Goal: Information Seeking & Learning: Check status

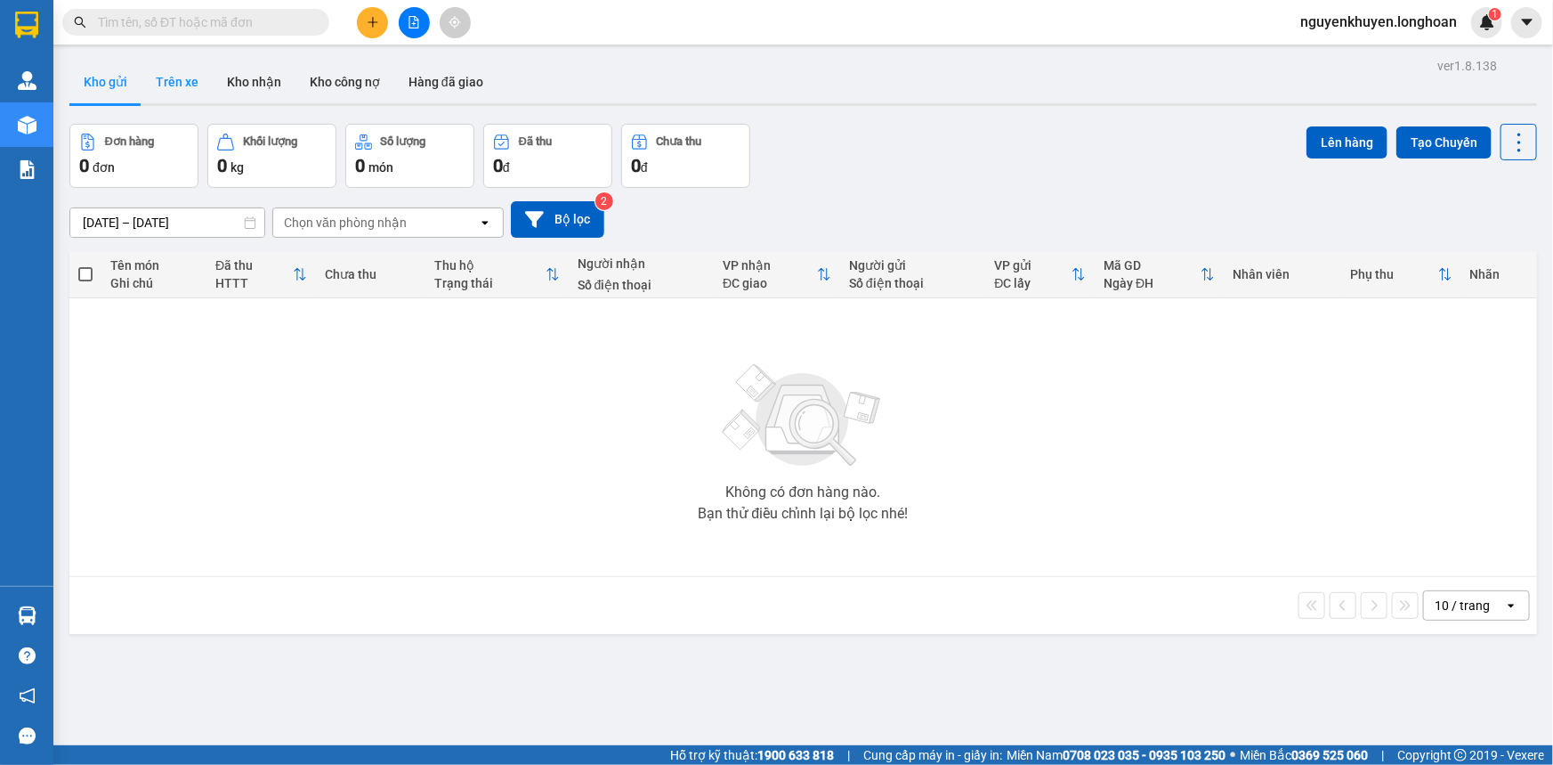
click at [169, 85] on button "Trên xe" at bounding box center [177, 82] width 71 height 43
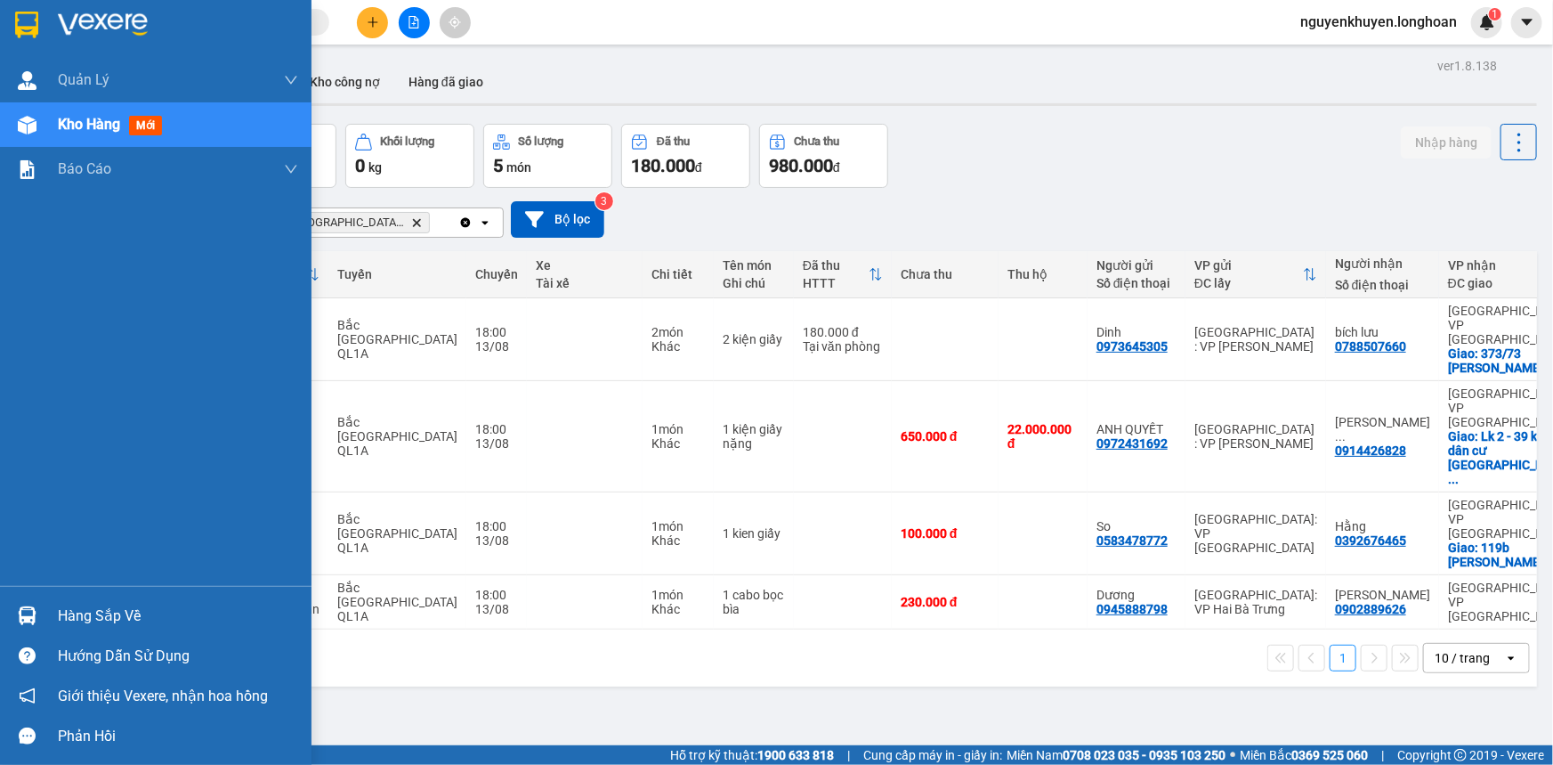
click at [113, 609] on div "Hàng sắp về" at bounding box center [178, 616] width 240 height 27
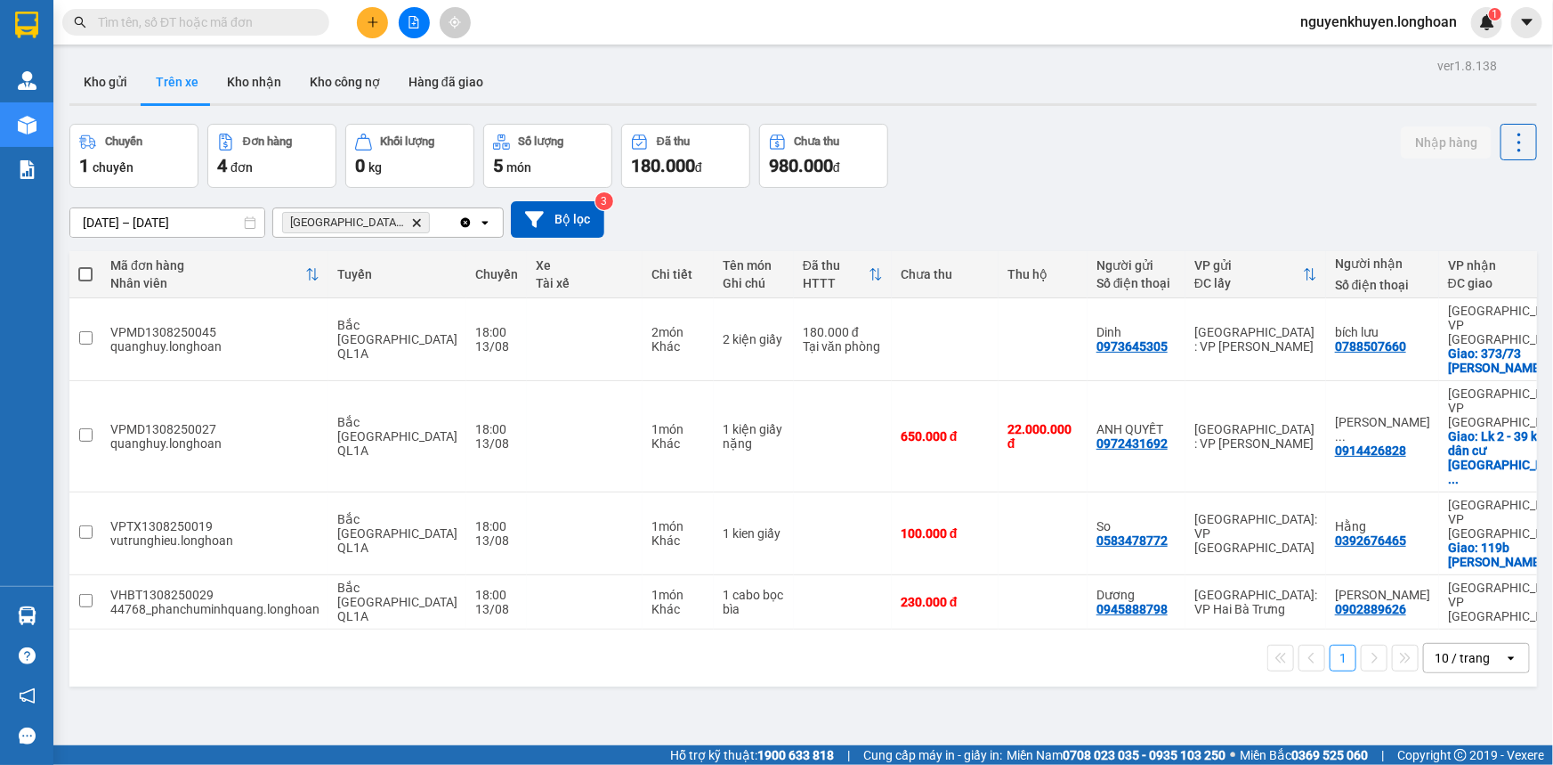
click at [912, 618] on section "Kết quả tìm kiếm ( 0 ) Bộ lọc No Data nguyenkhuyen.longhoan 1 Quản [PERSON_NAME…" at bounding box center [776, 382] width 1553 height 765
click at [338, 85] on button "Kho công nợ" at bounding box center [344, 82] width 99 height 43
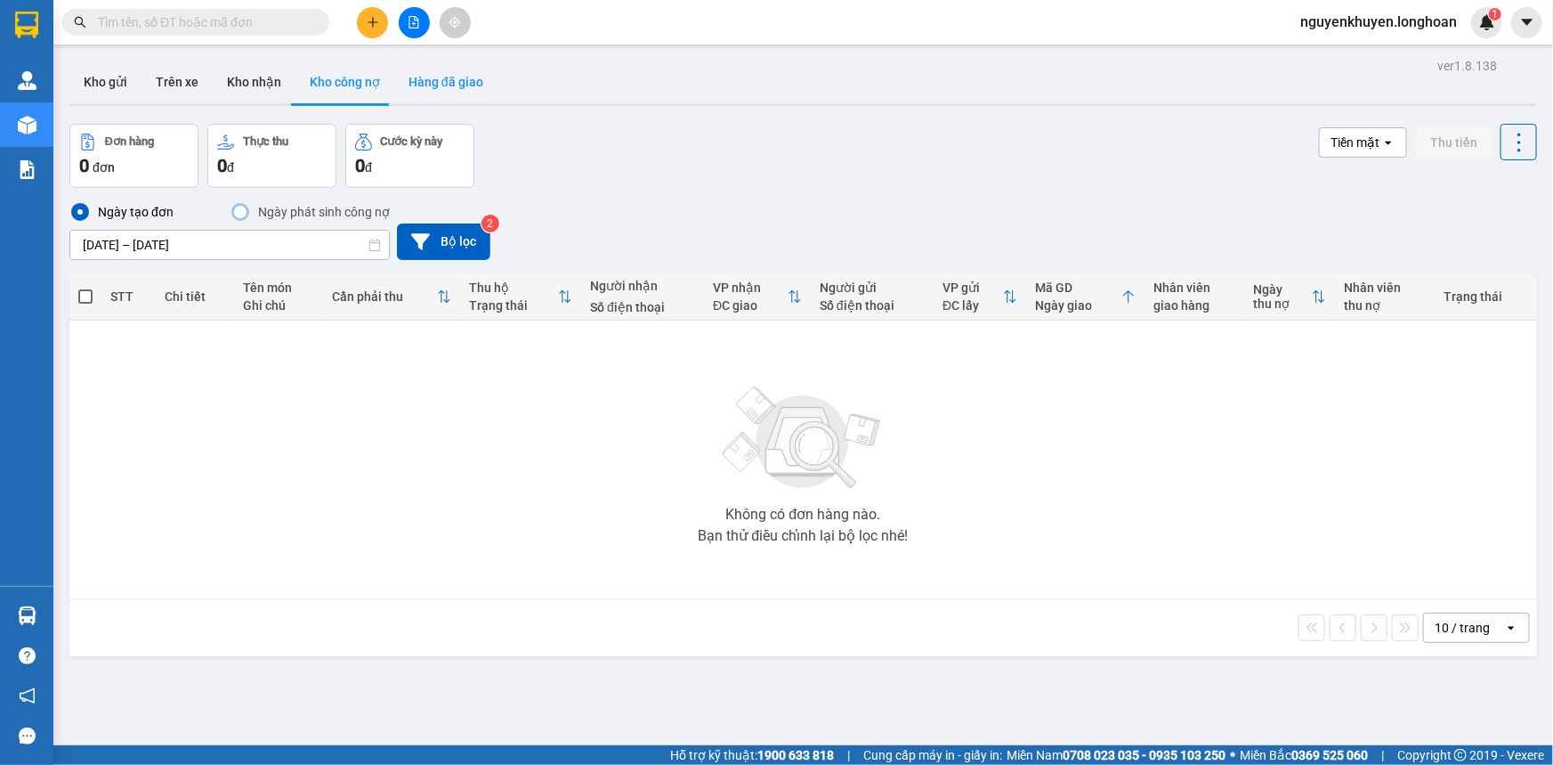
click at [466, 84] on button "Hàng đã giao" at bounding box center [445, 82] width 103 height 43
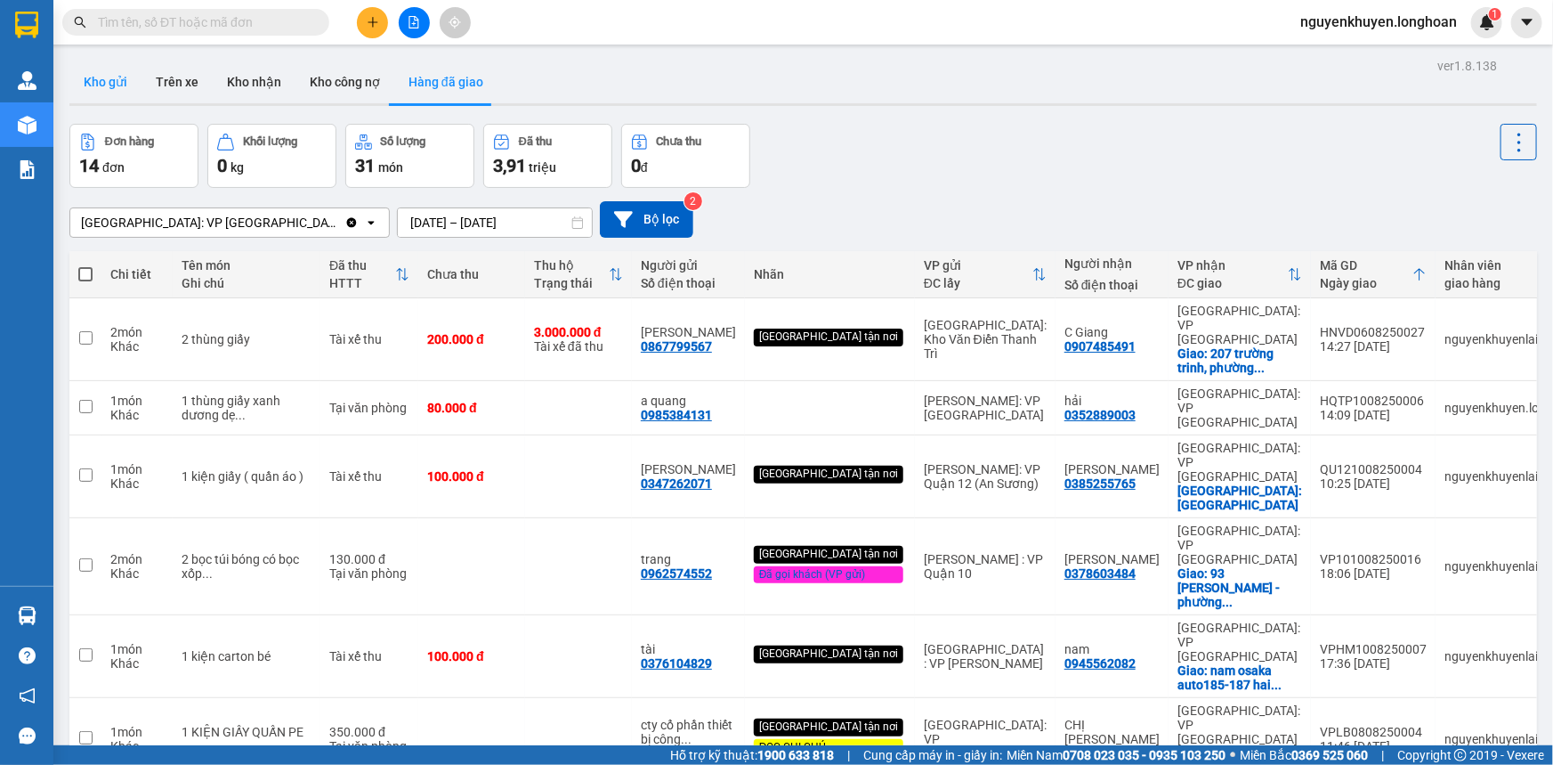
click at [102, 85] on button "Kho gửi" at bounding box center [105, 82] width 72 height 43
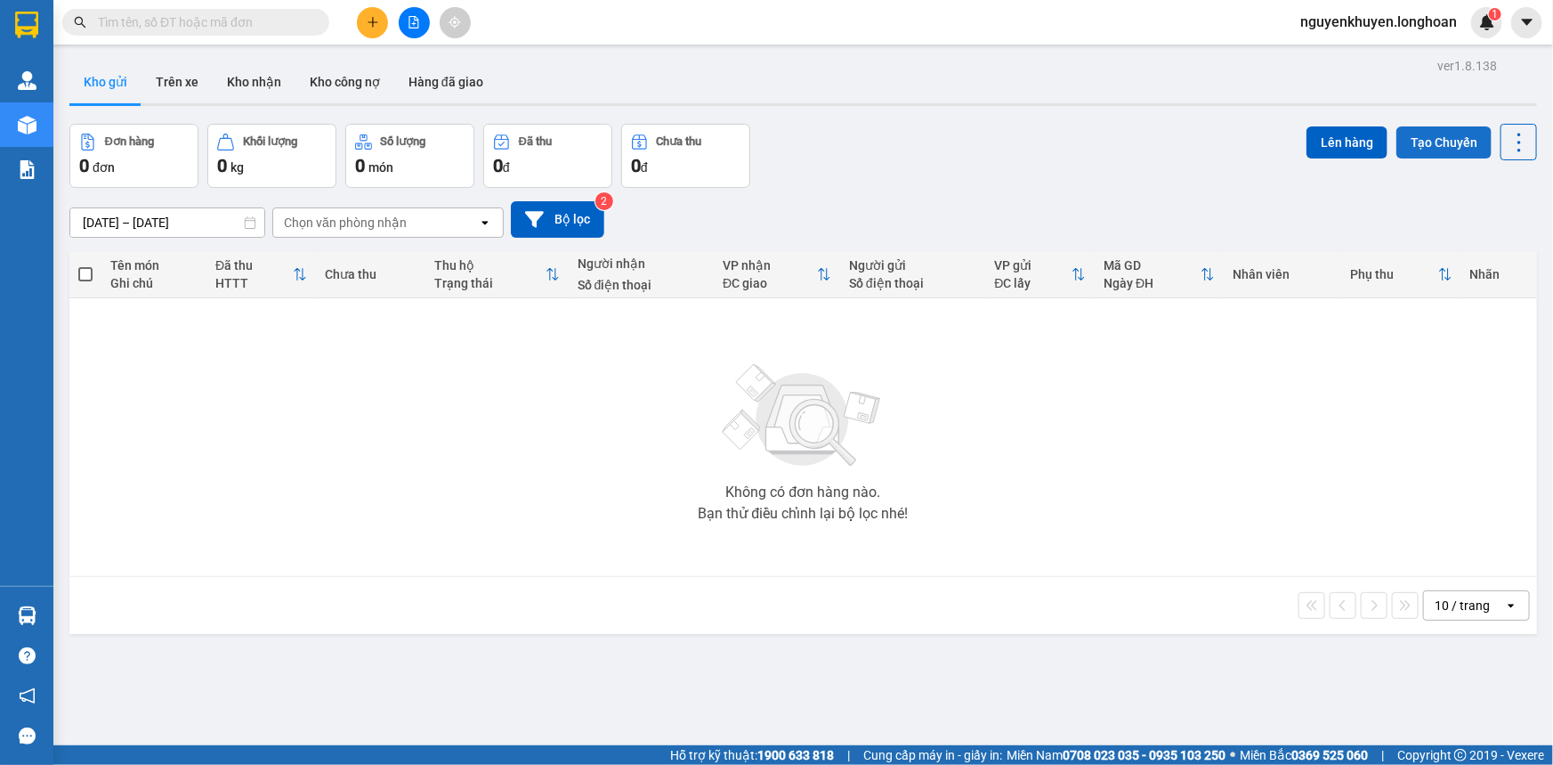
click at [1441, 151] on button "Tạo Chuyến" at bounding box center [1444, 142] width 95 height 32
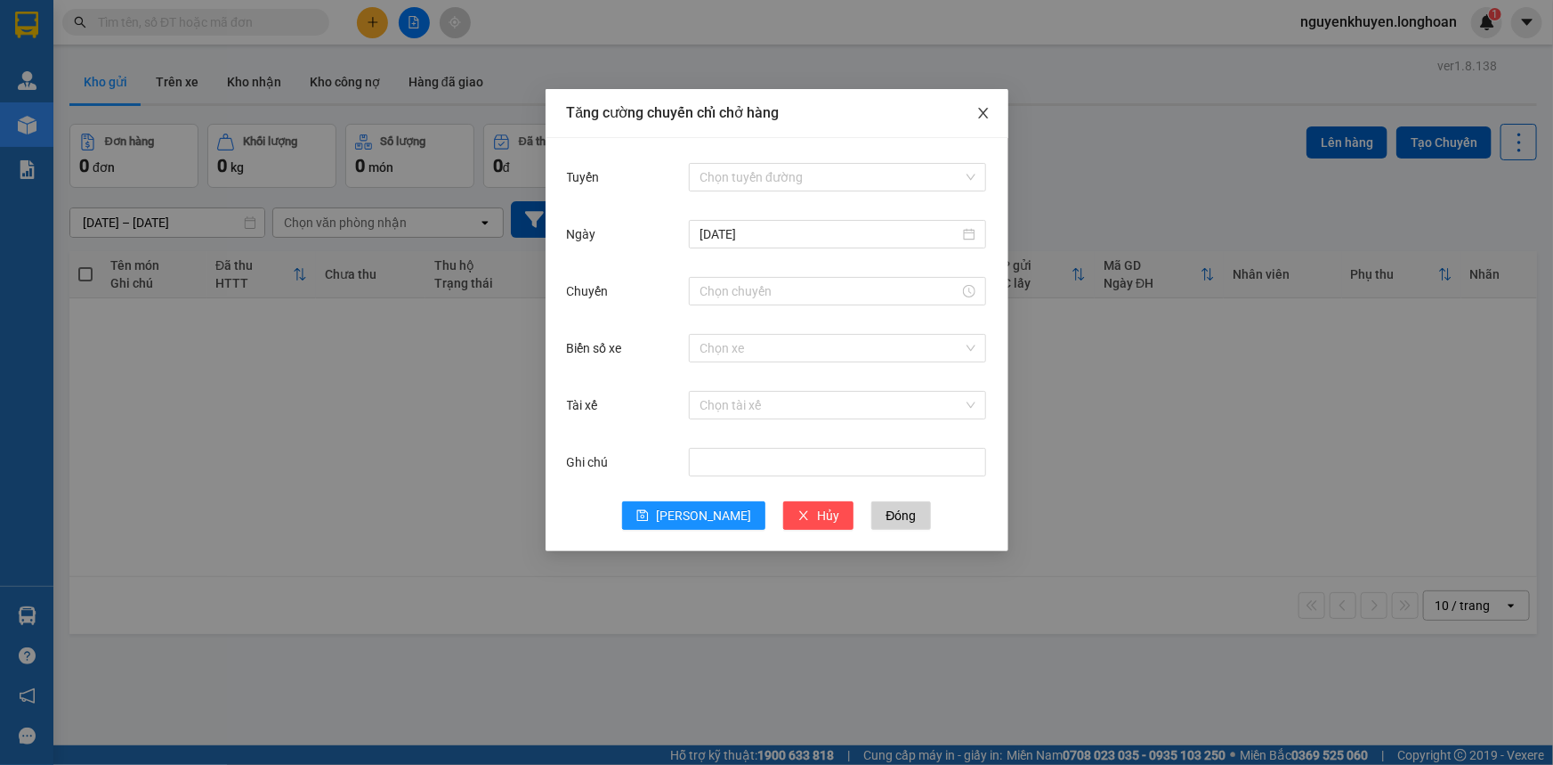
click at [995, 111] on span "Close" at bounding box center [984, 114] width 50 height 50
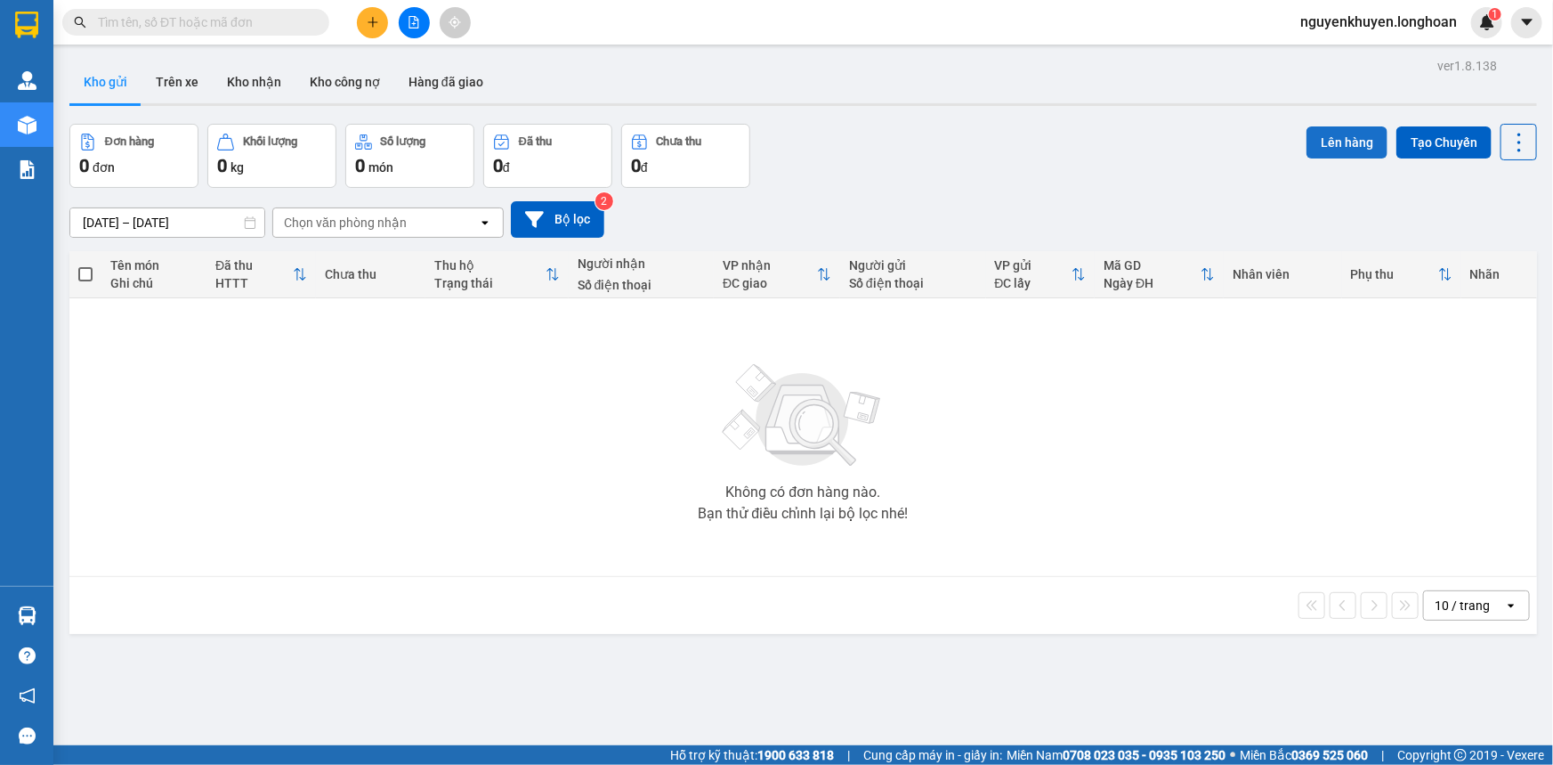
click at [1352, 145] on button "Lên hàng" at bounding box center [1347, 142] width 81 height 32
click at [1518, 39] on icon "Close" at bounding box center [1517, 35] width 14 height 14
click at [571, 223] on button "Bộ lọc" at bounding box center [557, 219] width 93 height 36
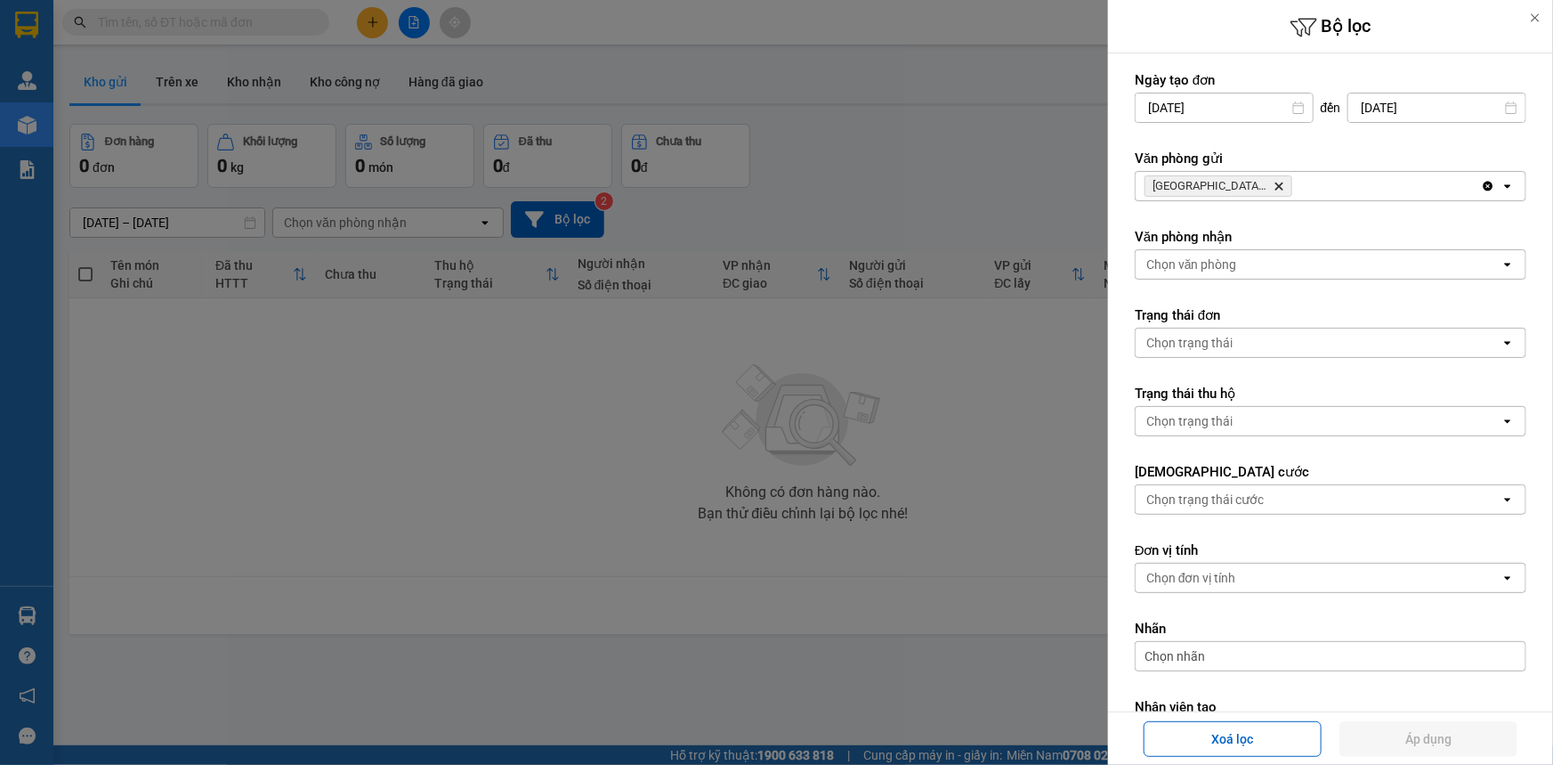
click at [1022, 391] on div at bounding box center [776, 382] width 1553 height 765
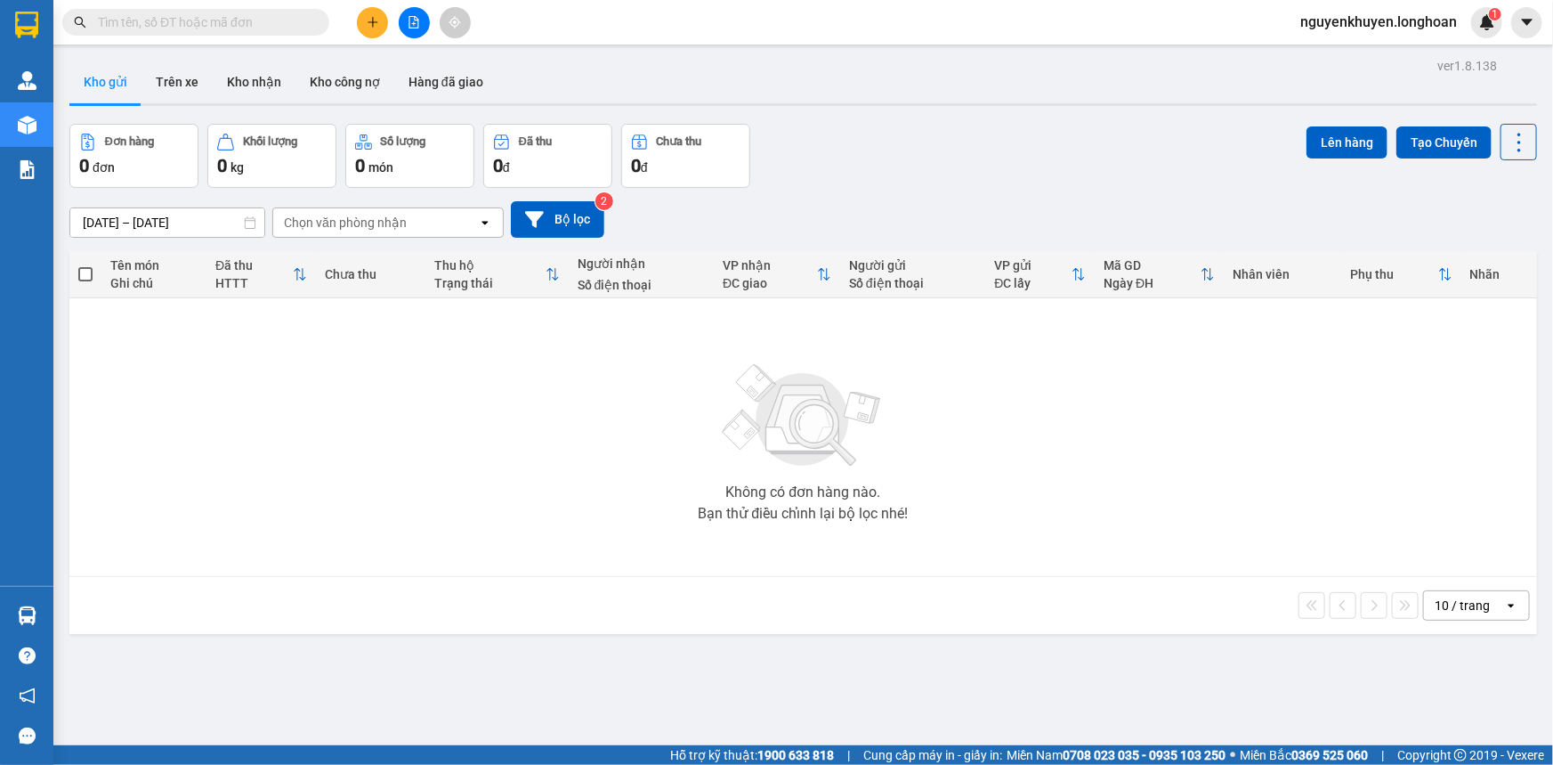
click at [405, 228] on div "Chọn văn phòng nhận" at bounding box center [375, 222] width 205 height 28
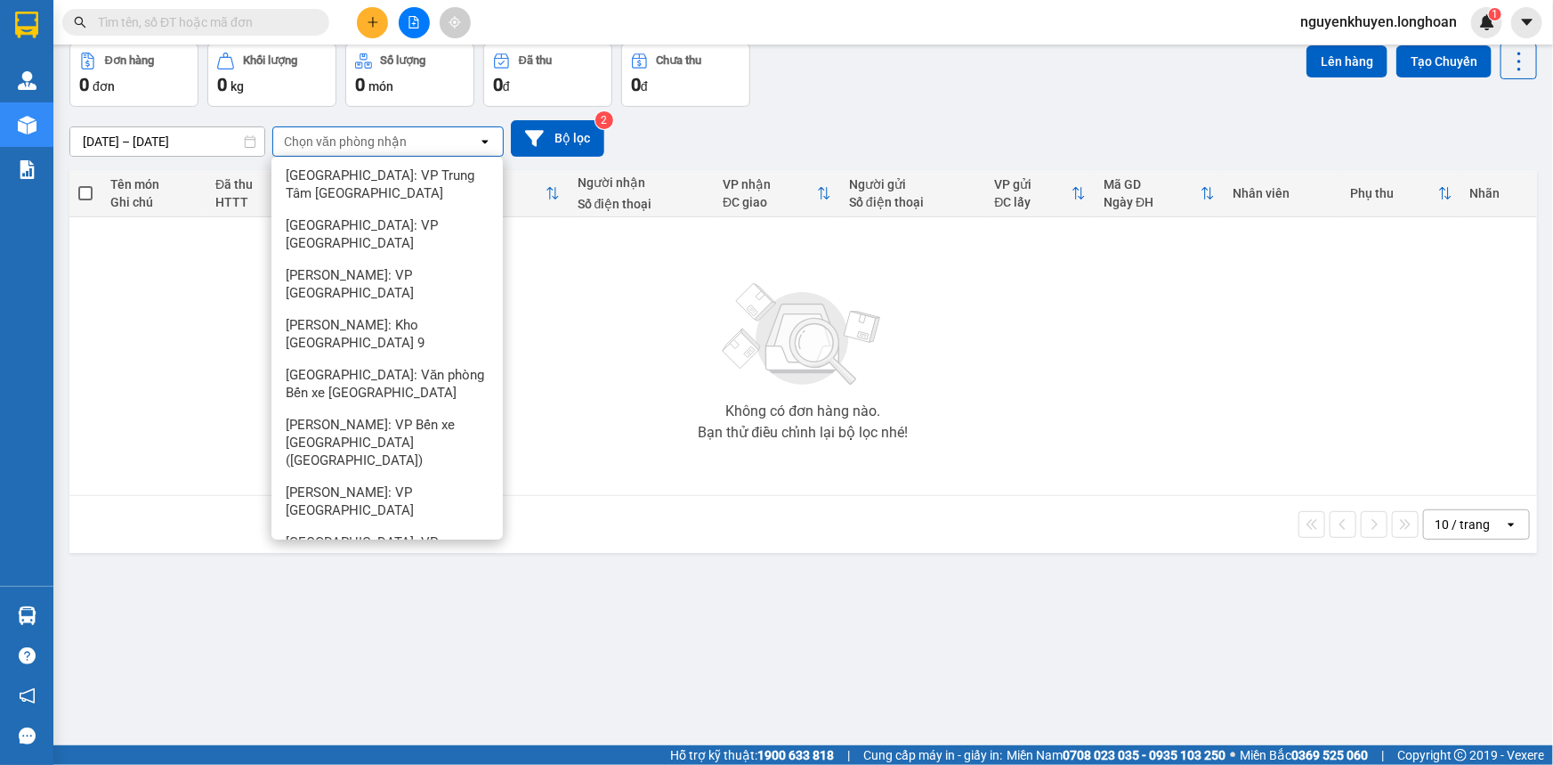
scroll to position [2668, 0]
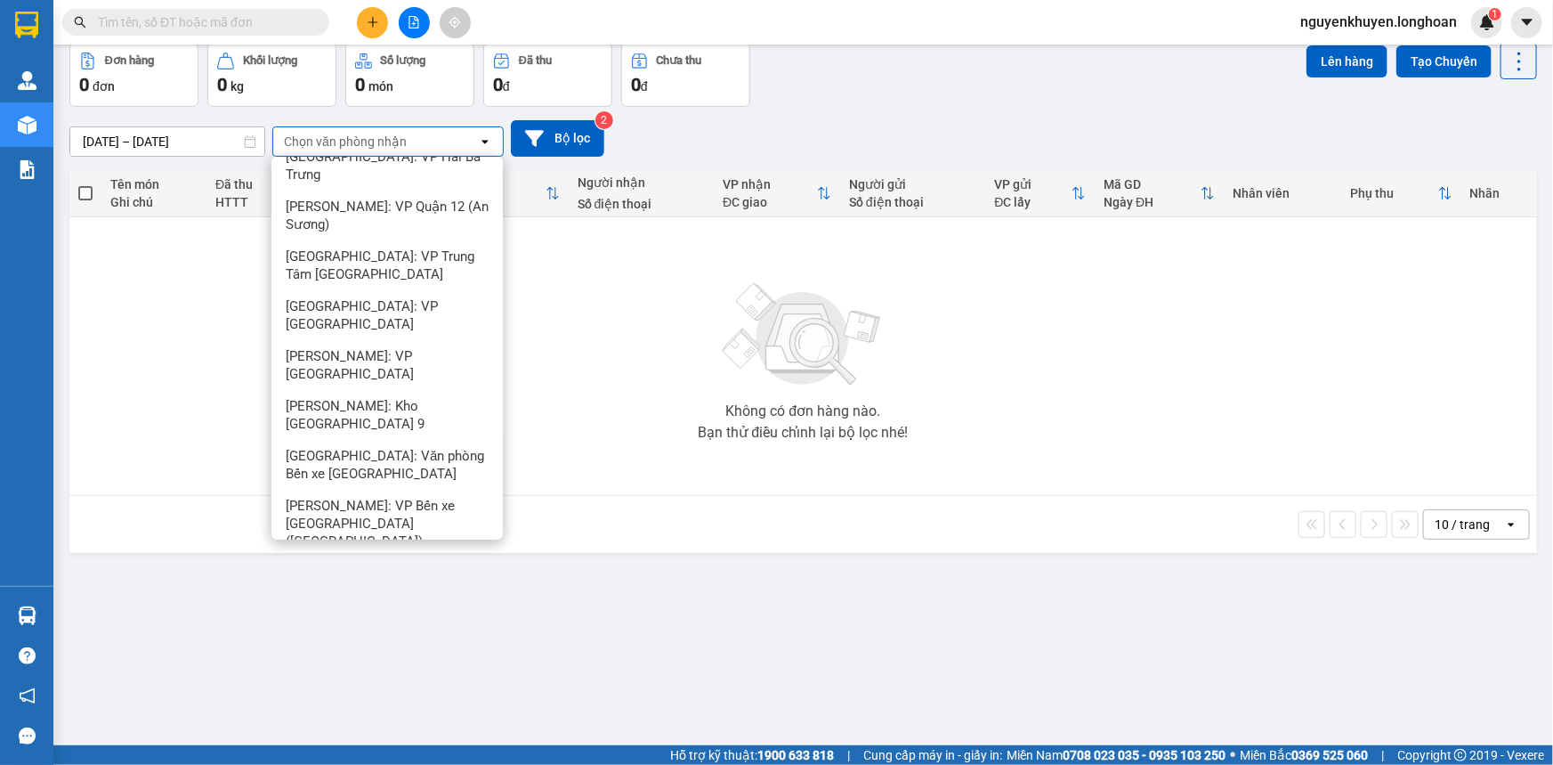
click at [411, 664] on span "[GEOGRAPHIC_DATA]: Kho Văn Điển Thanh Trì" at bounding box center [391, 682] width 210 height 36
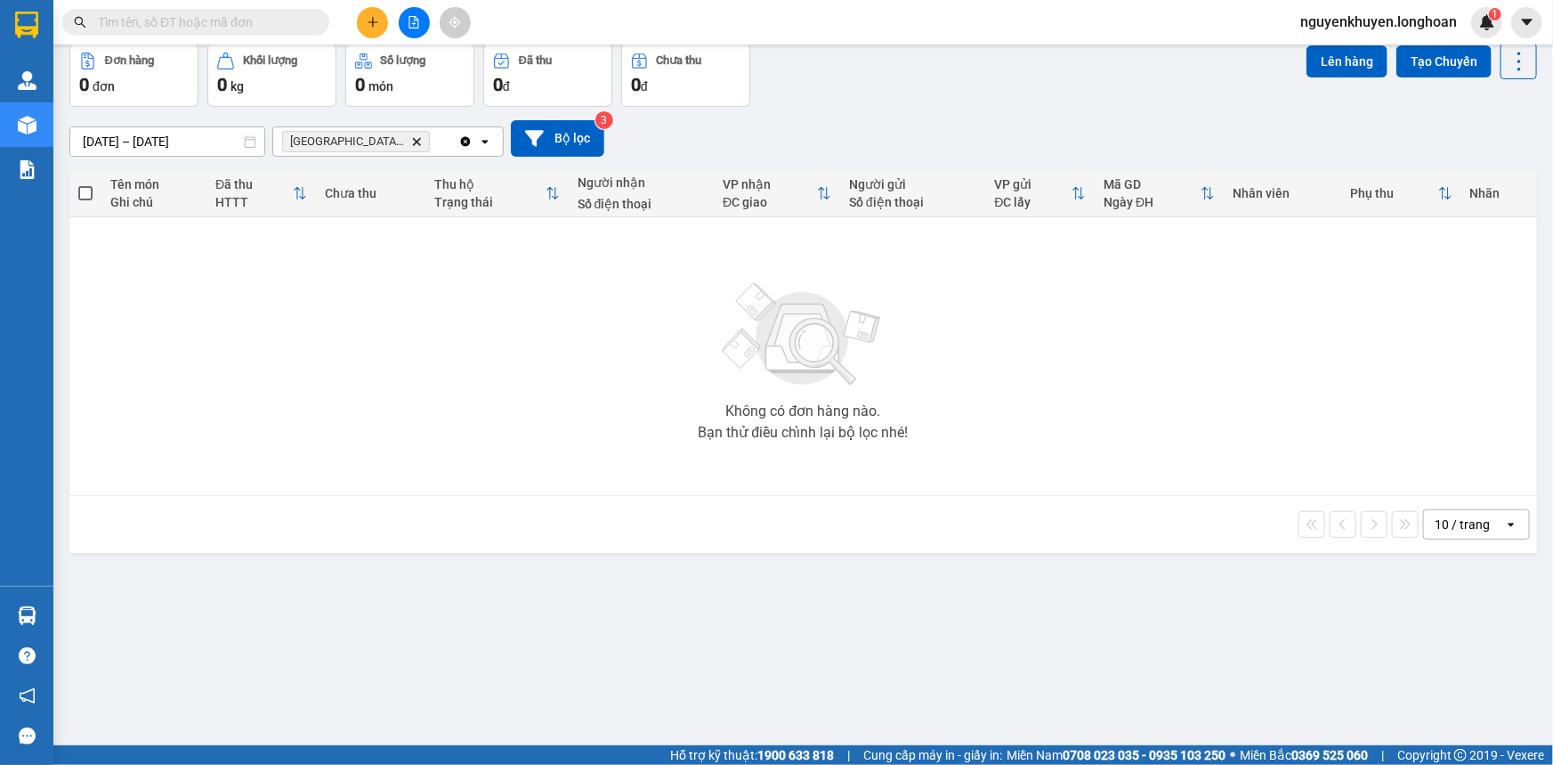
scroll to position [0, 0]
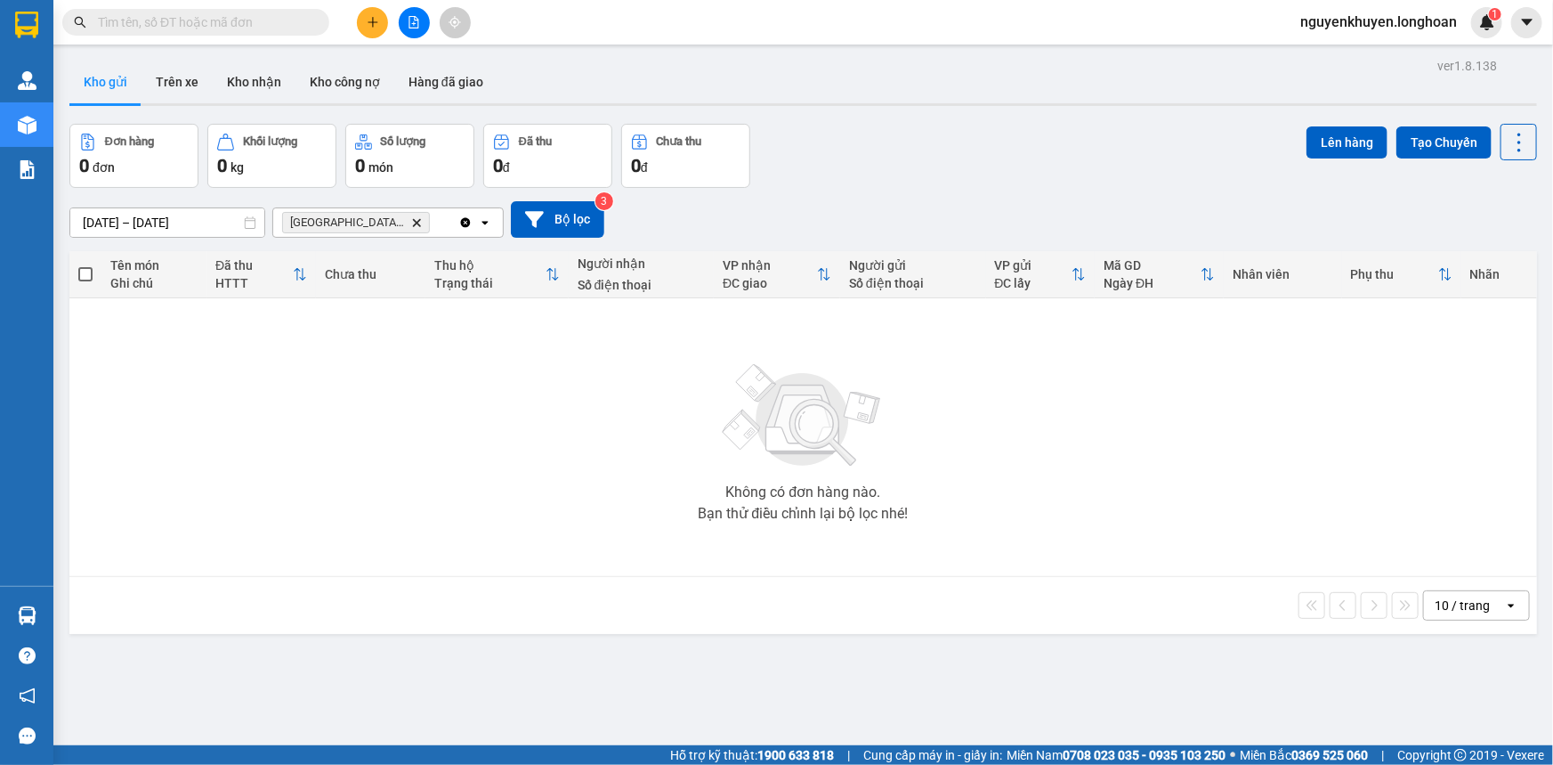
click at [85, 275] on span at bounding box center [85, 274] width 14 height 14
click at [85, 265] on input "checkbox" at bounding box center [85, 265] width 0 height 0
click at [260, 77] on button "Kho nhận" at bounding box center [254, 82] width 83 height 43
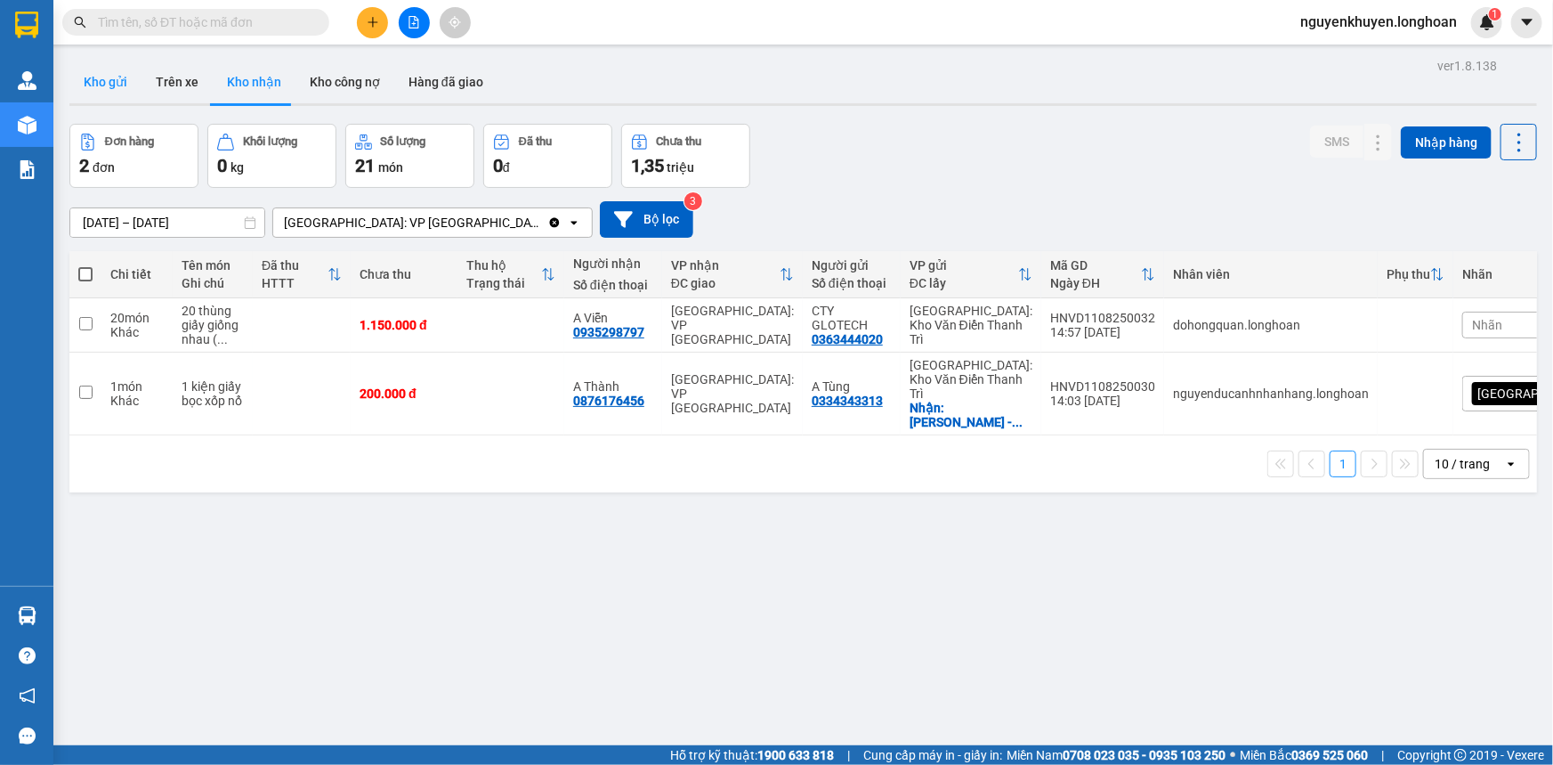
click at [114, 85] on button "Kho gửi" at bounding box center [105, 82] width 72 height 43
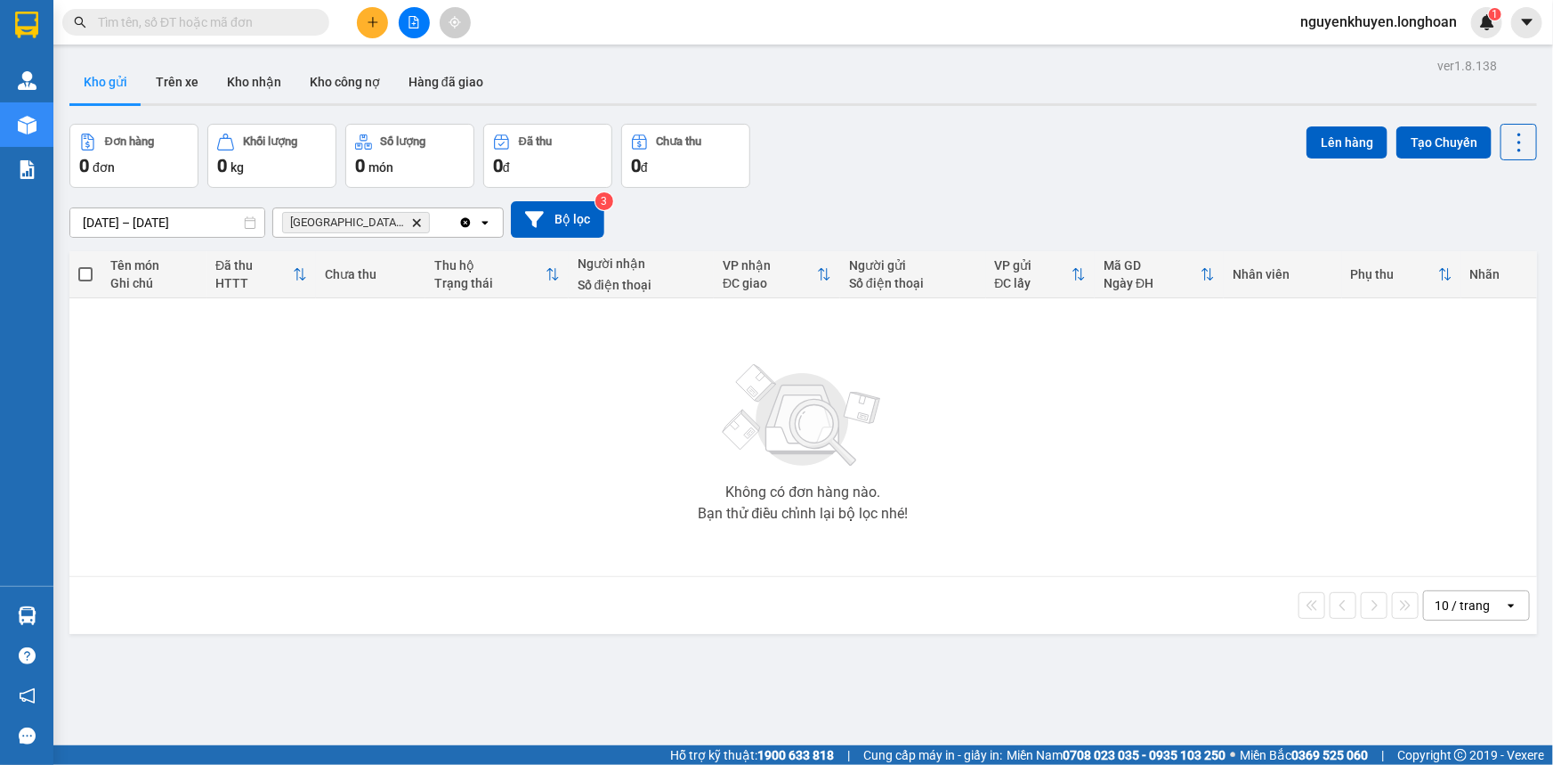
click at [416, 223] on icon "Hà Nội: Kho Văn Điển Thanh Trì, close by backspace" at bounding box center [417, 222] width 8 height 8
click at [408, 217] on div "Chọn văn phòng nhận" at bounding box center [375, 222] width 205 height 28
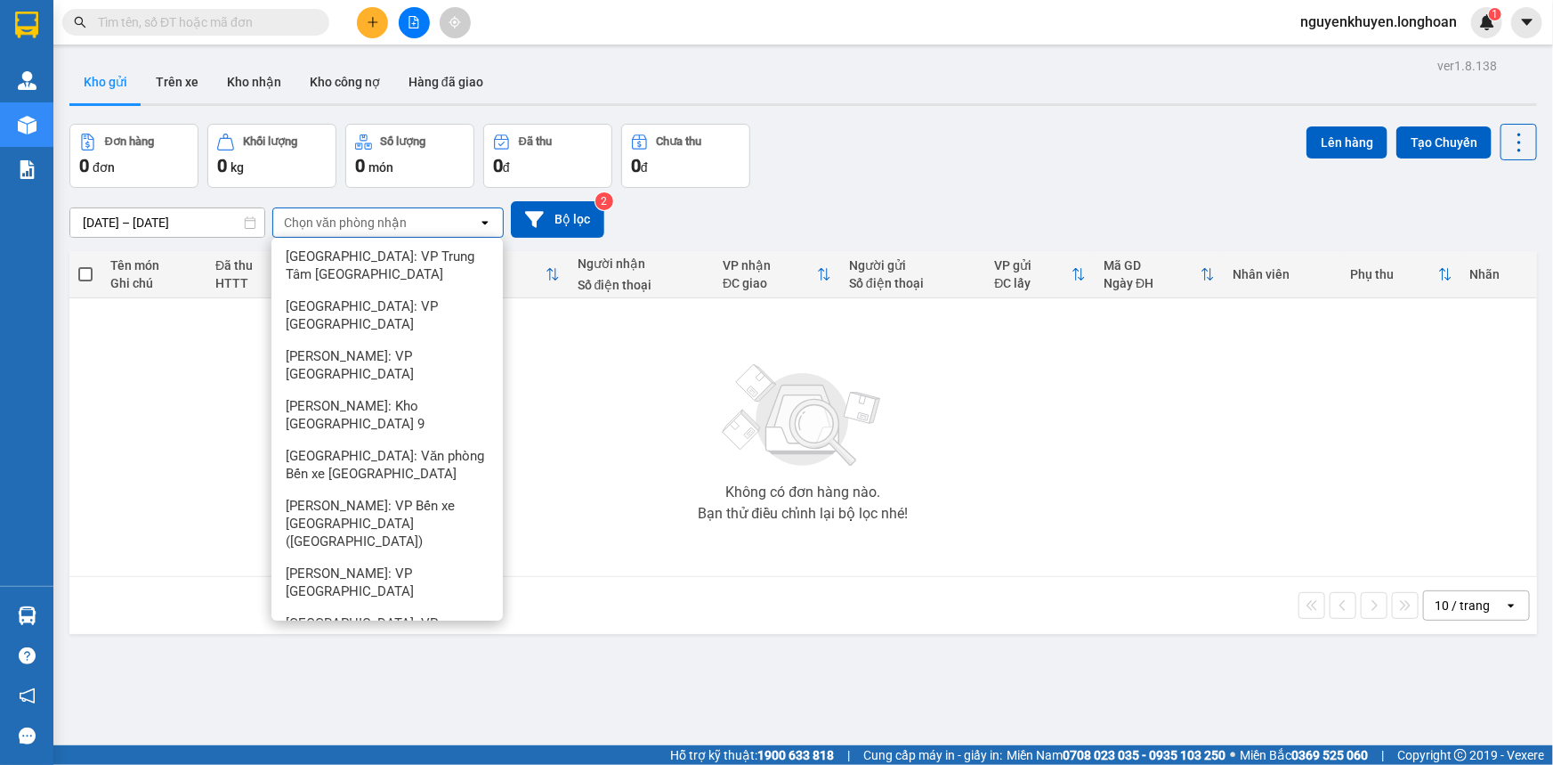
scroll to position [81, 0]
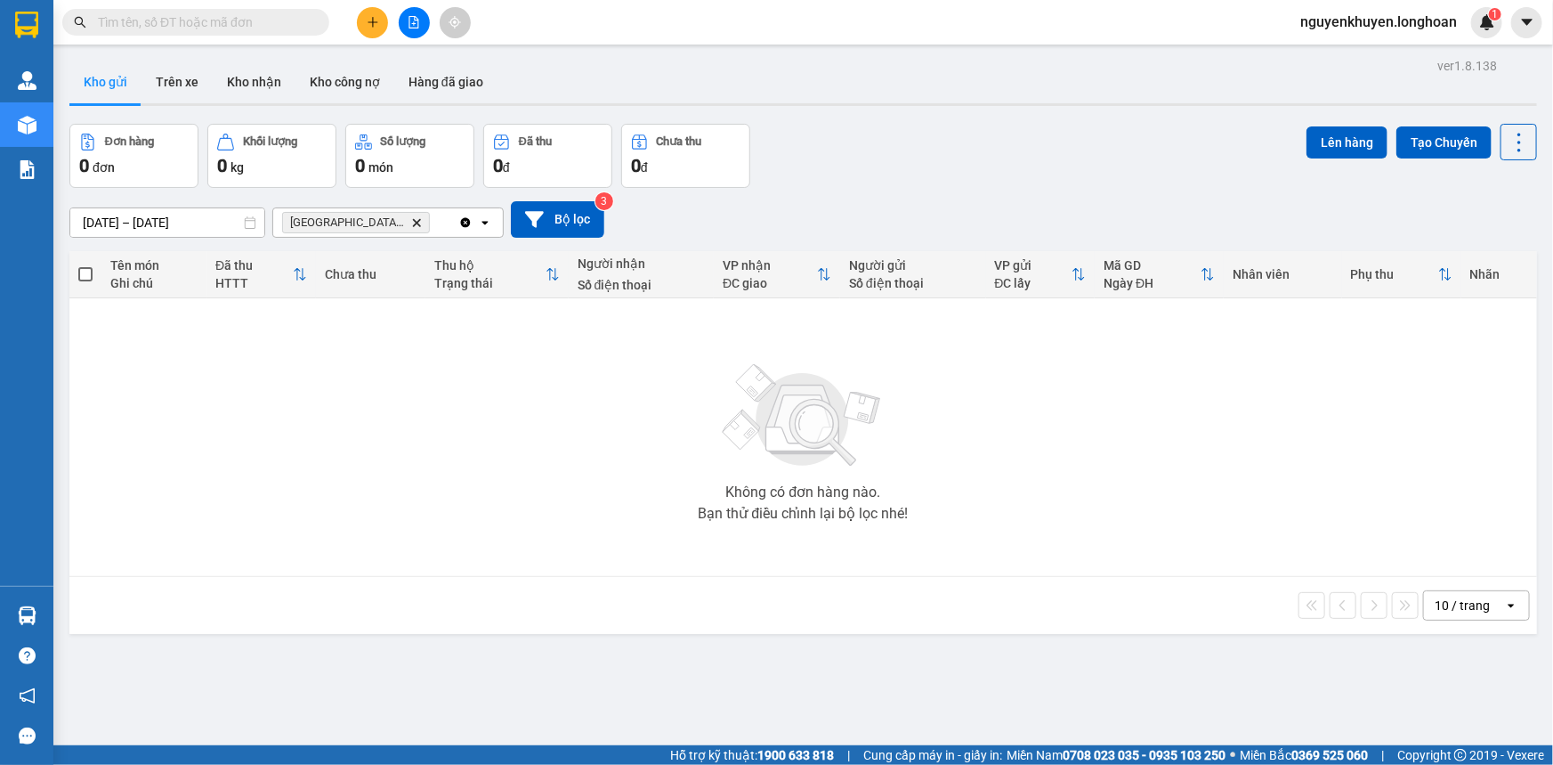
scroll to position [0, 0]
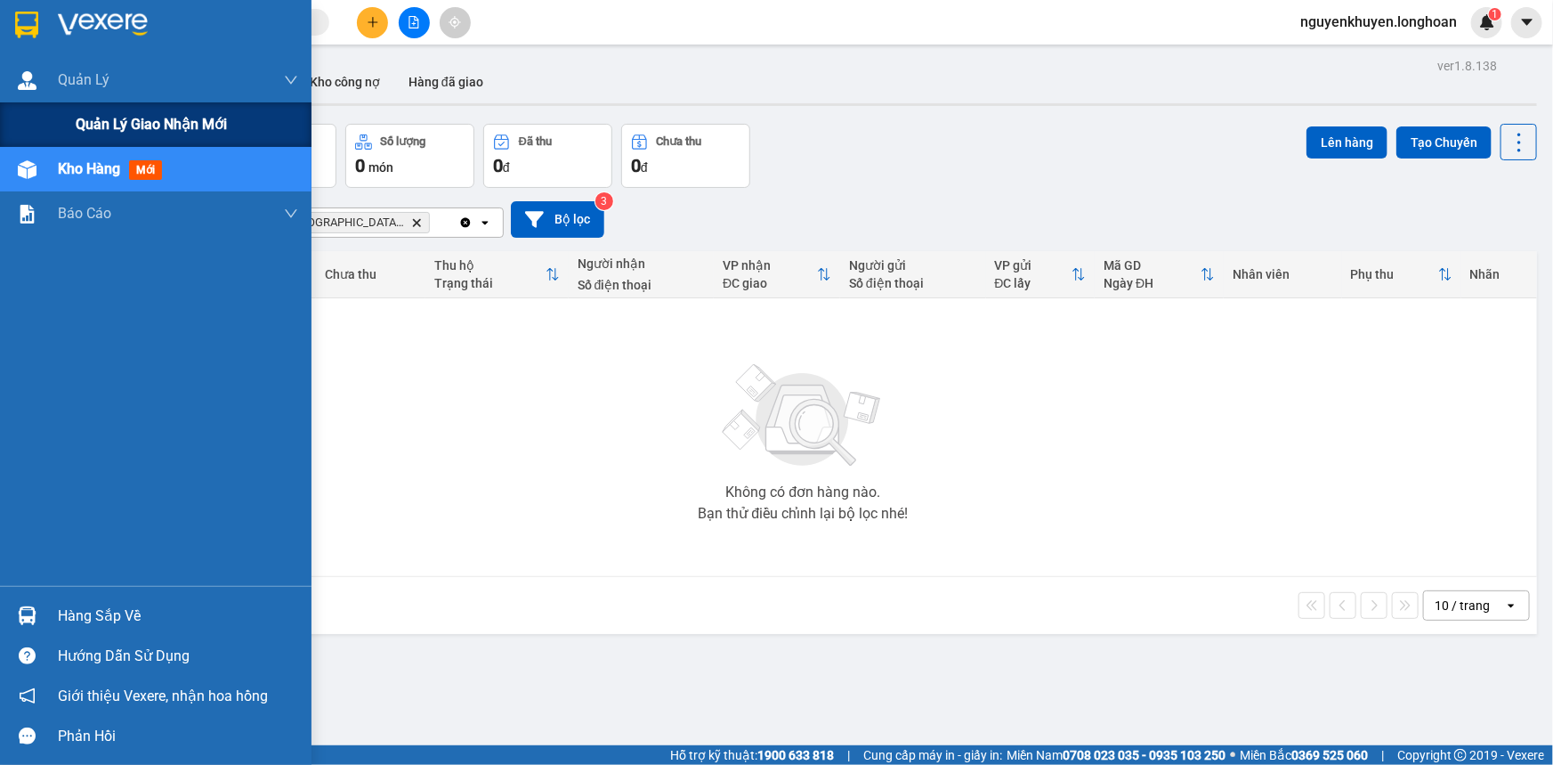
click at [125, 122] on span "Quản lý giao nhận mới" at bounding box center [151, 124] width 151 height 22
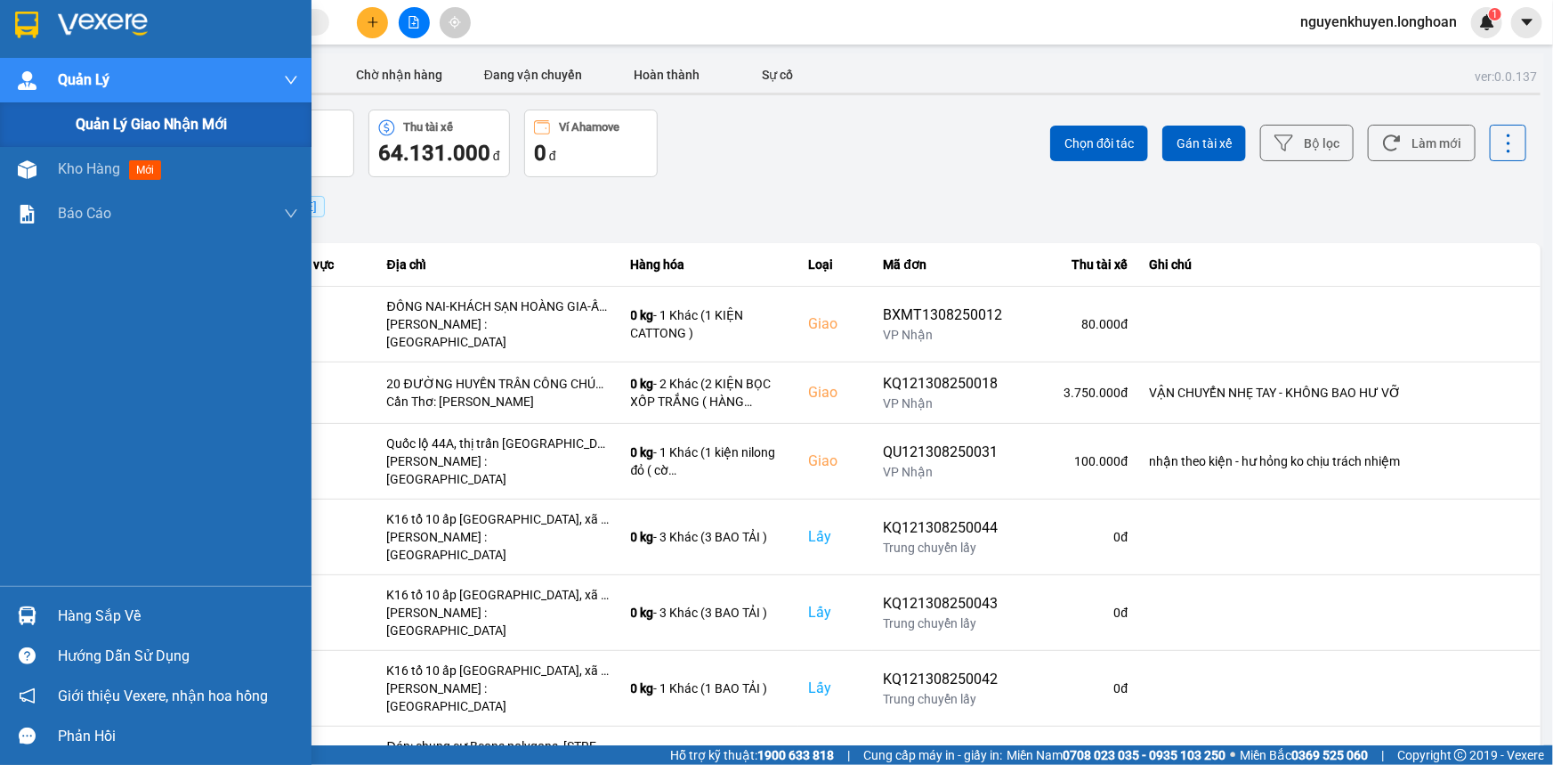
click at [109, 125] on span "Quản lý giao nhận mới" at bounding box center [151, 124] width 151 height 22
click at [81, 122] on span "Kho hàng" at bounding box center [89, 124] width 62 height 17
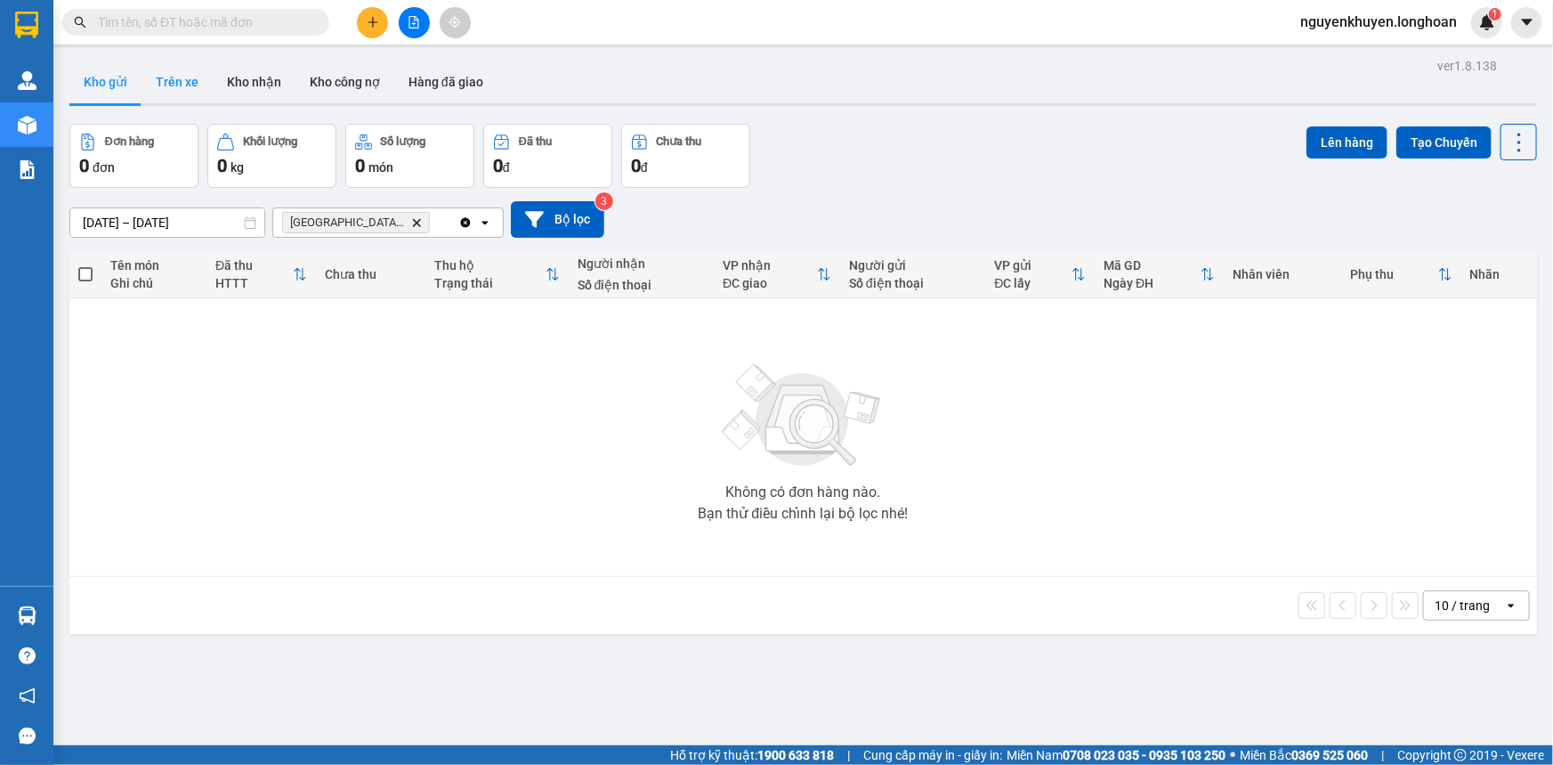
click at [174, 86] on button "Trên xe" at bounding box center [177, 82] width 71 height 43
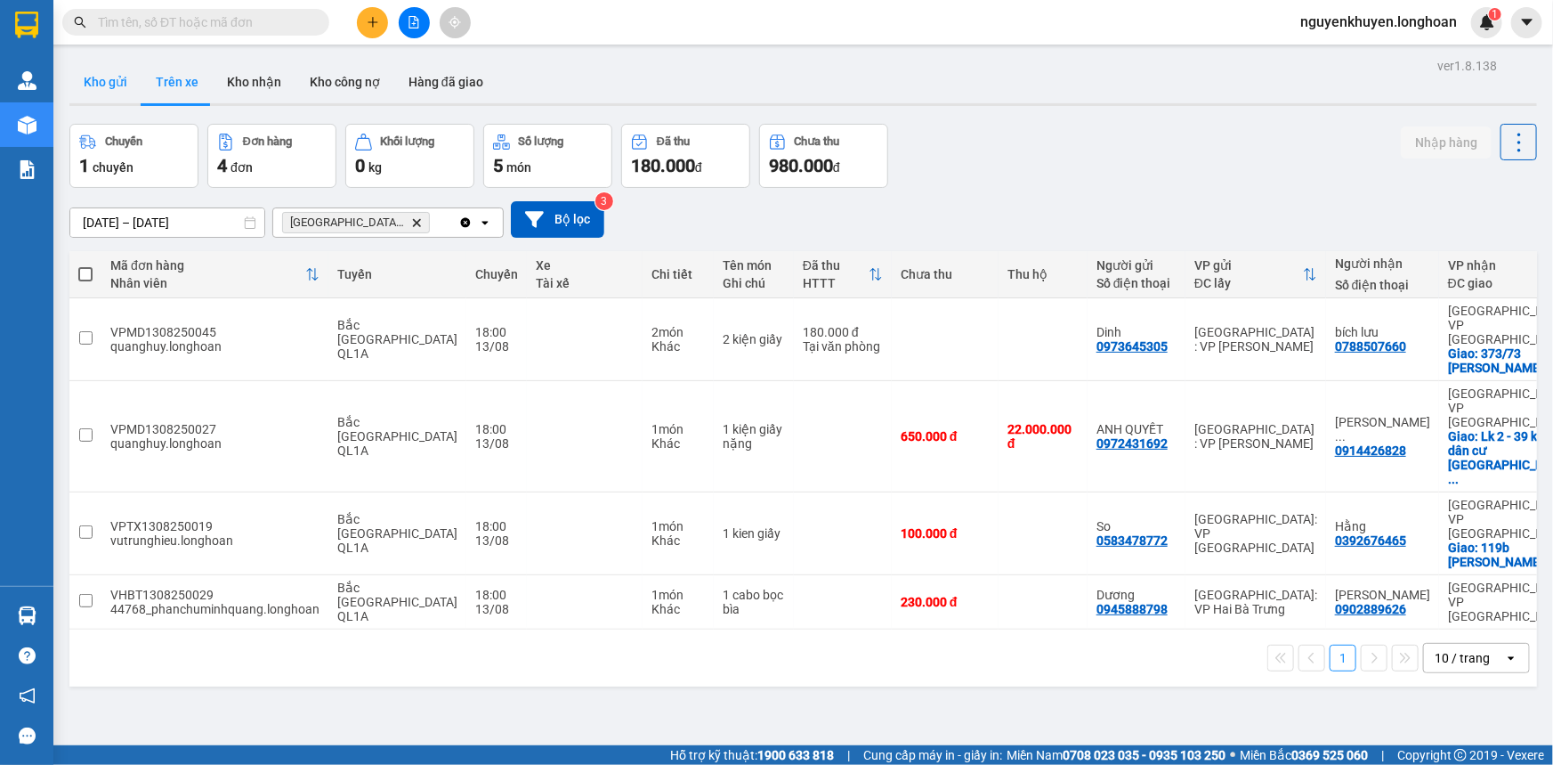
click at [117, 81] on button "Kho gửi" at bounding box center [105, 82] width 72 height 43
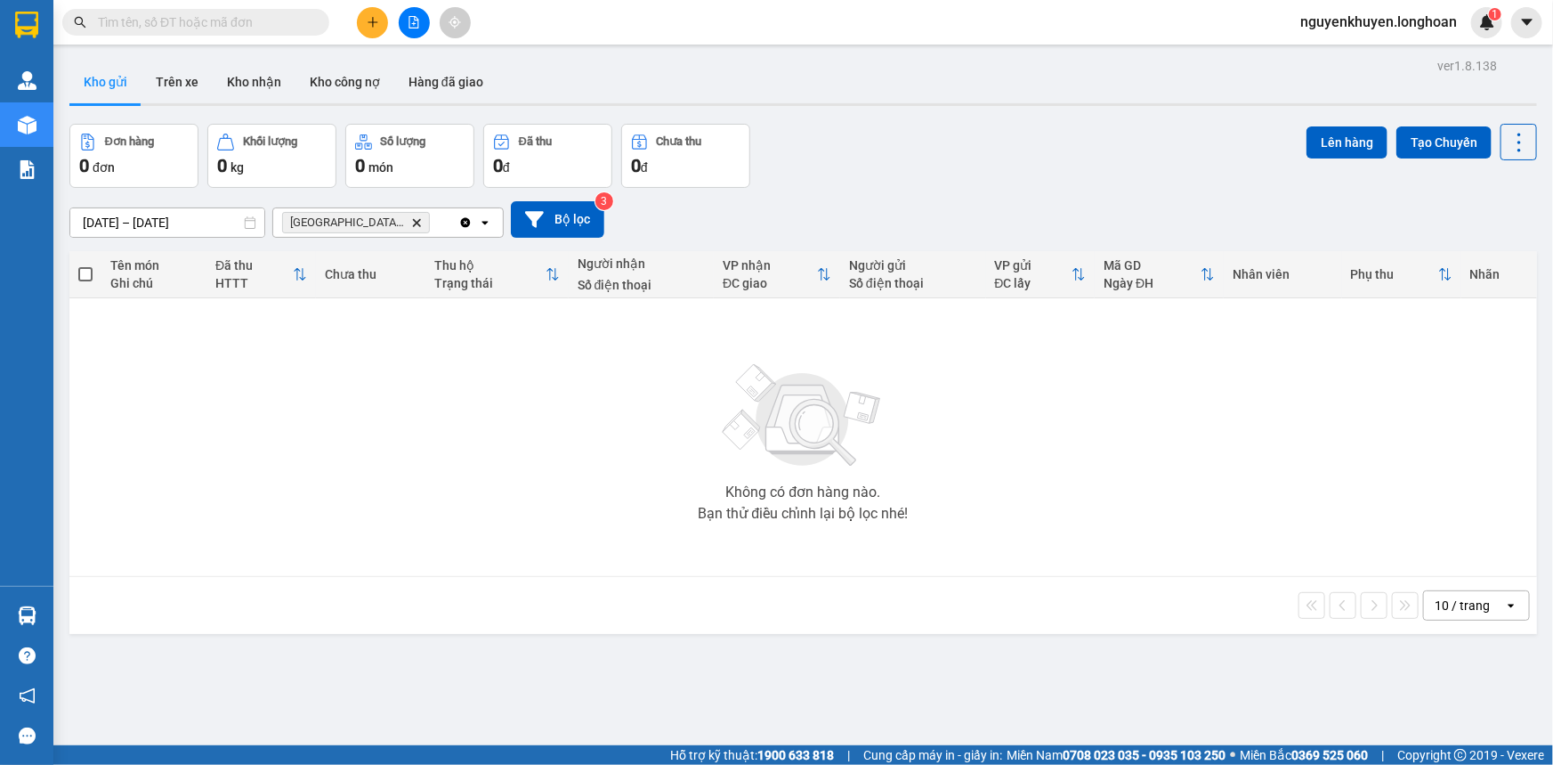
click at [416, 221] on icon "Delete" at bounding box center [416, 222] width 11 height 11
click at [380, 223] on div "Chọn văn phòng nhận" at bounding box center [345, 223] width 123 height 18
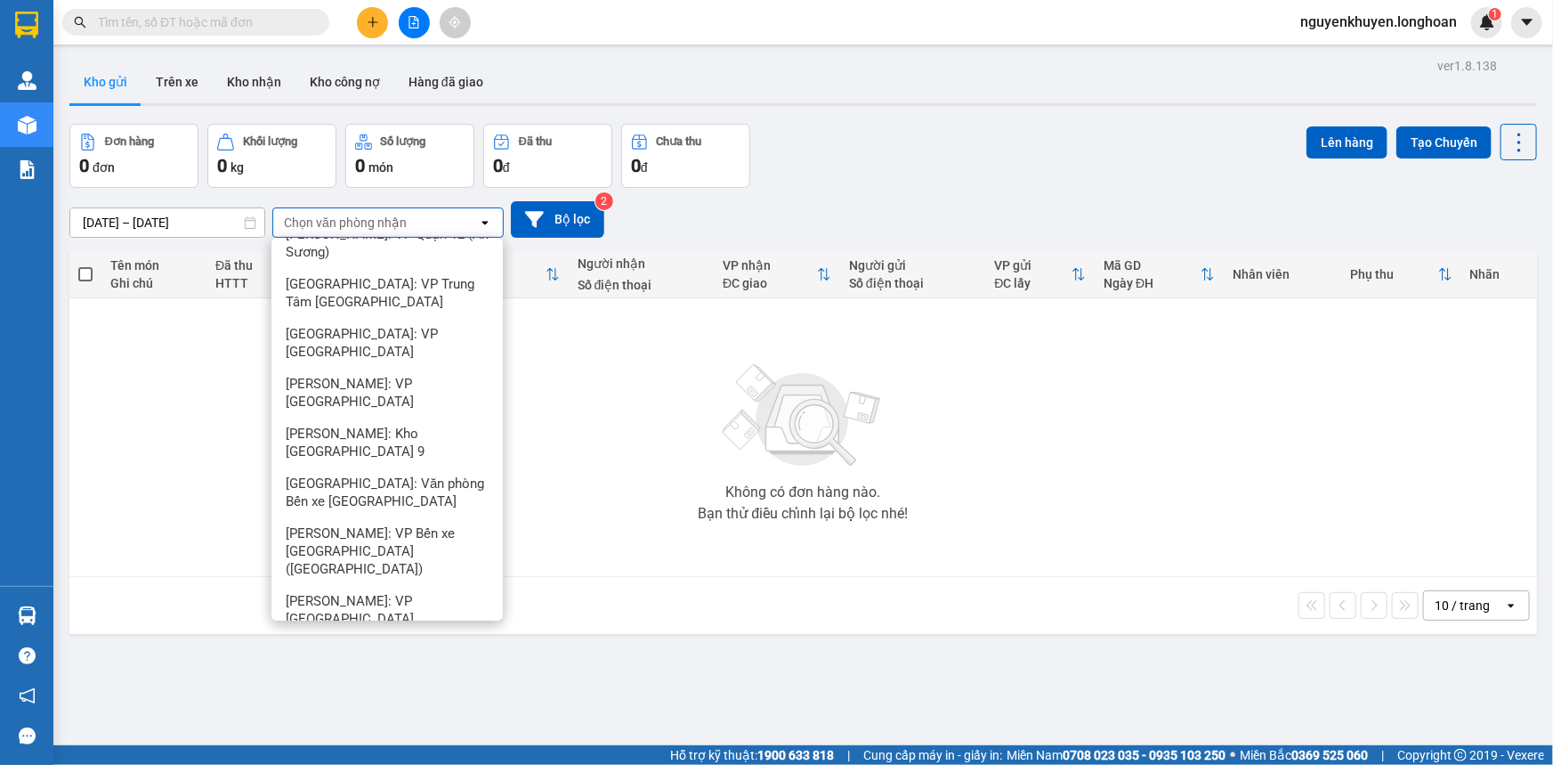
scroll to position [2749, 0]
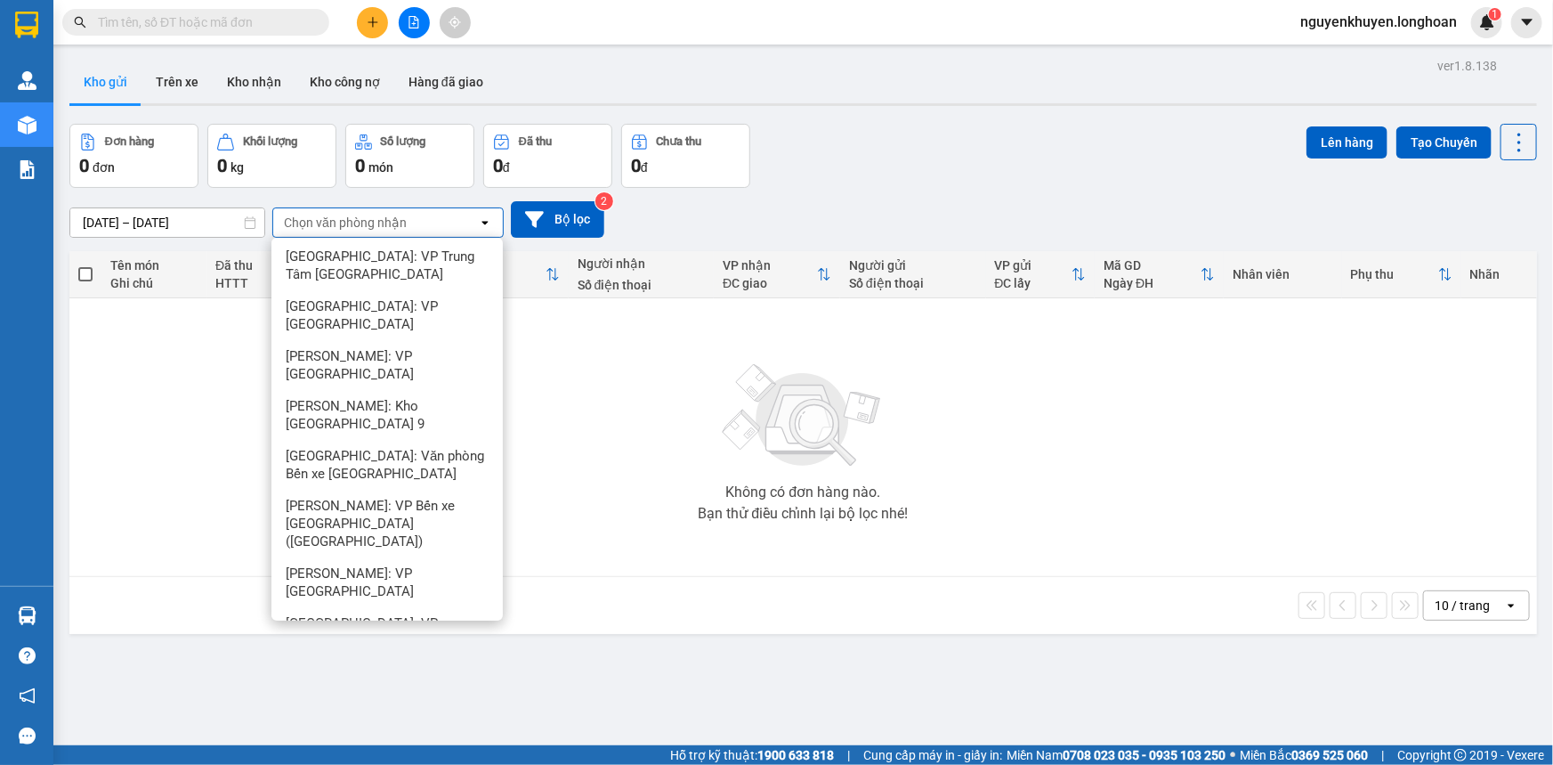
click at [407, 664] on span "[GEOGRAPHIC_DATA]: Kho Văn Điển Thanh Trì" at bounding box center [391, 682] width 210 height 36
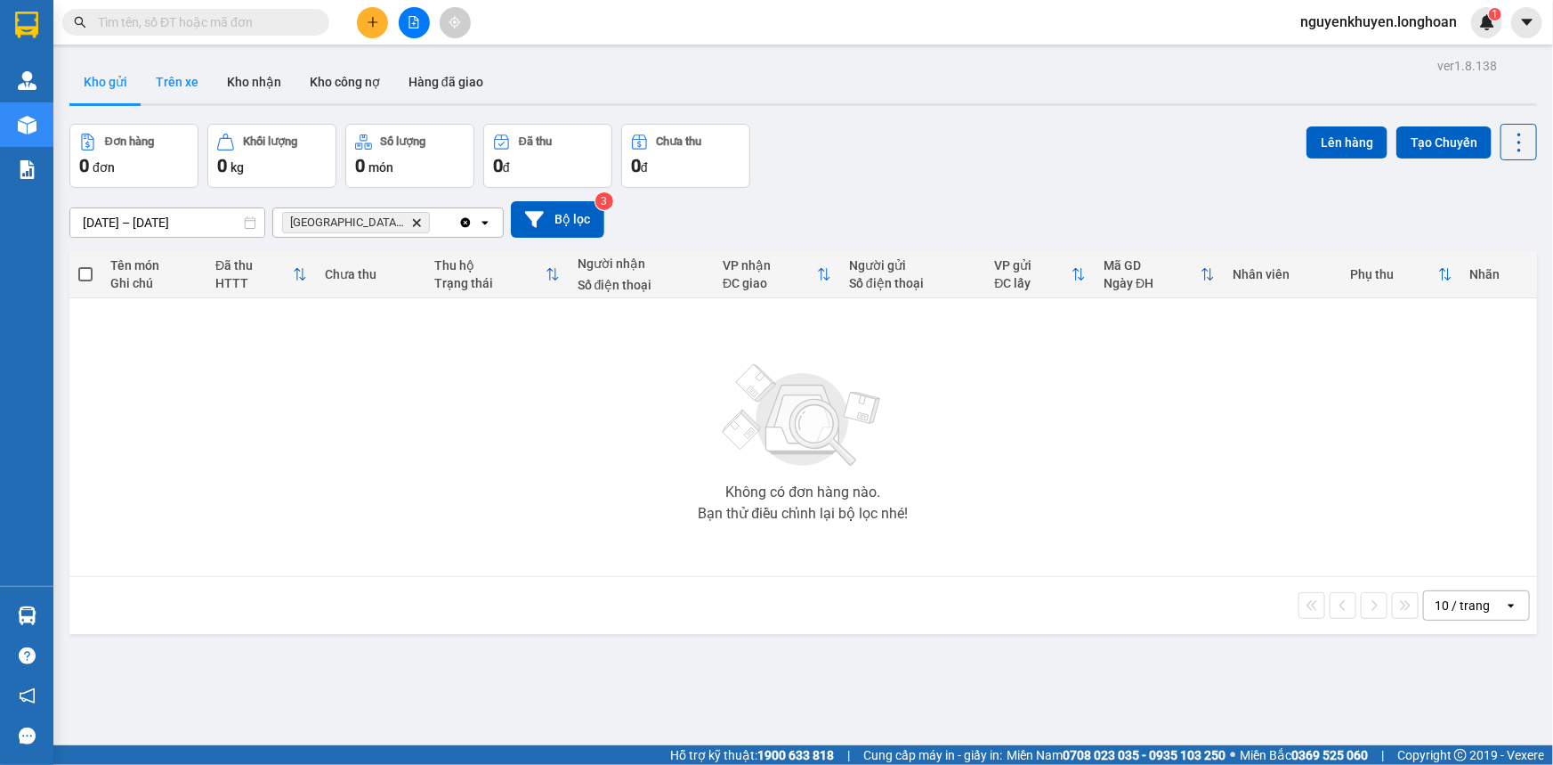
click at [183, 82] on button "Trên xe" at bounding box center [177, 82] width 71 height 43
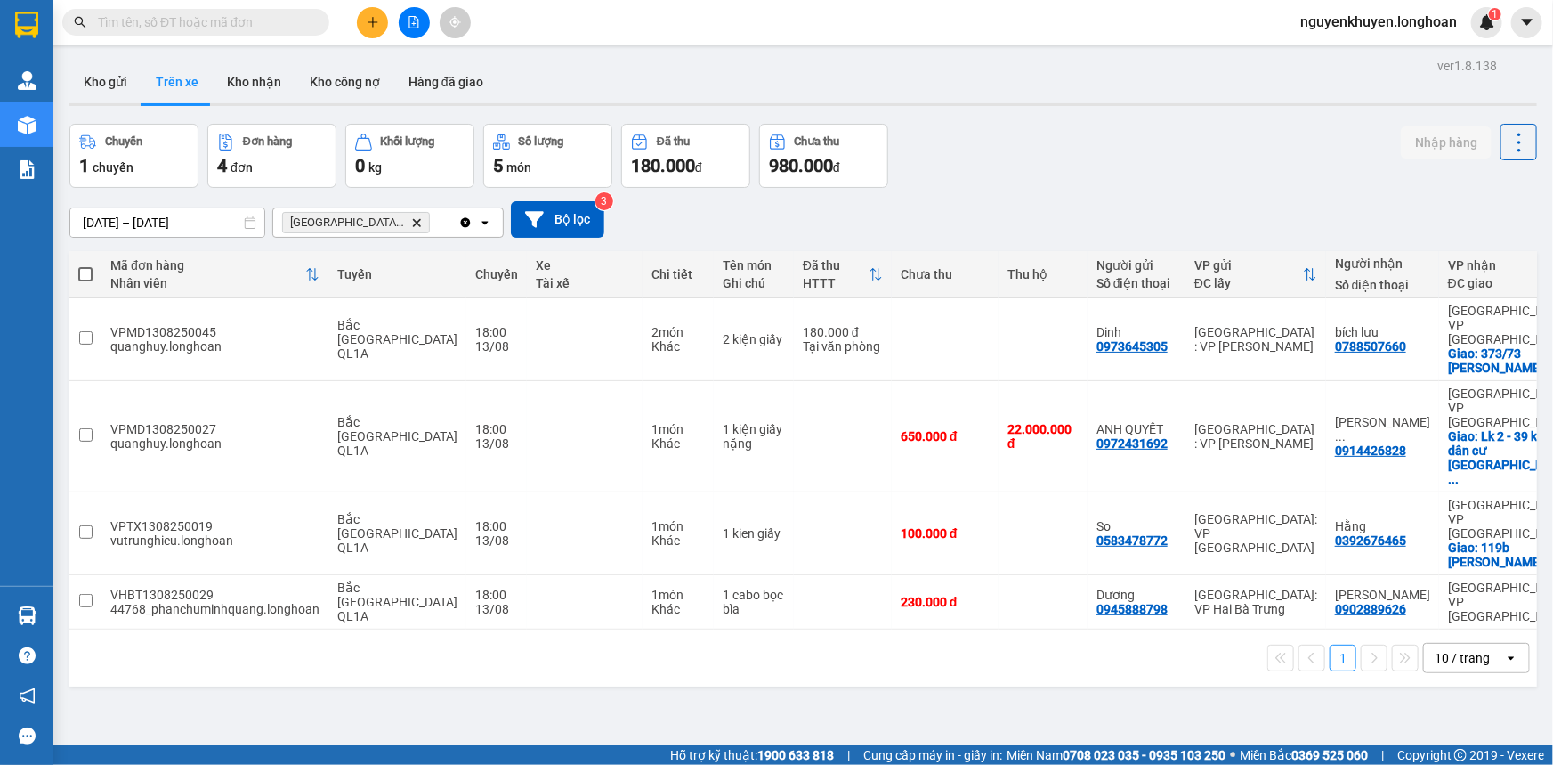
click at [413, 222] on icon "Delete" at bounding box center [416, 222] width 11 height 11
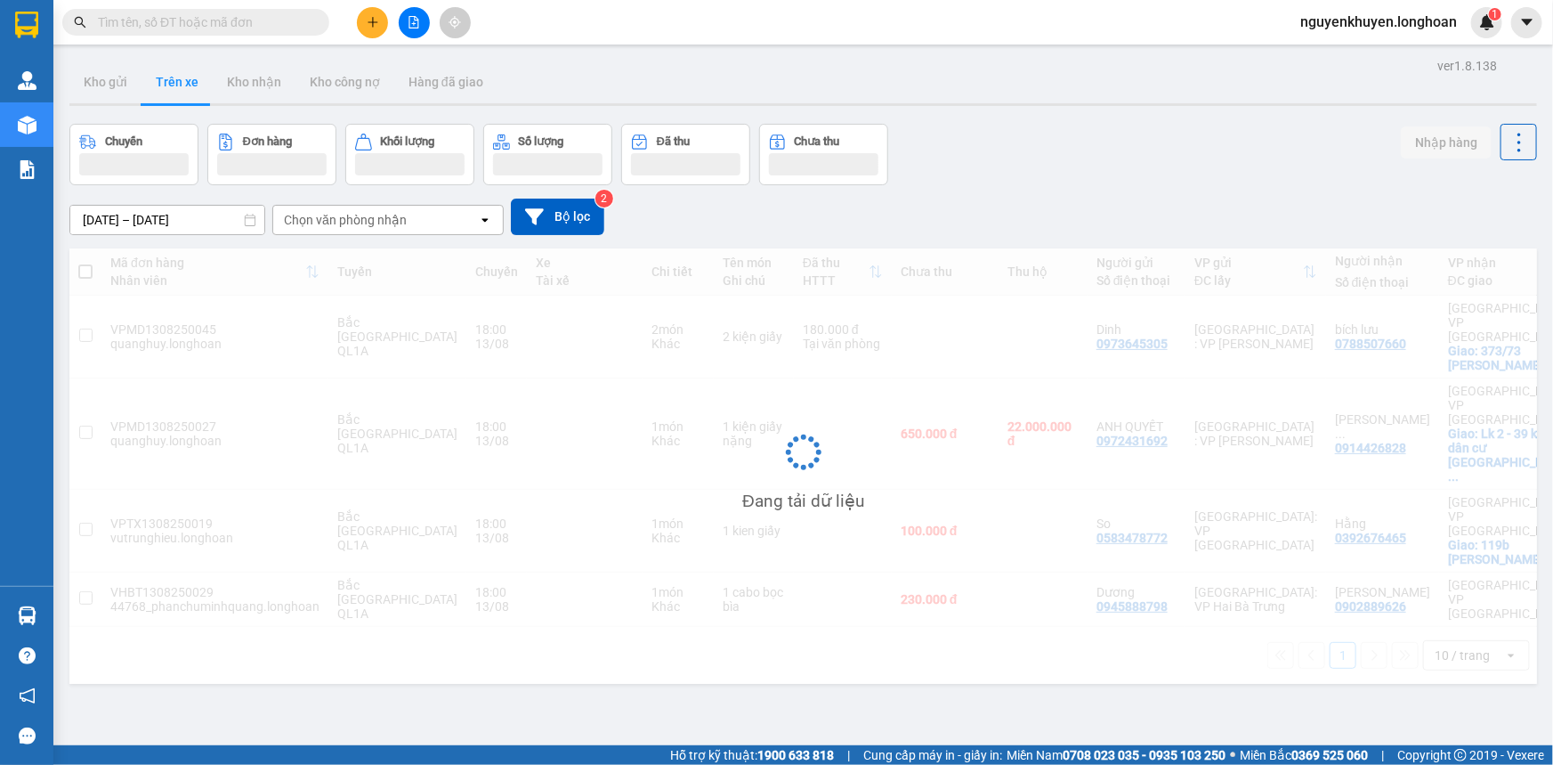
click at [408, 225] on div "Chọn văn phòng nhận" at bounding box center [375, 220] width 205 height 28
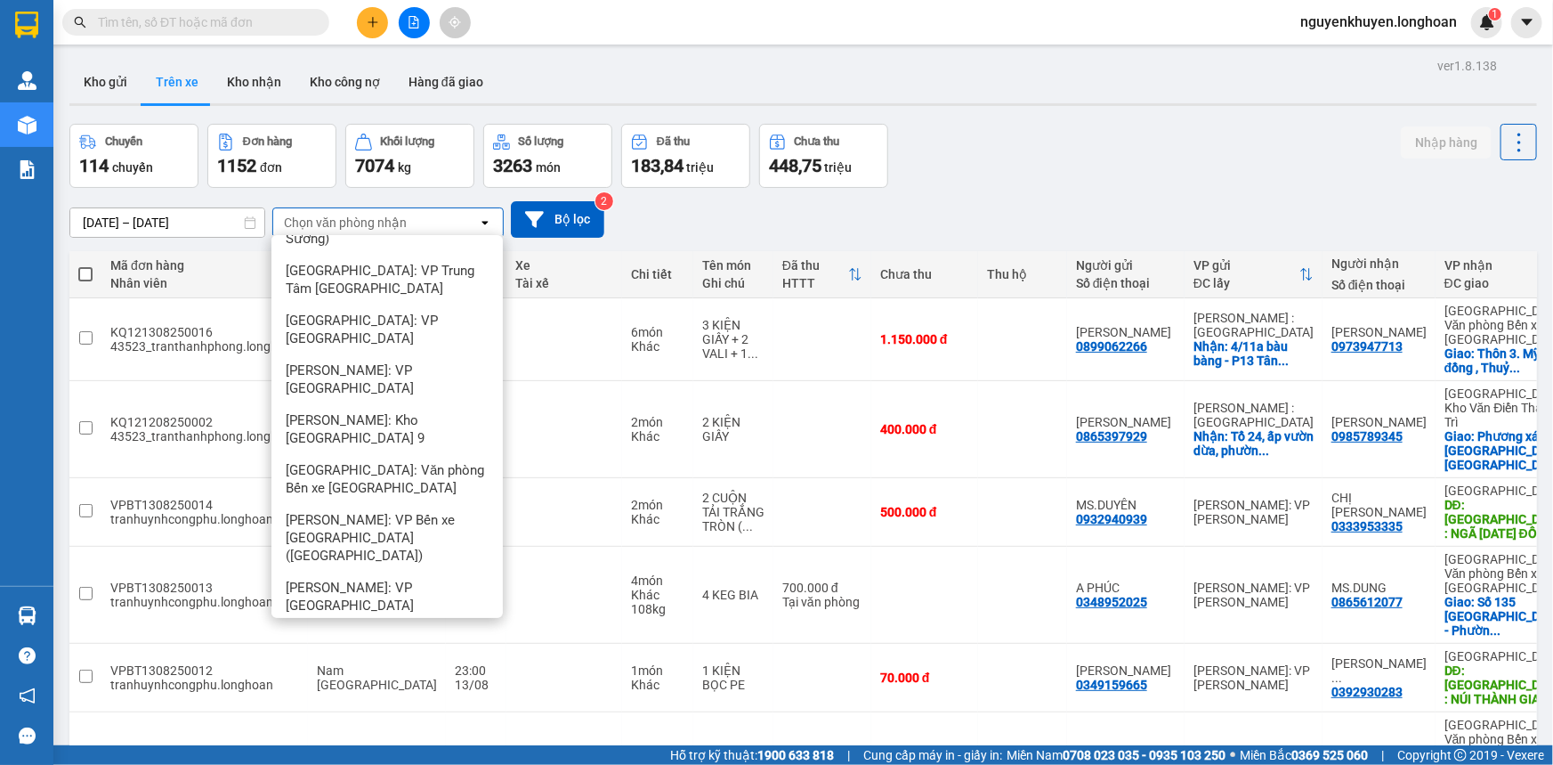
scroll to position [2749, 0]
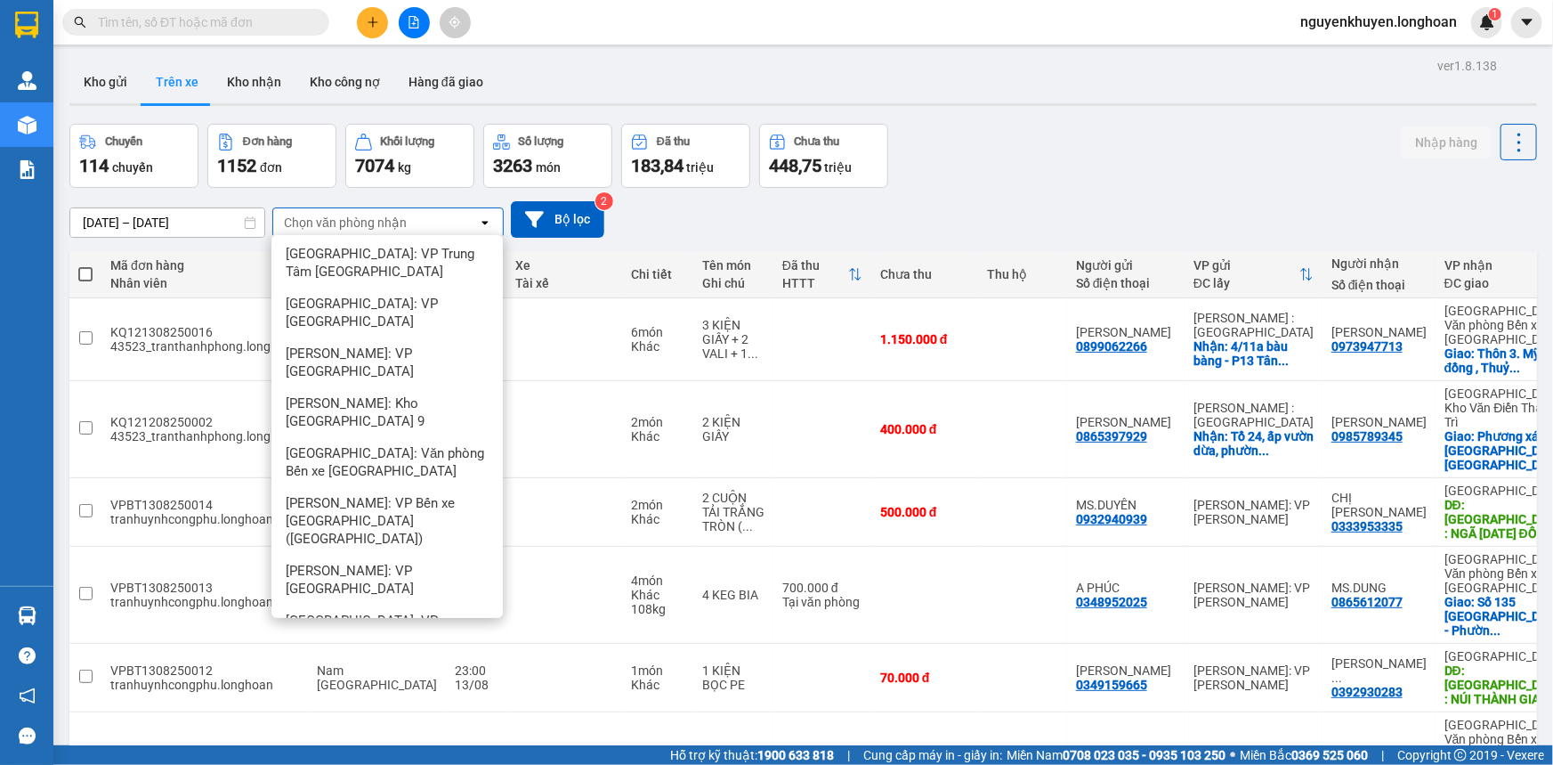
click at [402, 661] on span "[GEOGRAPHIC_DATA]: Kho Văn Điển Thanh Trì" at bounding box center [391, 679] width 210 height 36
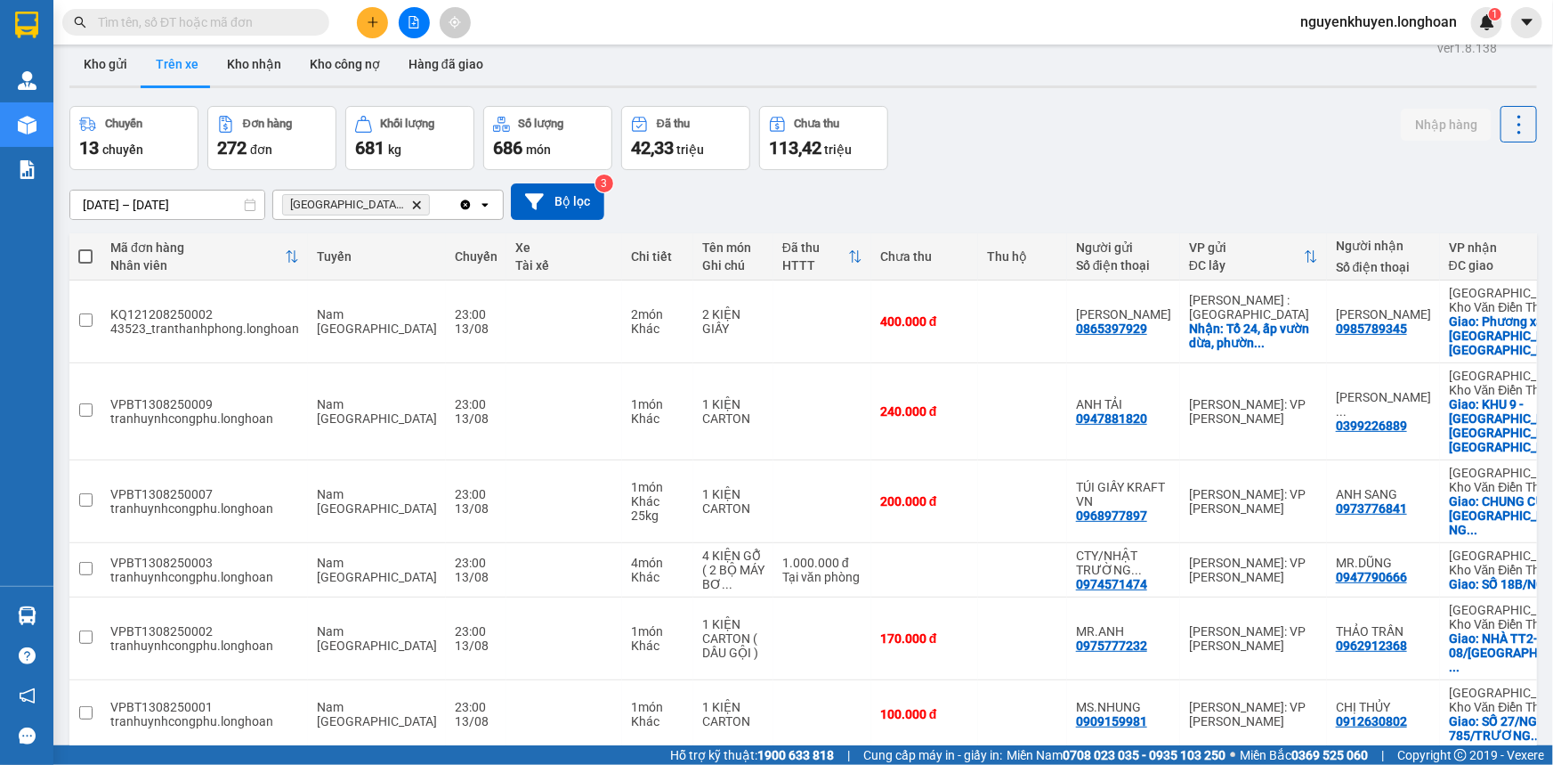
scroll to position [0, 0]
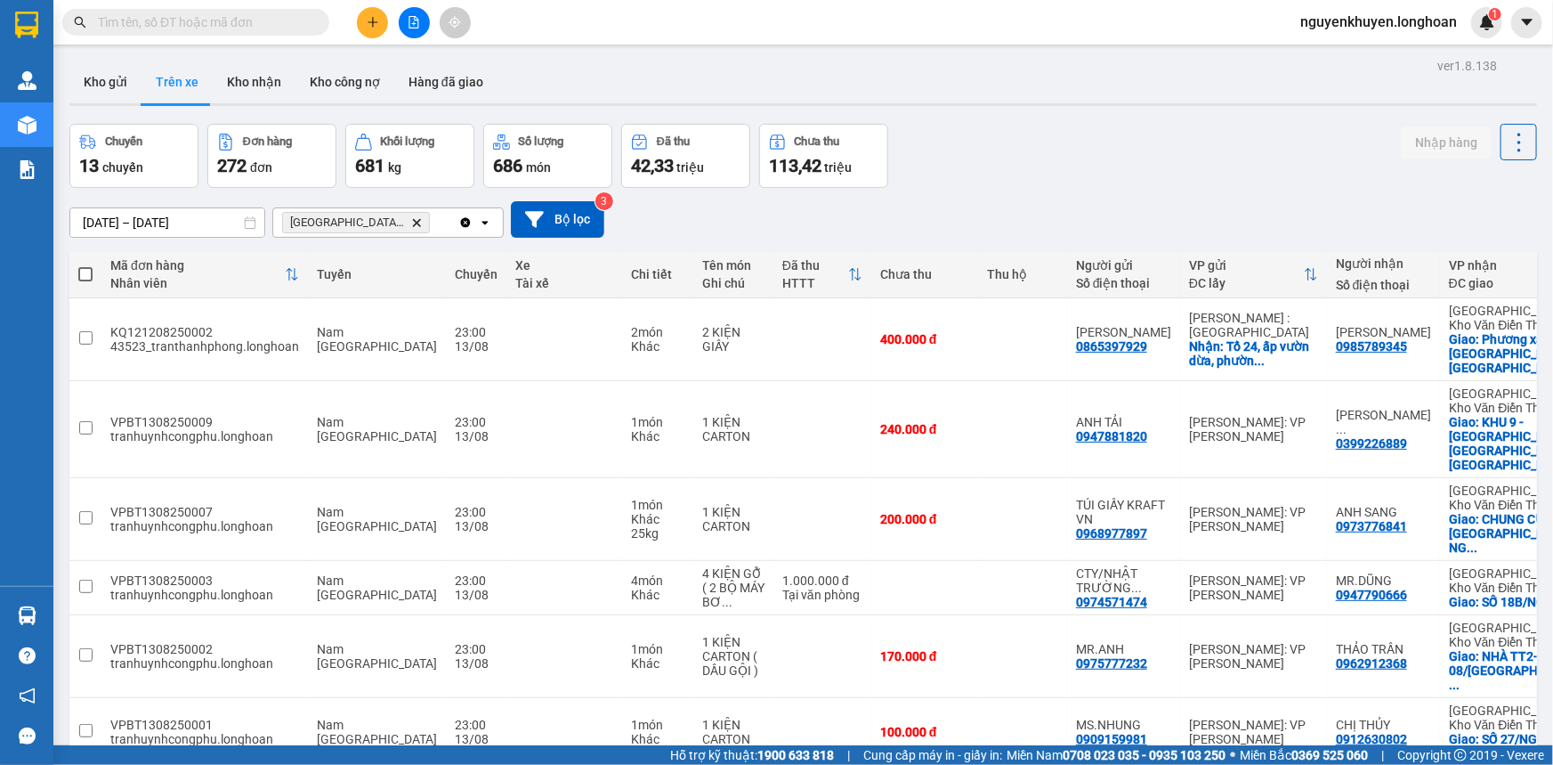
click at [414, 223] on icon "Delete" at bounding box center [416, 222] width 11 height 11
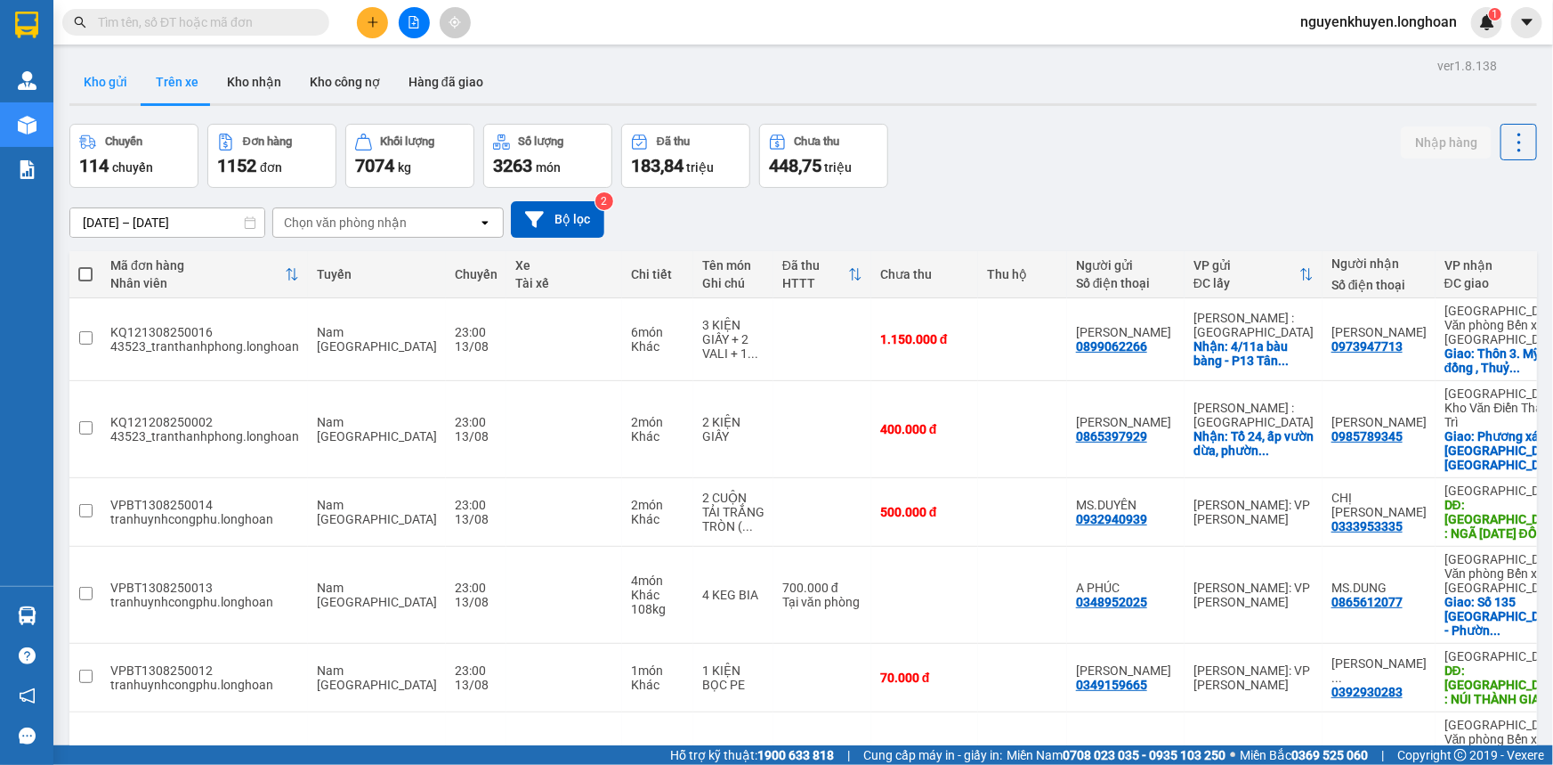
click at [95, 83] on button "Kho gửi" at bounding box center [105, 82] width 72 height 43
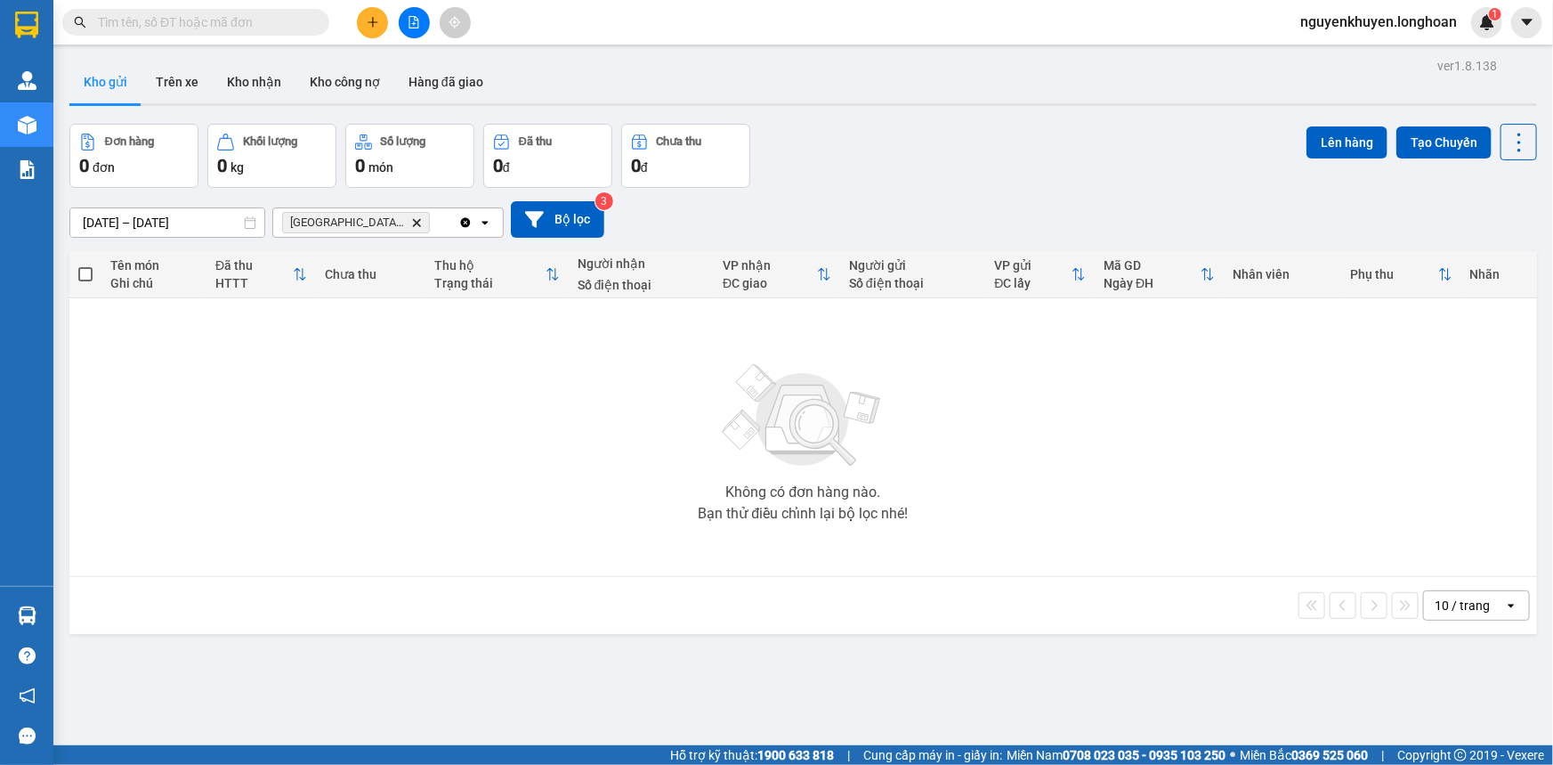
click at [417, 220] on icon "Delete" at bounding box center [416, 222] width 11 height 11
click at [405, 222] on div "Chọn văn phòng nhận" at bounding box center [375, 222] width 205 height 28
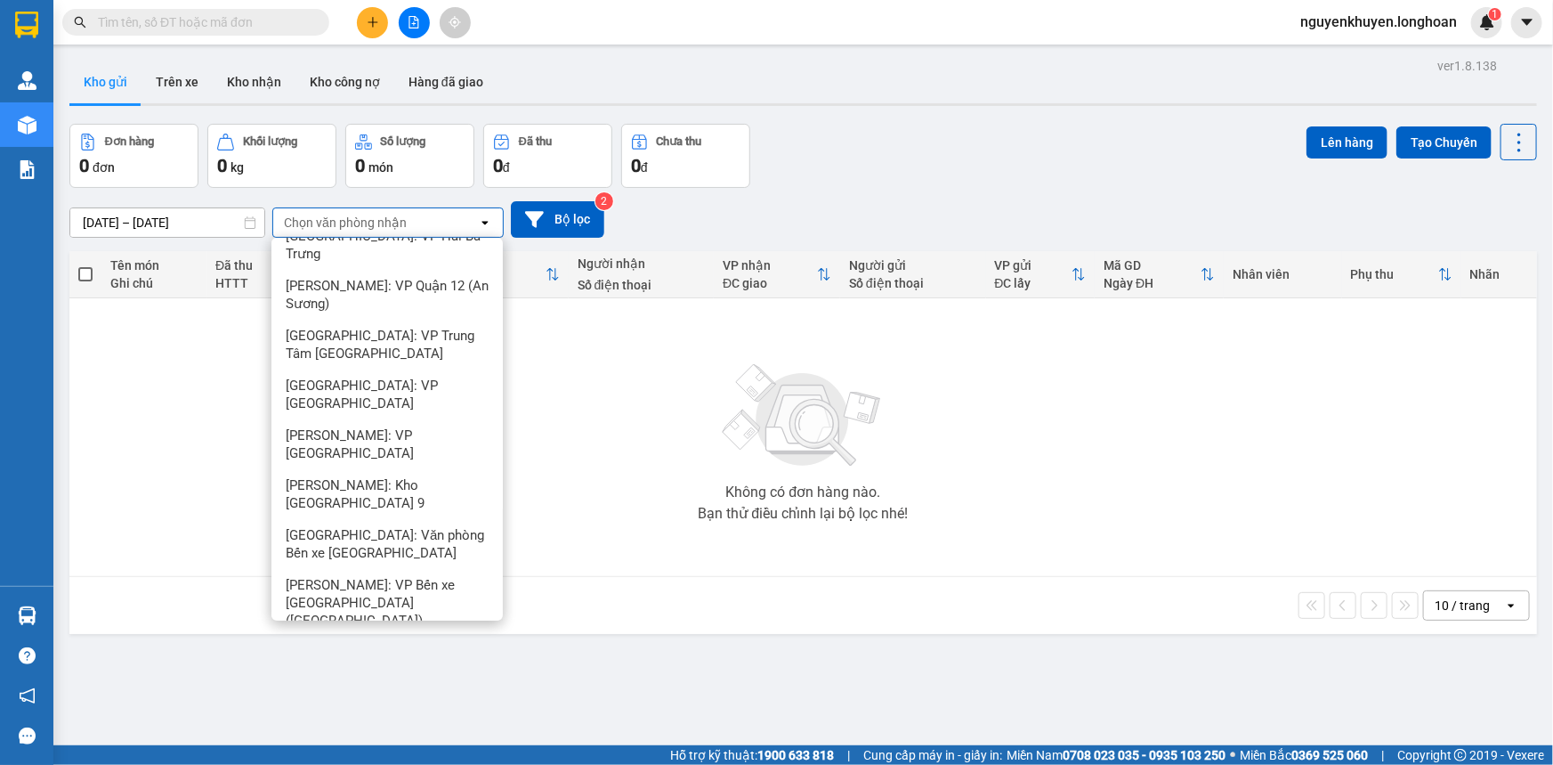
scroll to position [2749, 0]
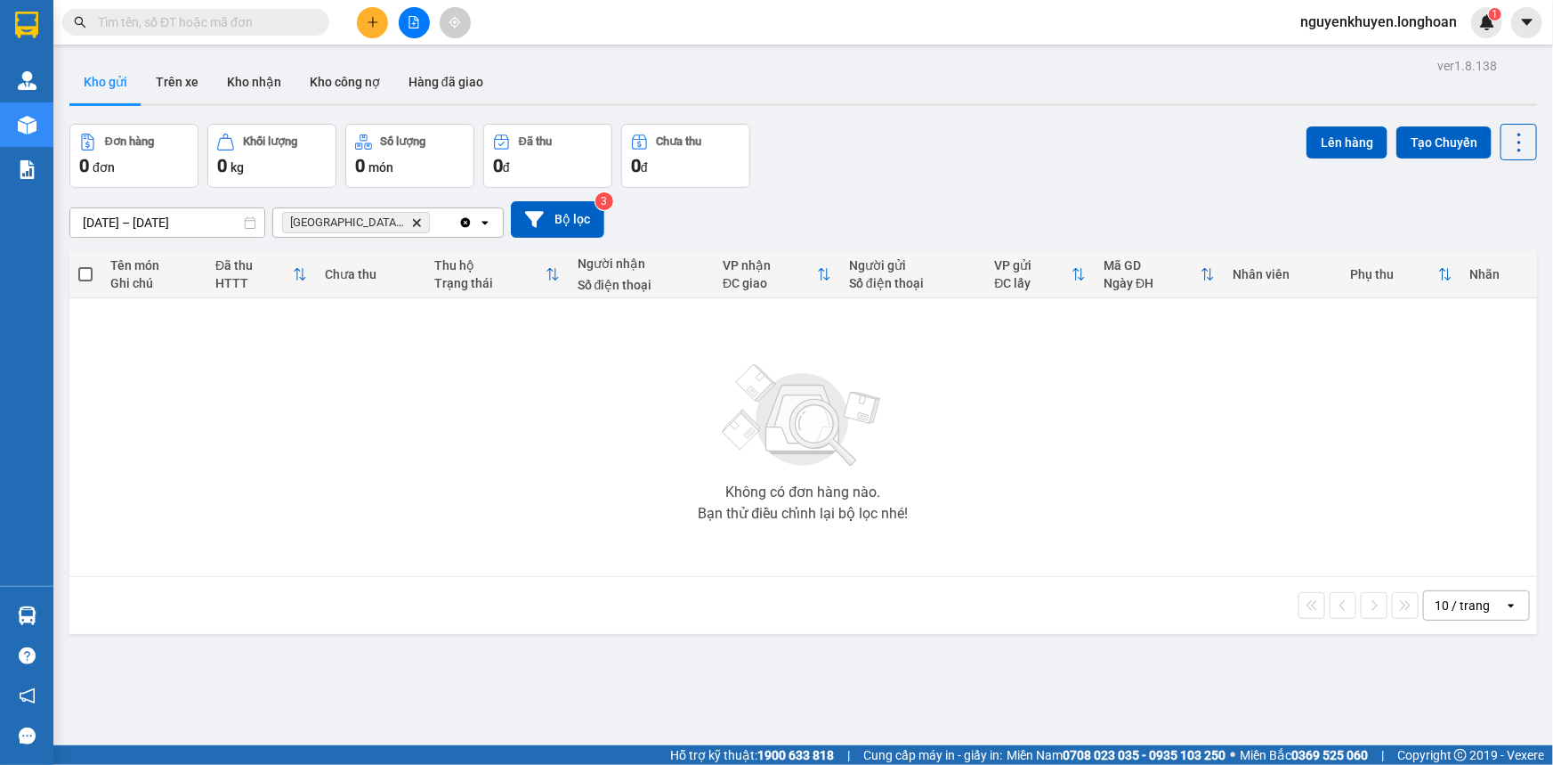
click at [168, 226] on input "[DATE] – [DATE]" at bounding box center [167, 222] width 194 height 28
click at [804, 134] on div "Đơn hàng 0 đơn Khối lượng 0 kg Số lượng 0 món Đã thu 0 đ Chưa thu 0 đ Lên hàng …" at bounding box center [803, 156] width 1468 height 64
click at [229, 224] on input "[DATE] – [DATE]" at bounding box center [167, 222] width 194 height 28
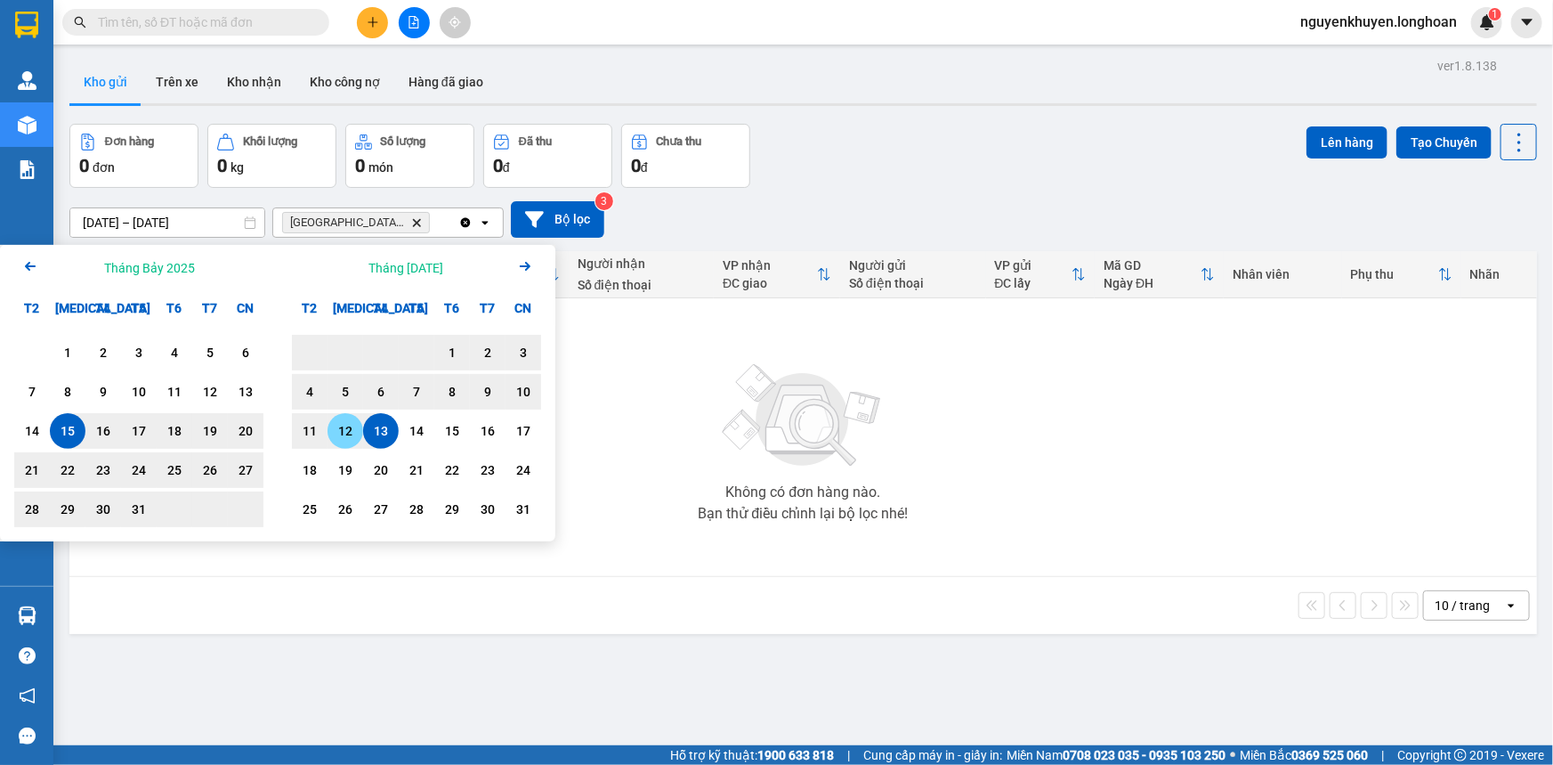
click at [347, 441] on div "12" at bounding box center [346, 431] width 36 height 36
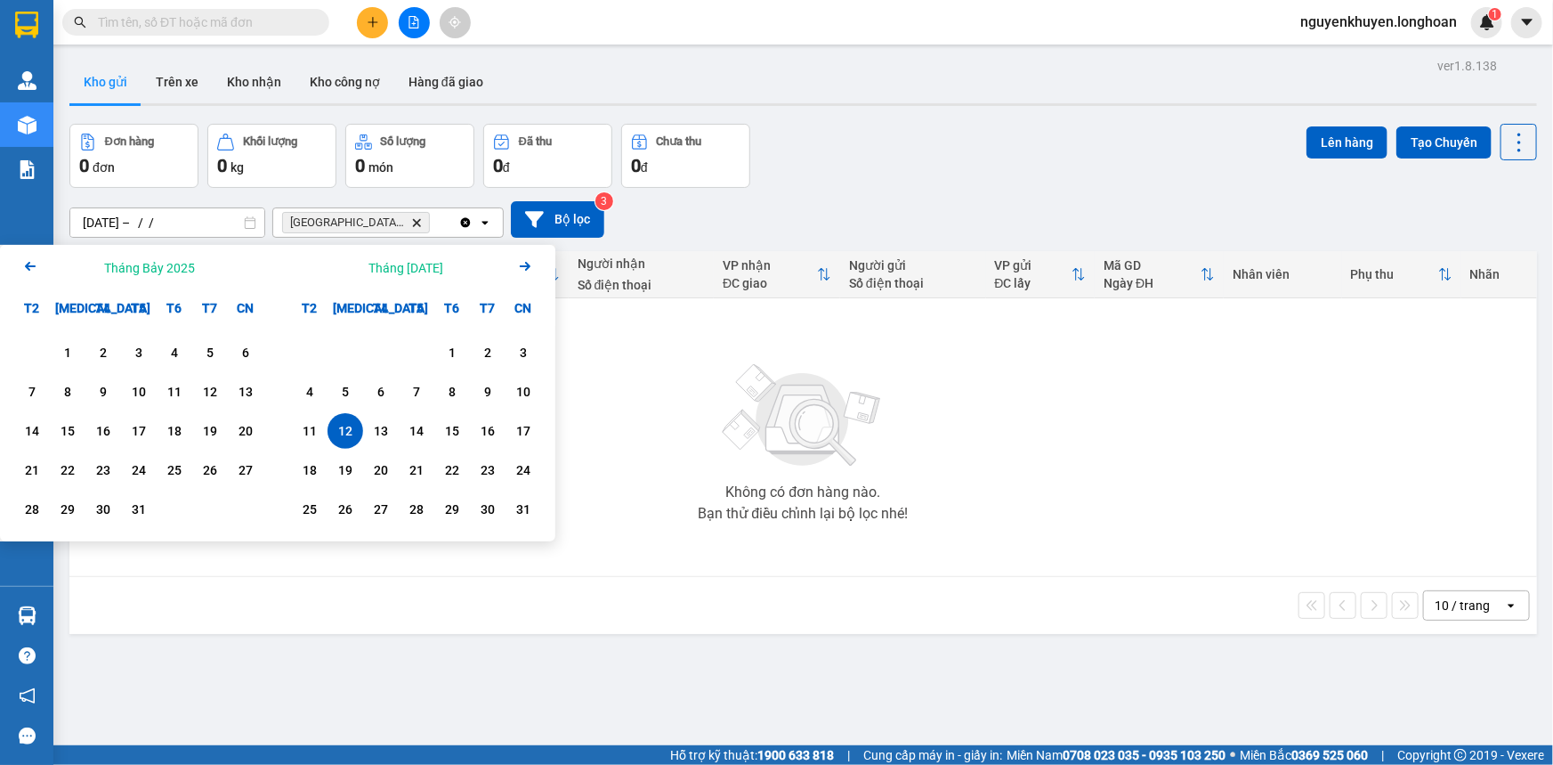
click at [347, 439] on div "12" at bounding box center [345, 430] width 25 height 21
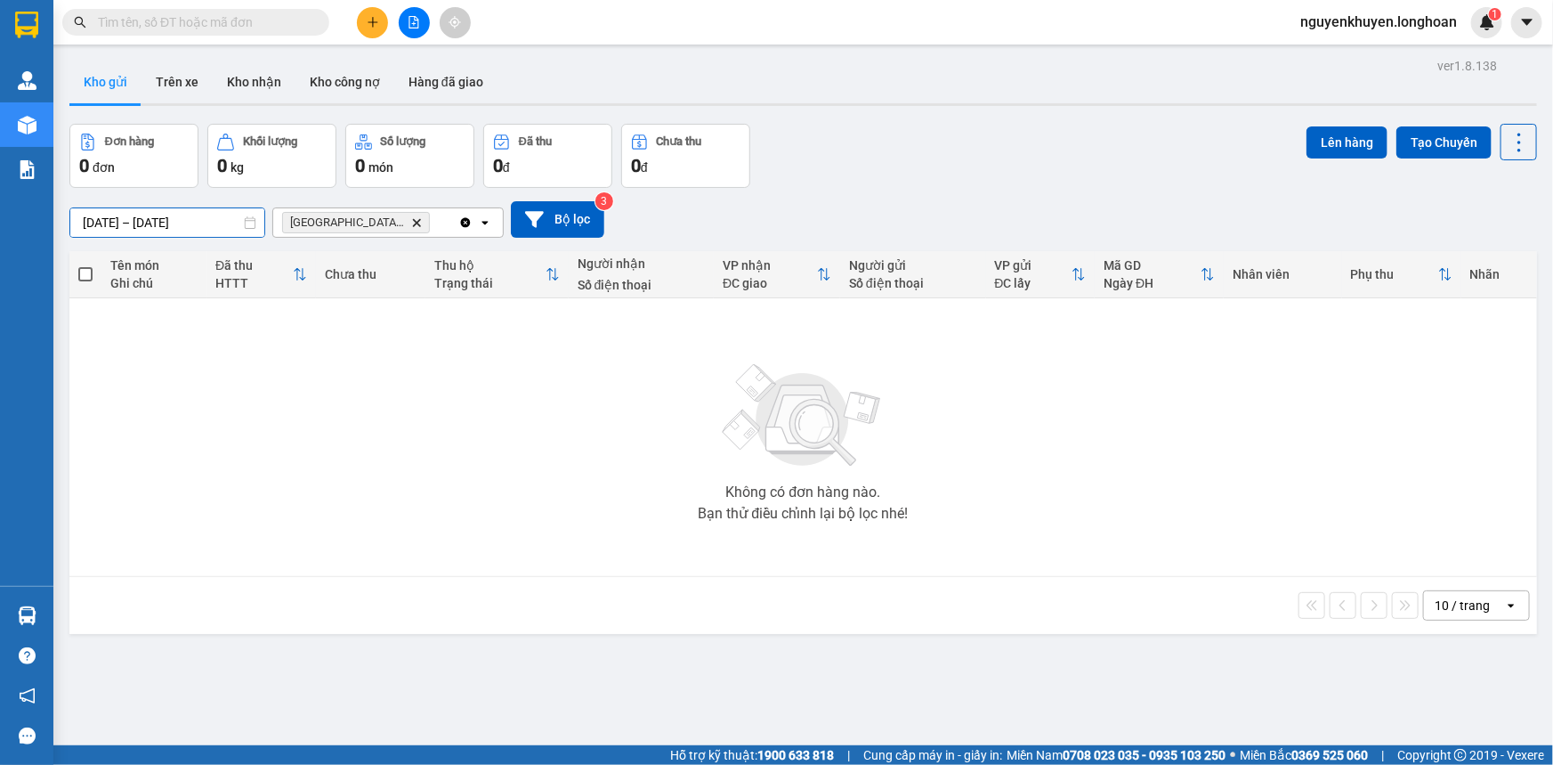
click at [223, 225] on input "[DATE] – [DATE]" at bounding box center [167, 222] width 194 height 28
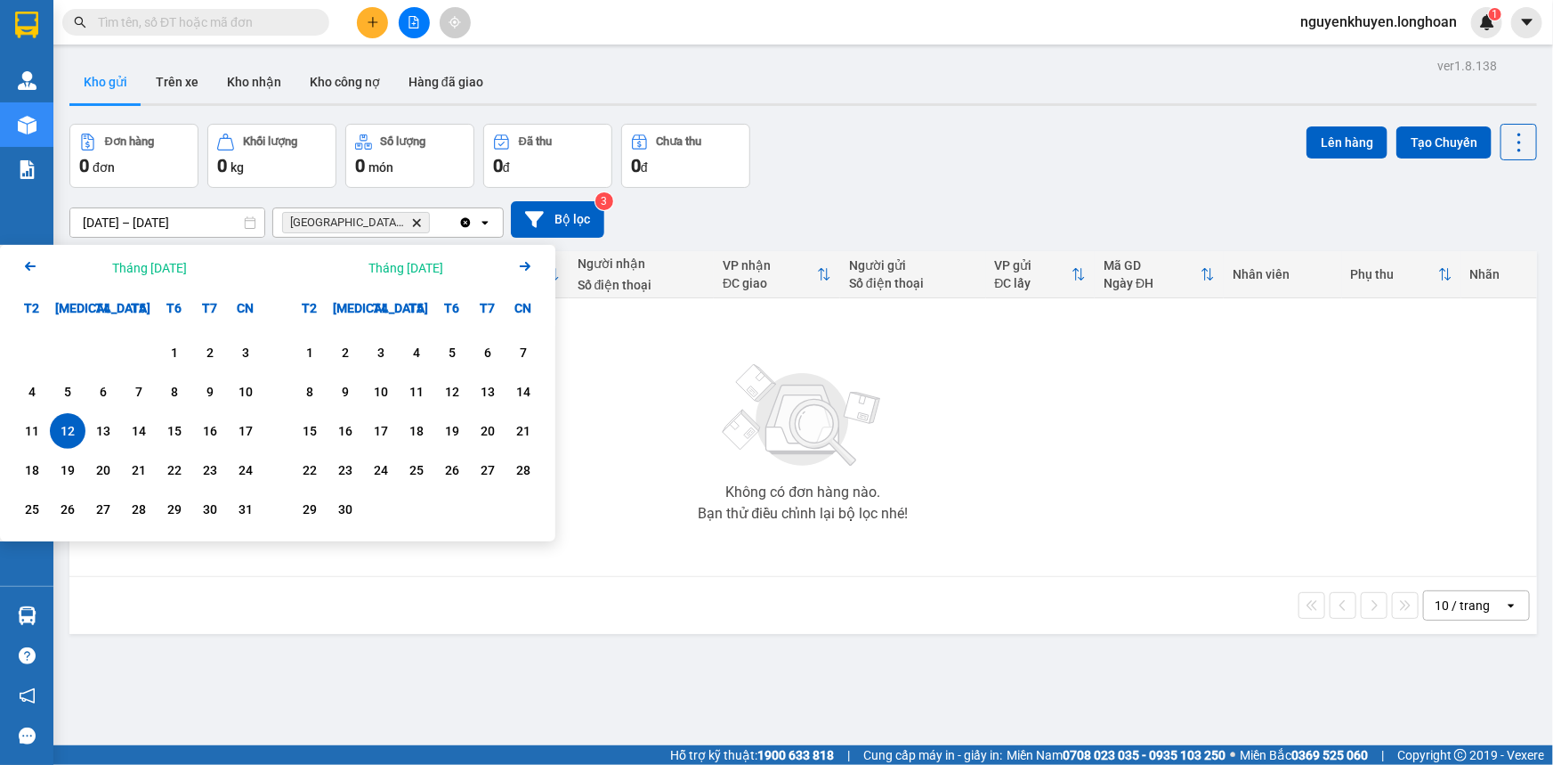
click at [36, 264] on icon "Arrow Left" at bounding box center [30, 265] width 21 height 21
click at [414, 389] on div "7" at bounding box center [416, 391] width 25 height 21
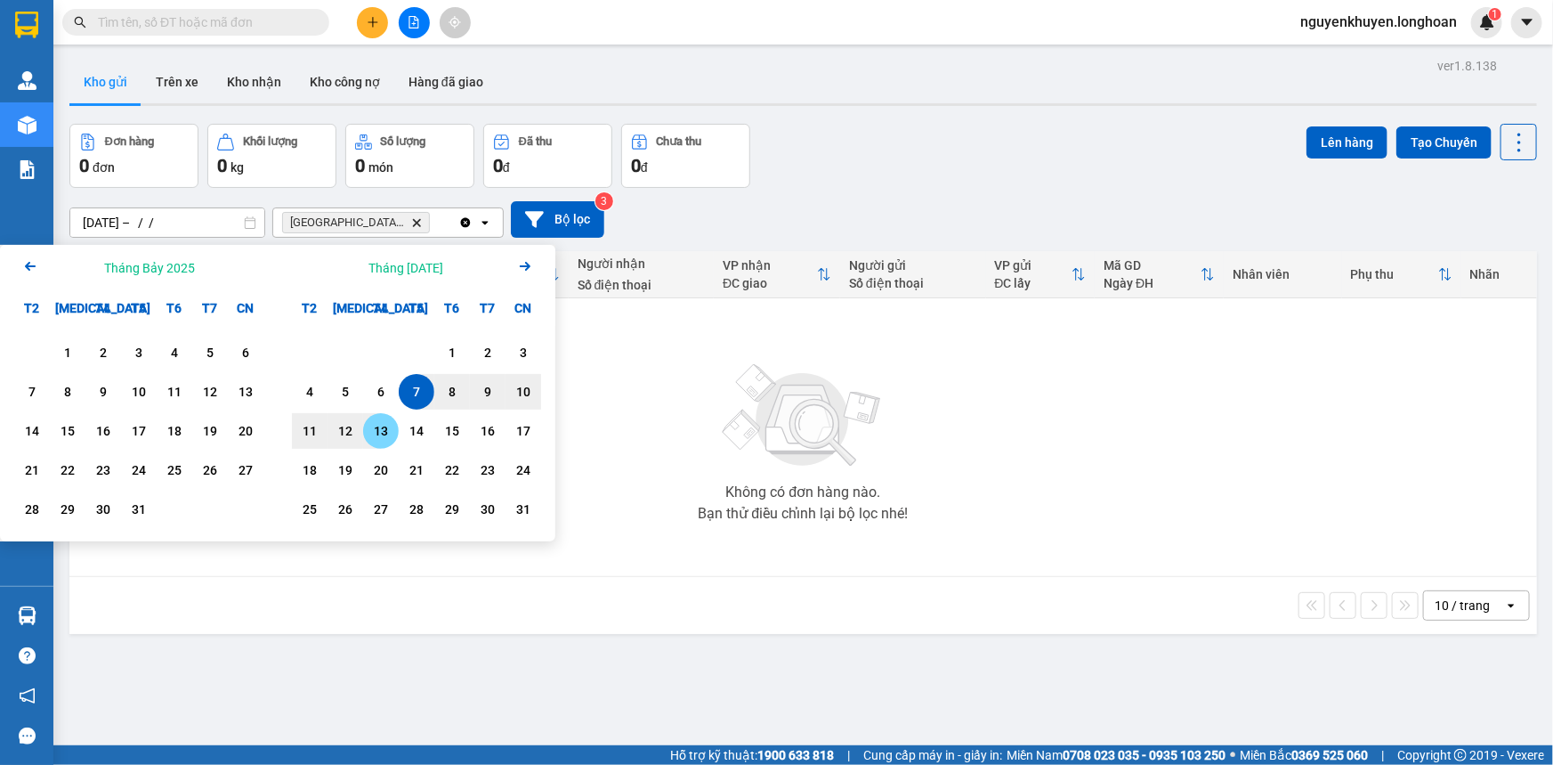
click at [379, 426] on div "13" at bounding box center [380, 430] width 25 height 21
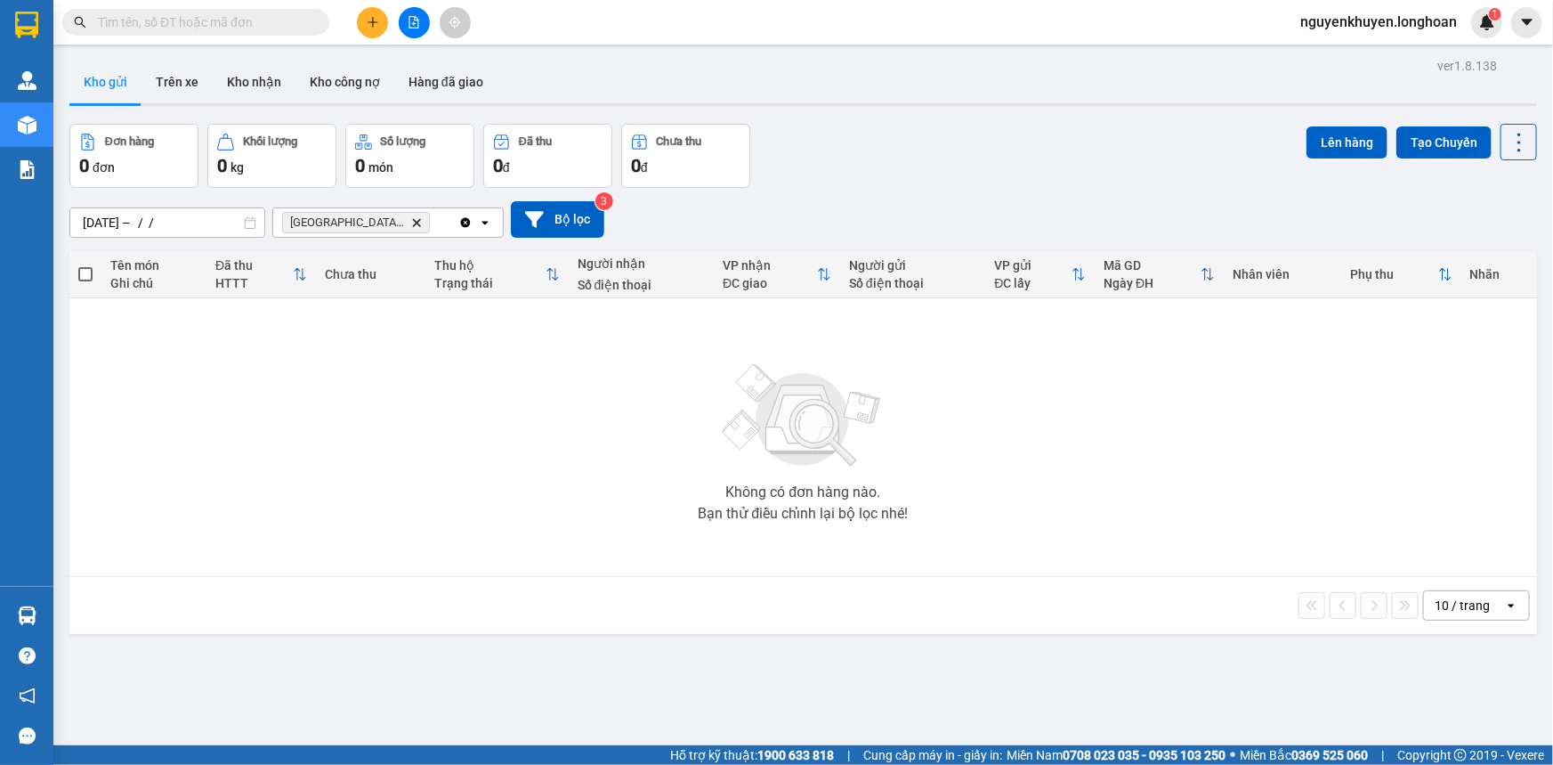
type input "[DATE] – [DATE]"
click at [266, 84] on button "Kho nhận" at bounding box center [254, 82] width 83 height 43
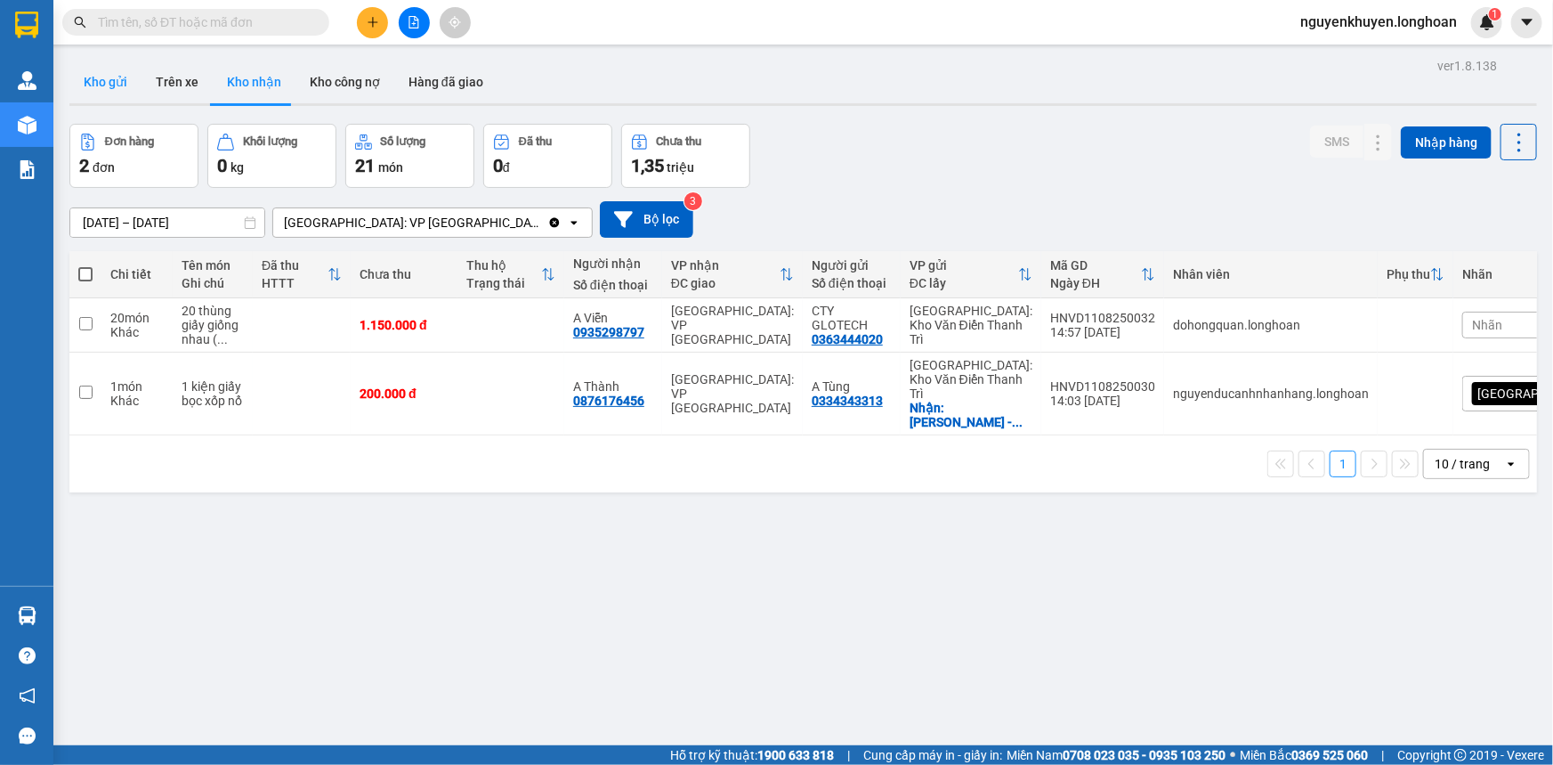
click at [103, 80] on button "Kho gửi" at bounding box center [105, 82] width 72 height 43
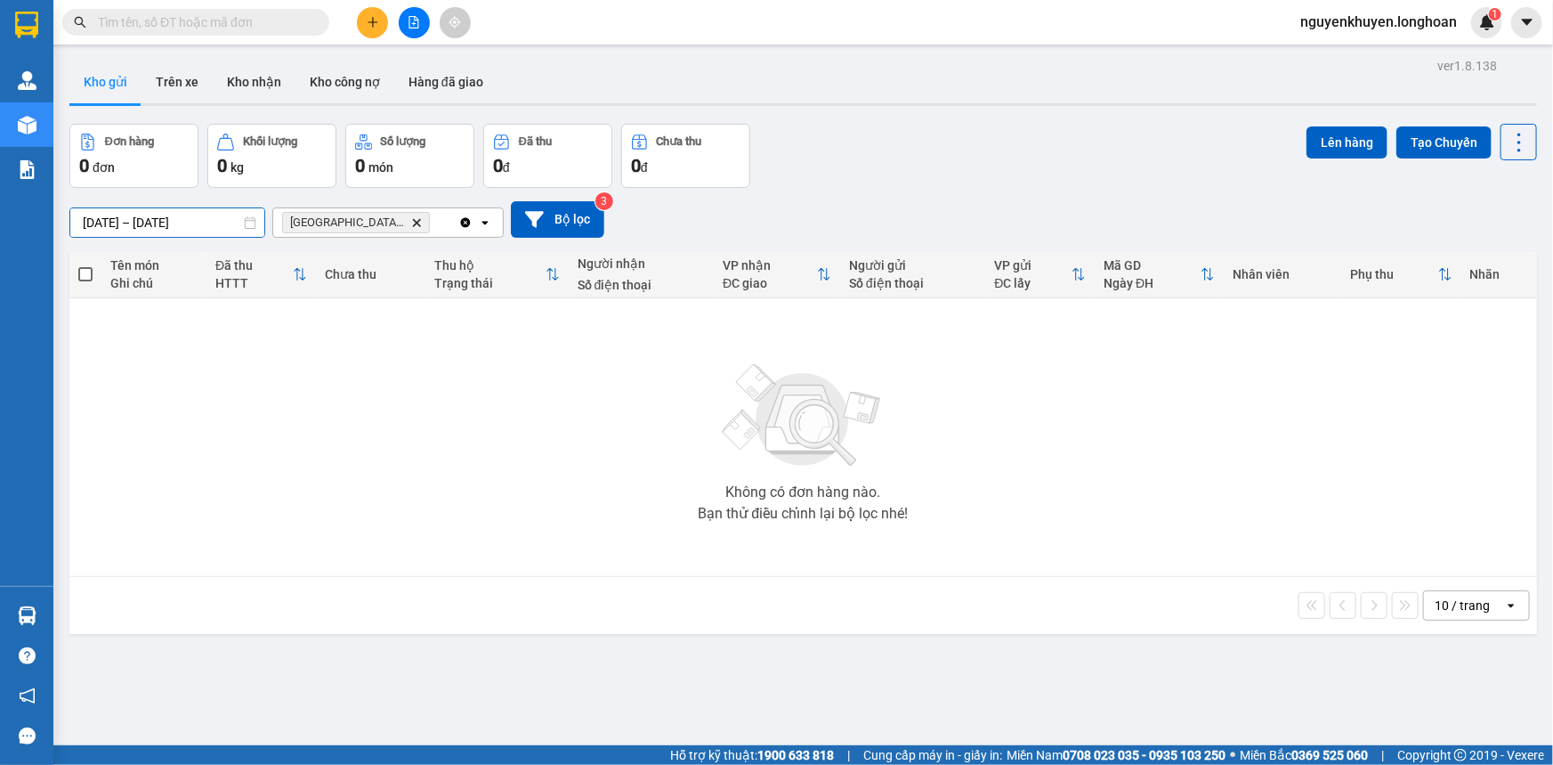
click at [231, 221] on input "[DATE] – [DATE]" at bounding box center [167, 222] width 194 height 28
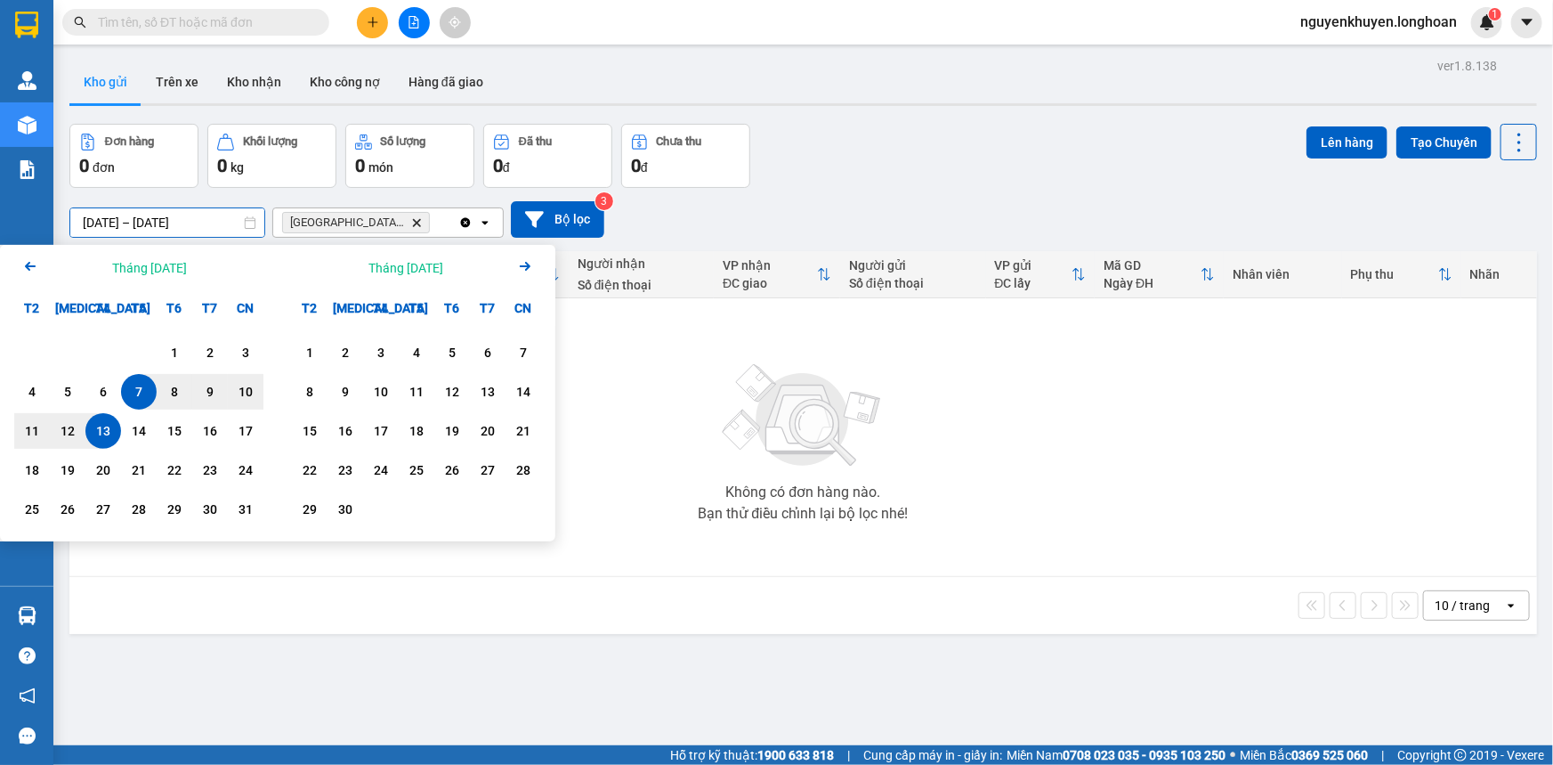
click at [33, 273] on icon "Arrow Left" at bounding box center [30, 265] width 21 height 21
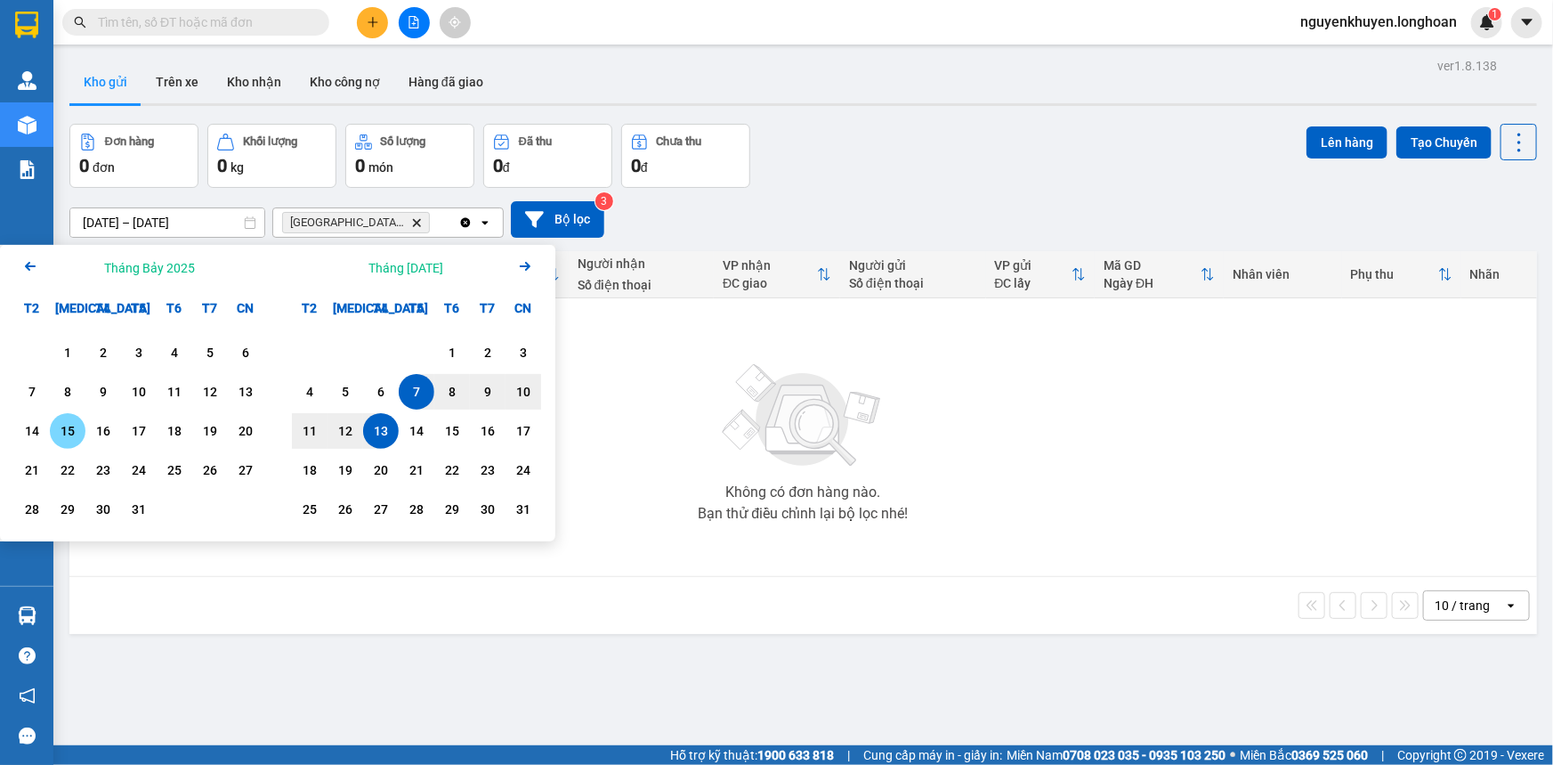
click at [66, 435] on div "15" at bounding box center [67, 430] width 25 height 21
click at [70, 433] on div "15" at bounding box center [67, 430] width 25 height 21
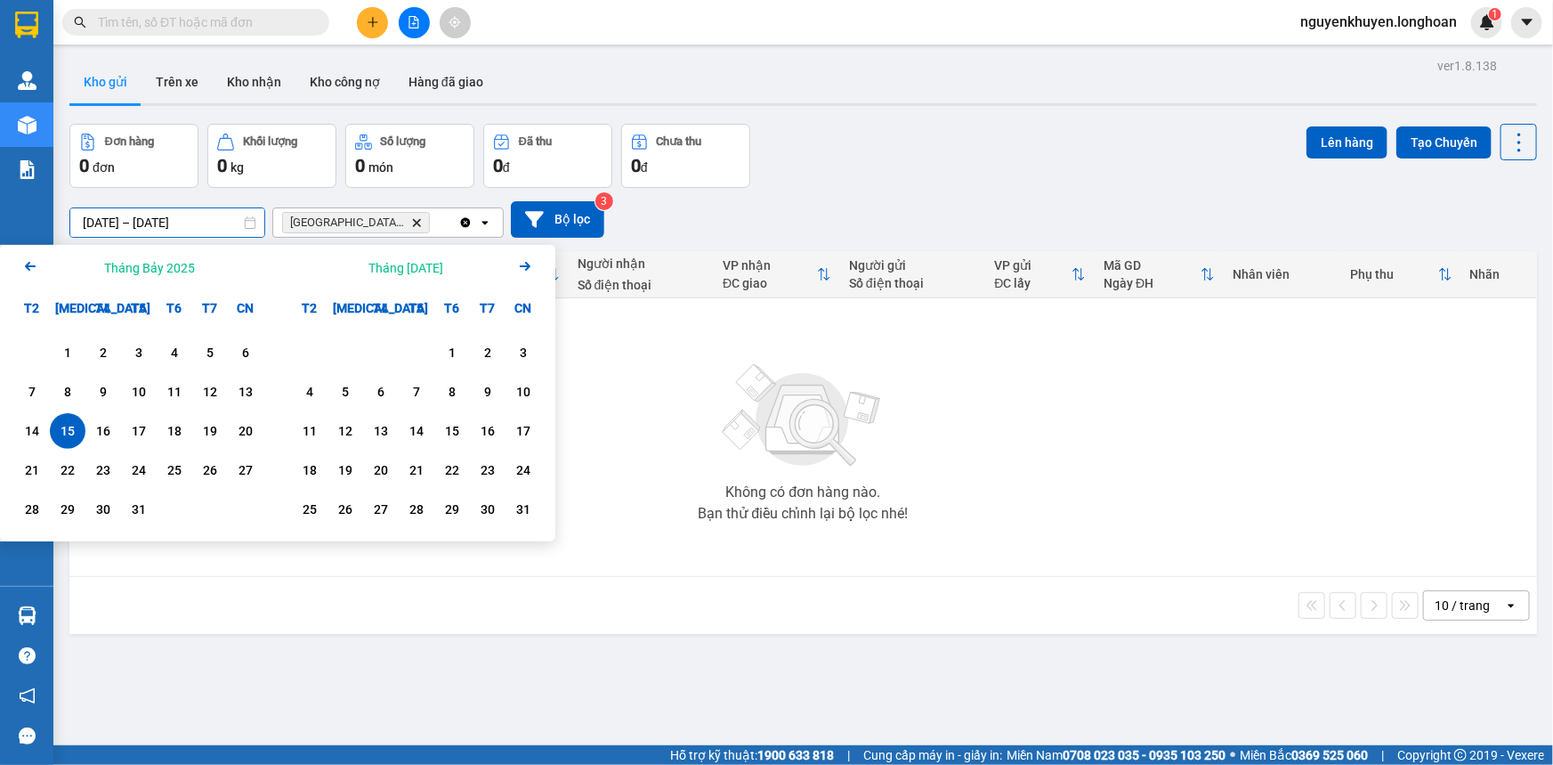
click at [177, 224] on input "[DATE] – [DATE]" at bounding box center [167, 222] width 194 height 28
click at [69, 427] on div "15" at bounding box center [67, 430] width 25 height 21
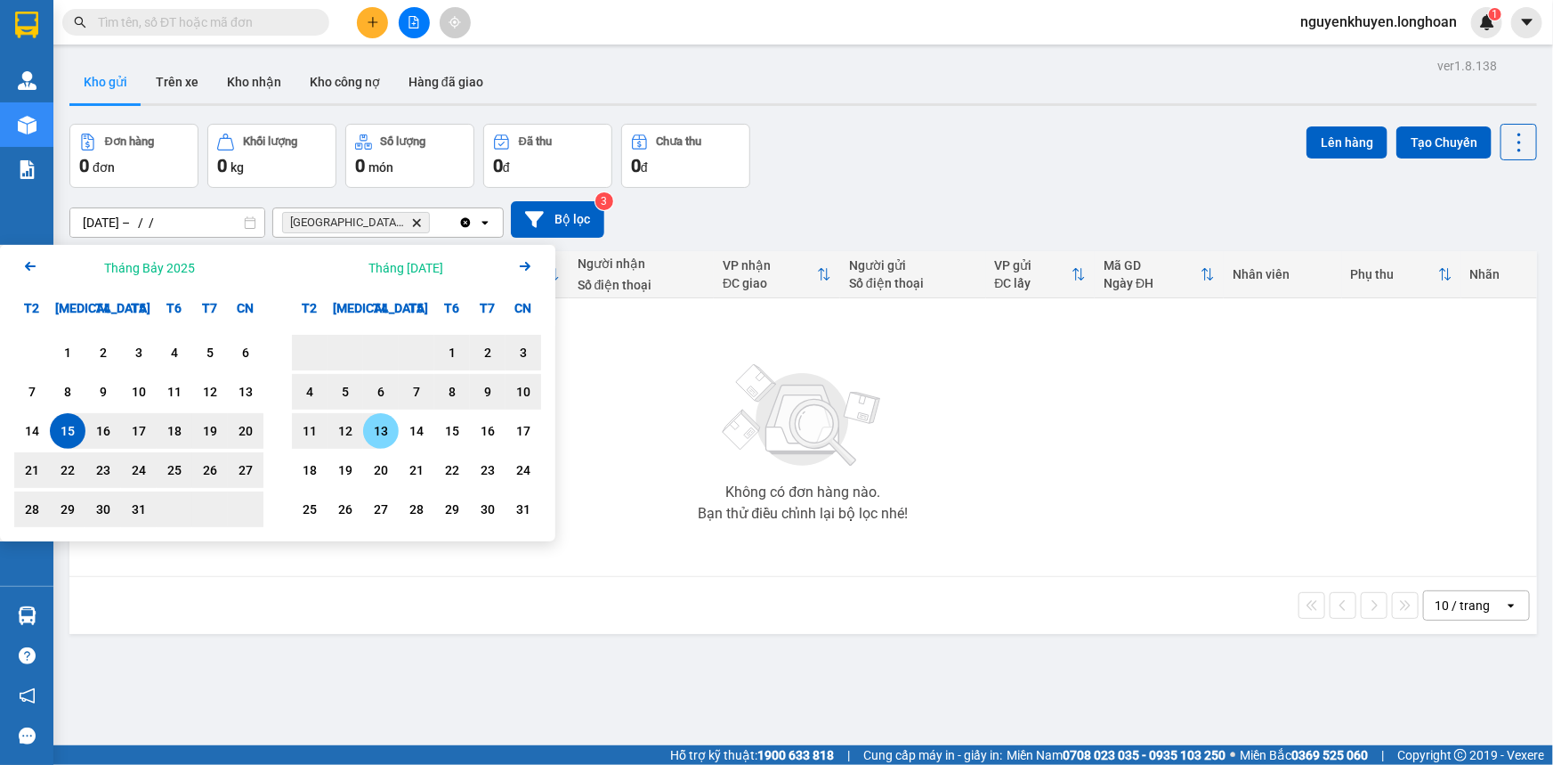
click at [383, 433] on div "13" at bounding box center [380, 430] width 25 height 21
type input "[DATE] – [DATE]"
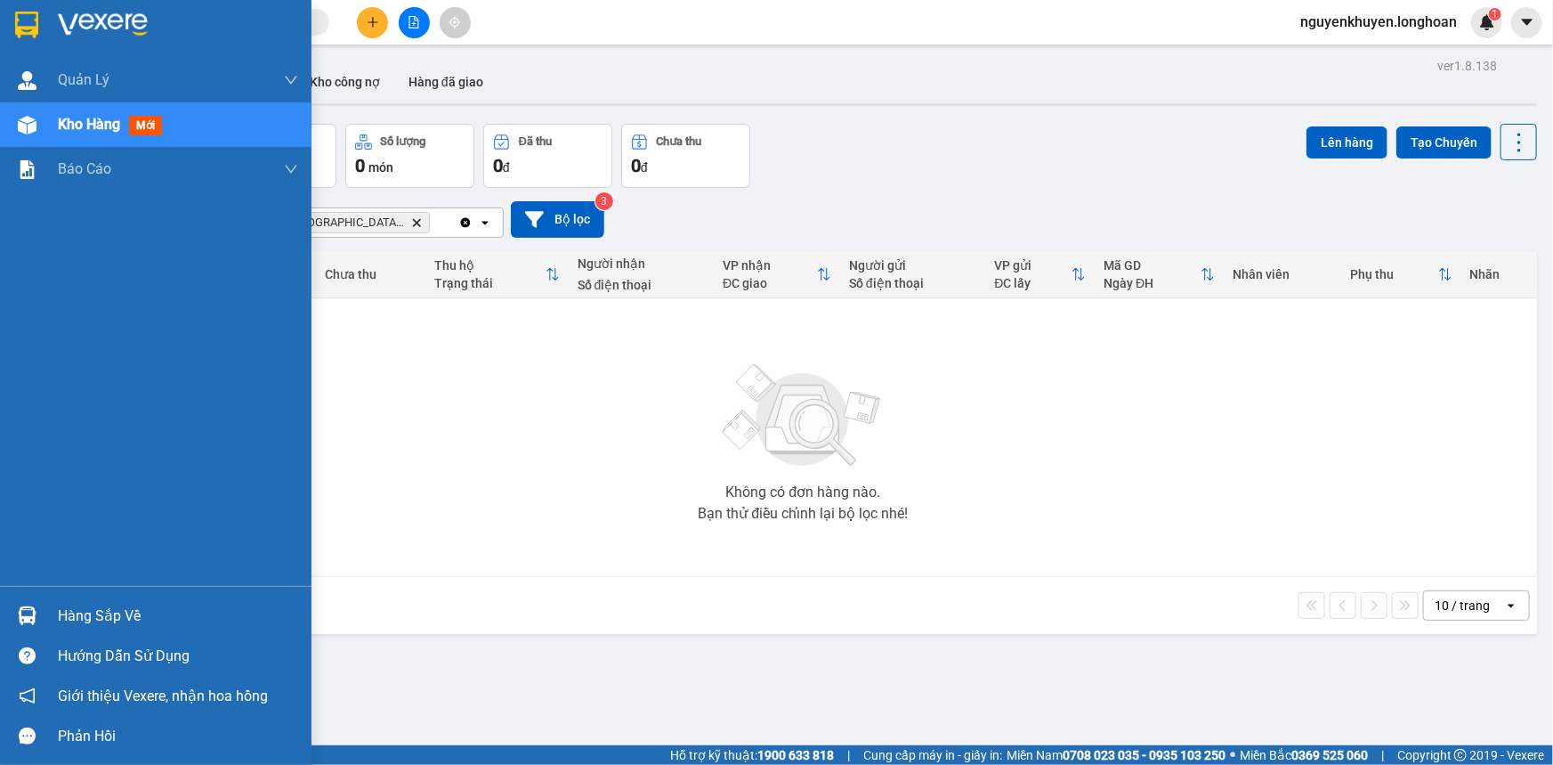
click at [69, 128] on span "Kho hàng" at bounding box center [89, 124] width 62 height 17
click at [94, 126] on span "Kho hàng" at bounding box center [89, 124] width 62 height 17
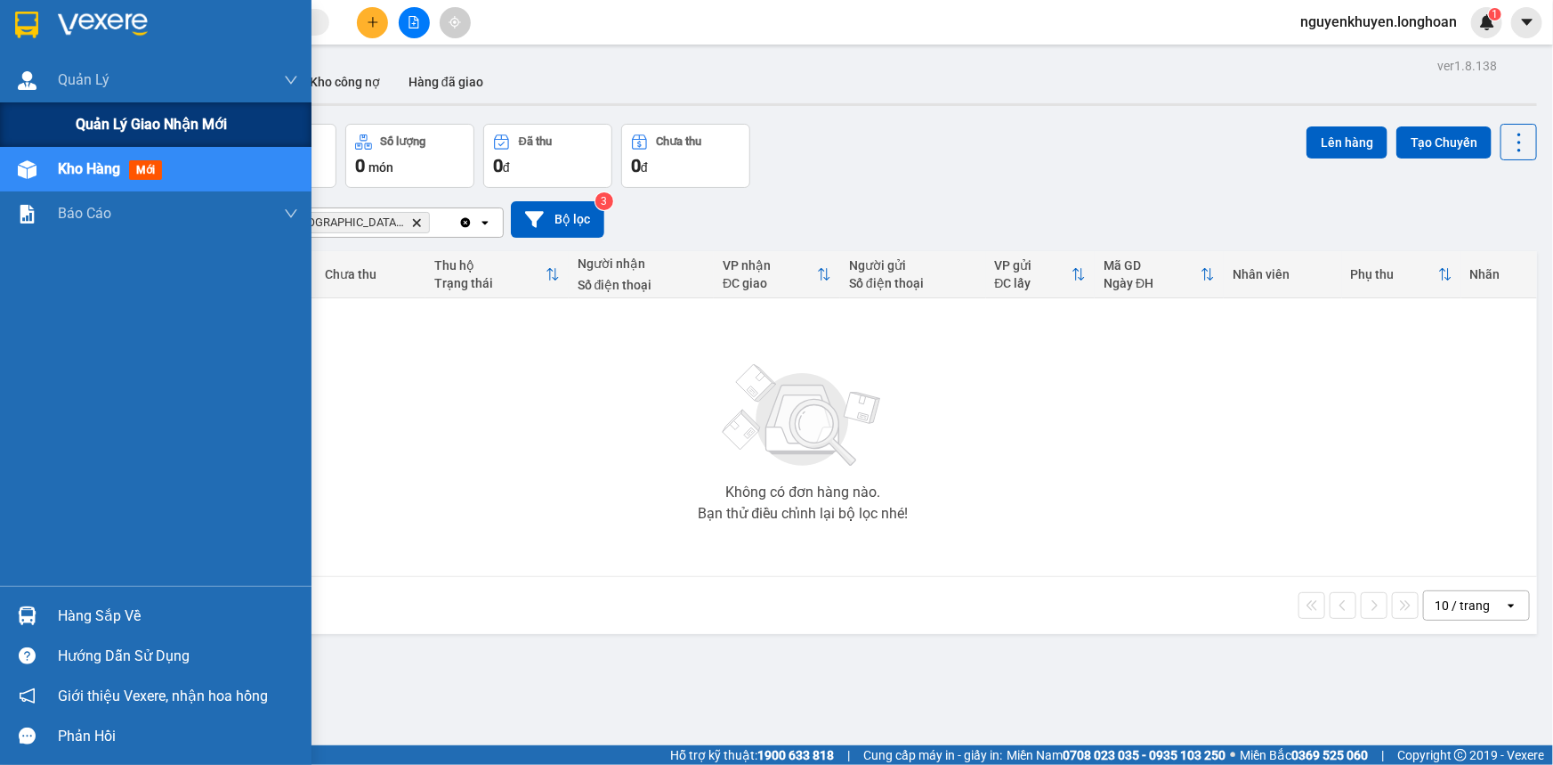
click at [102, 125] on span "Quản lý giao nhận mới" at bounding box center [151, 124] width 151 height 22
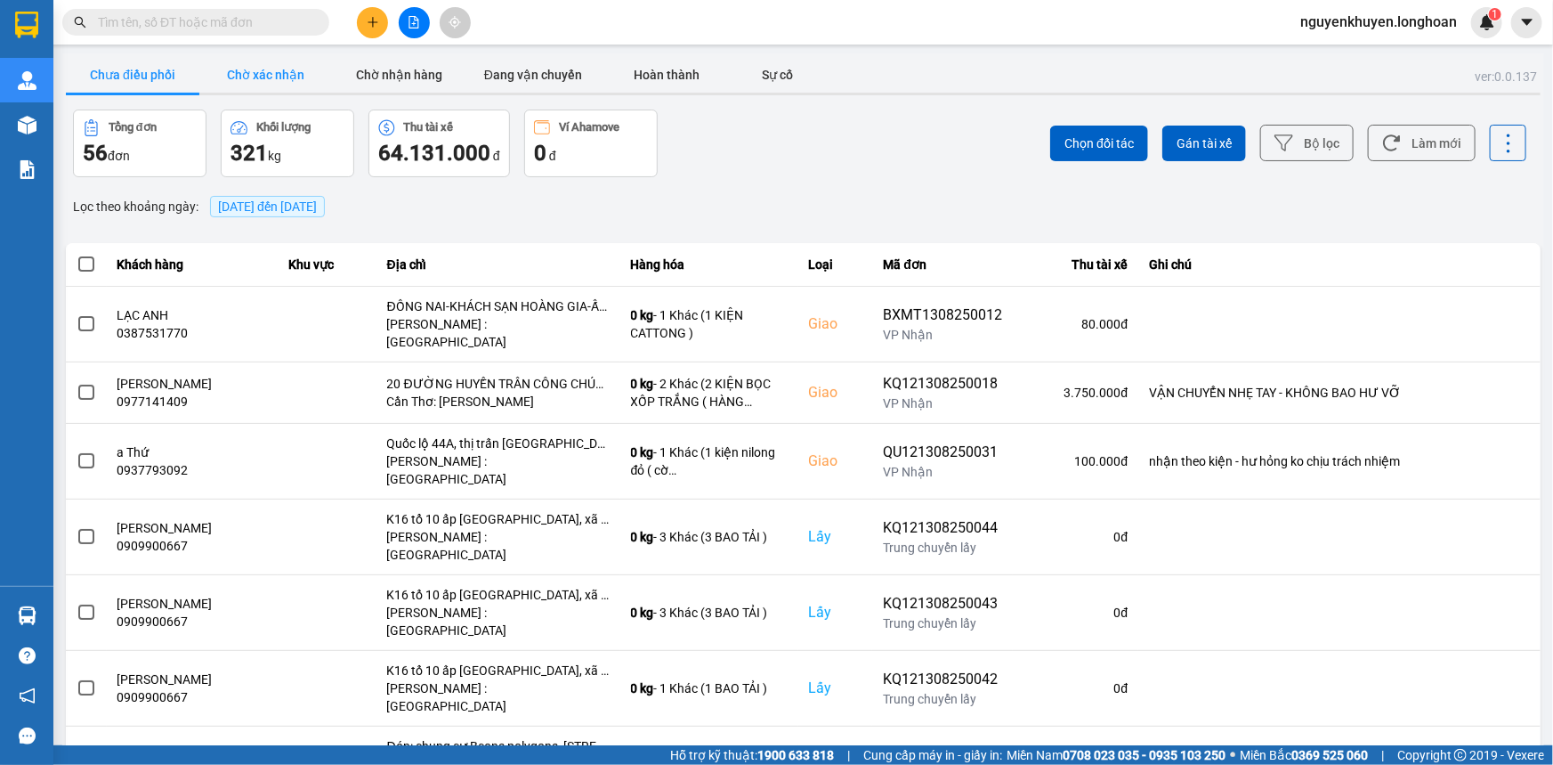
click at [295, 80] on button "Chờ xác nhận" at bounding box center [266, 75] width 134 height 36
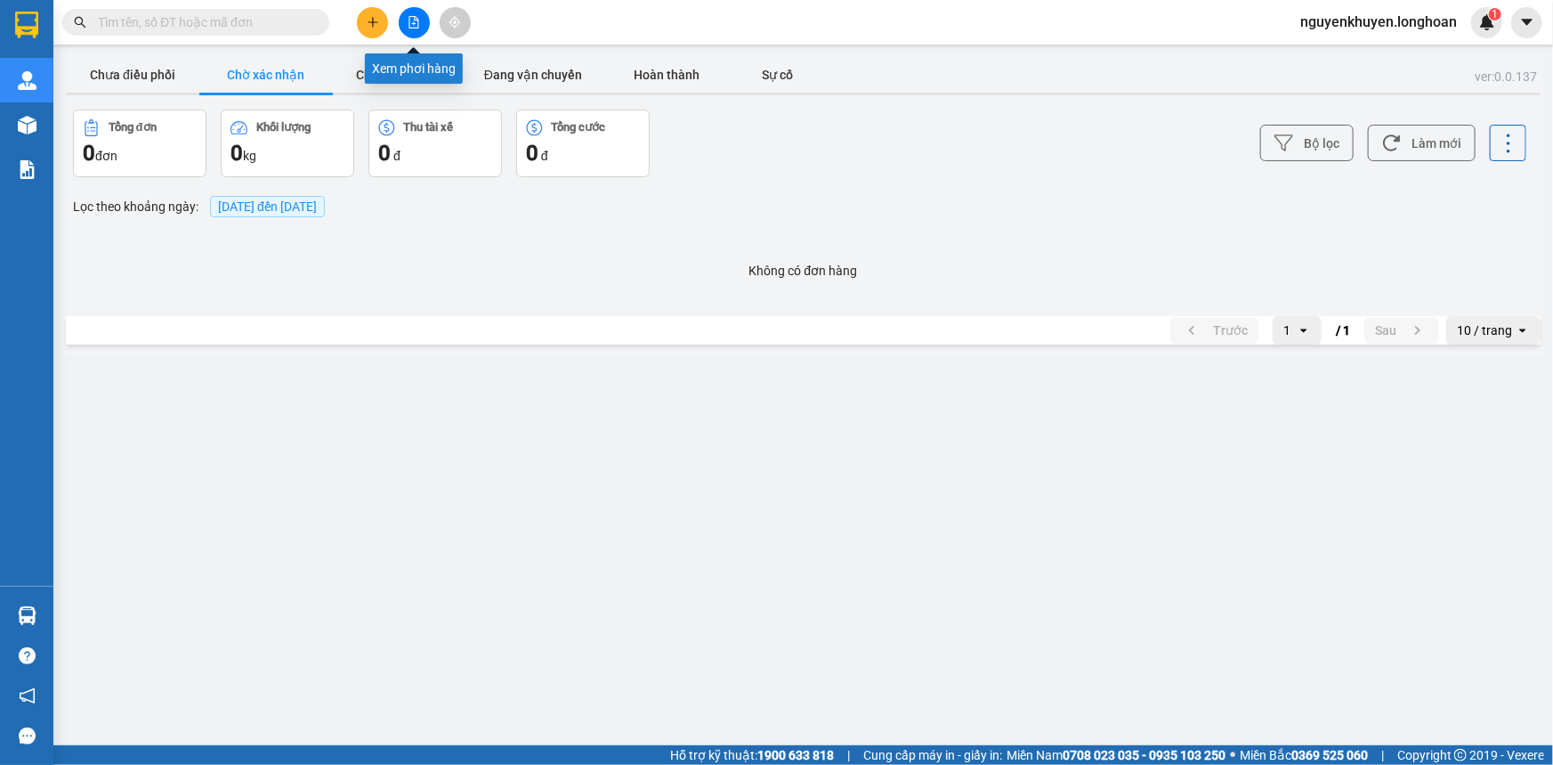
click at [417, 25] on icon "file-add" at bounding box center [414, 22] width 12 height 12
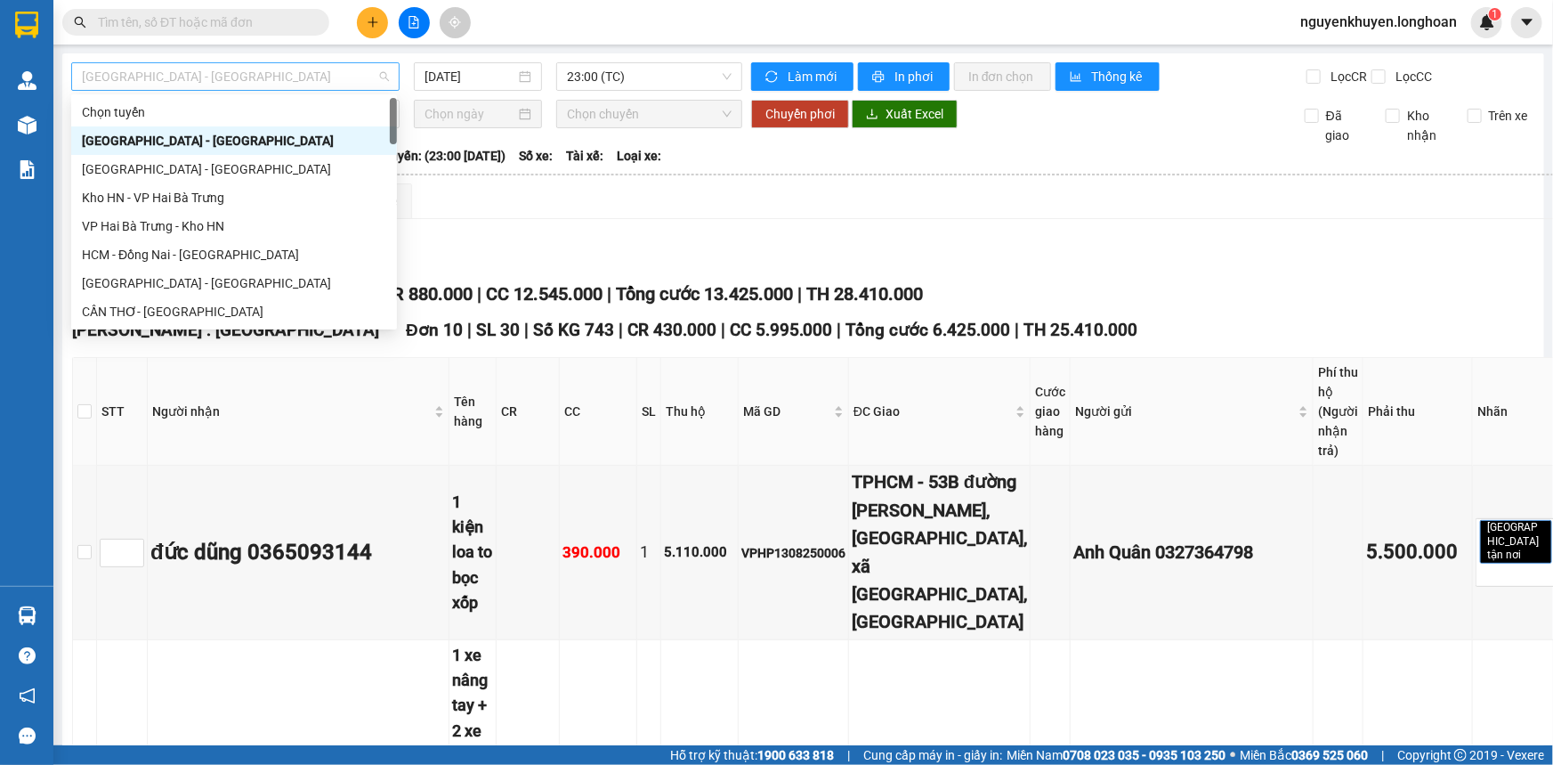
click at [382, 71] on span "[GEOGRAPHIC_DATA] - [GEOGRAPHIC_DATA]" at bounding box center [235, 76] width 307 height 27
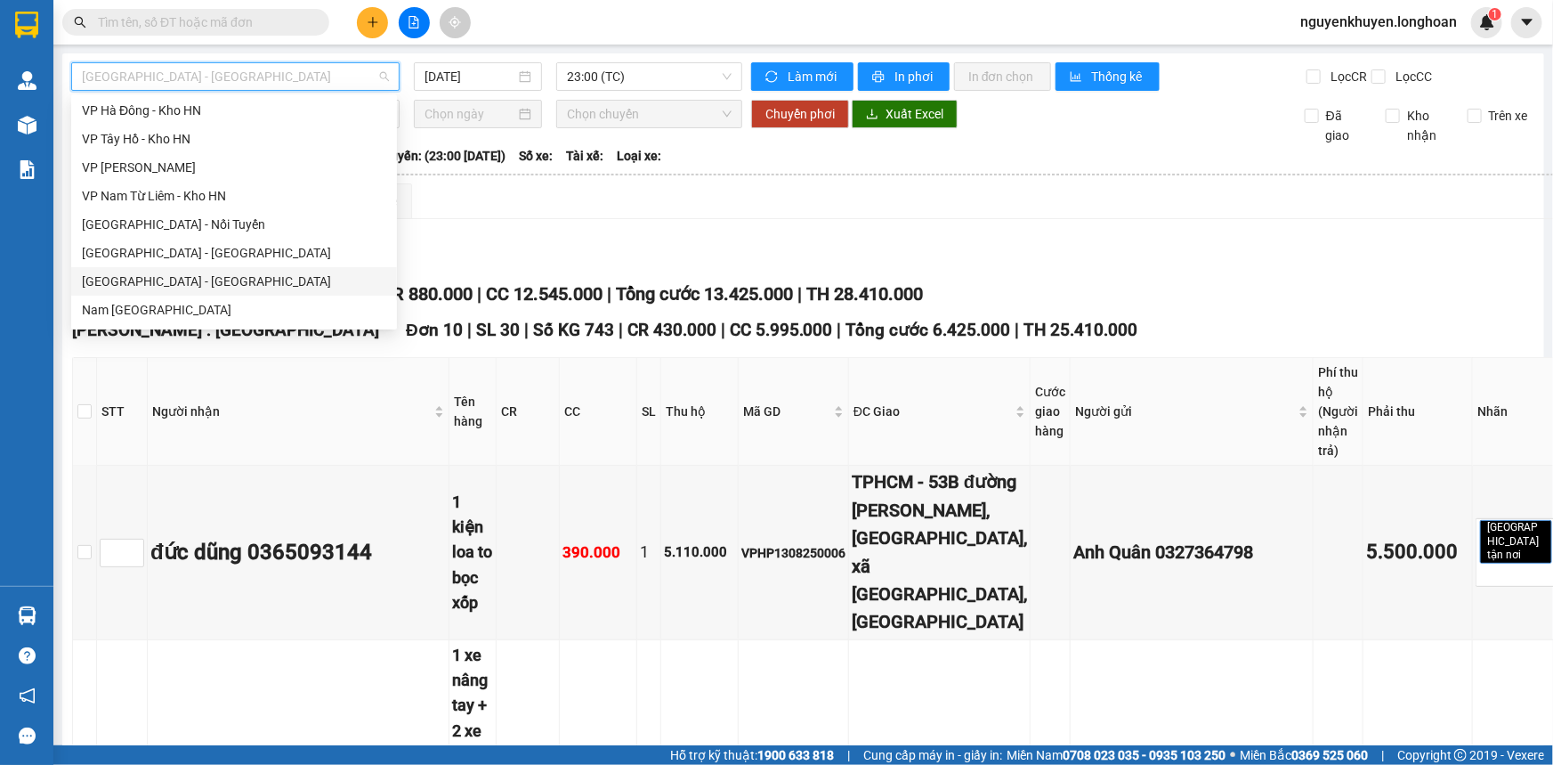
scroll to position [1051, 0]
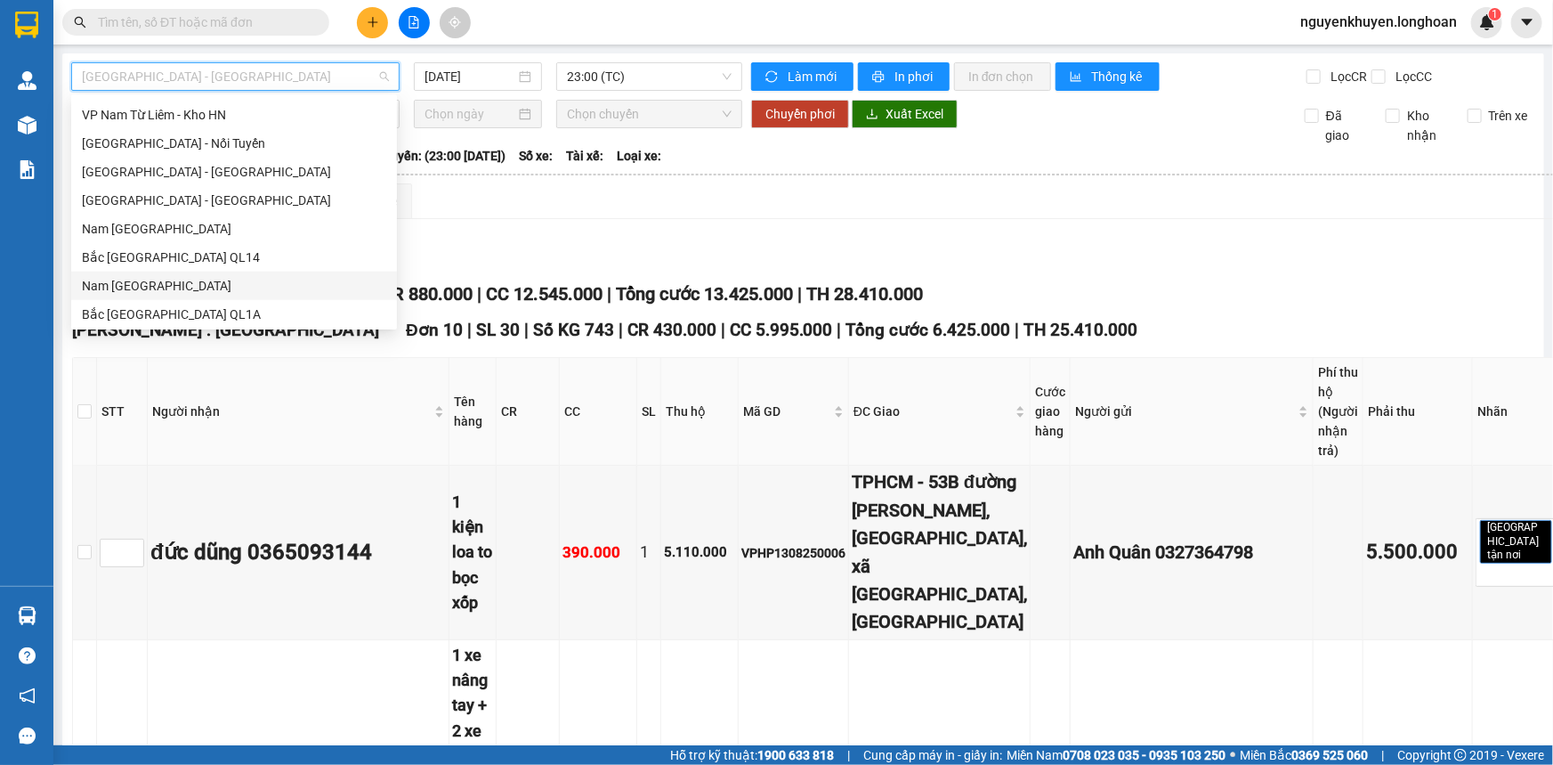
click at [176, 288] on div "Nam [GEOGRAPHIC_DATA]" at bounding box center [234, 286] width 304 height 20
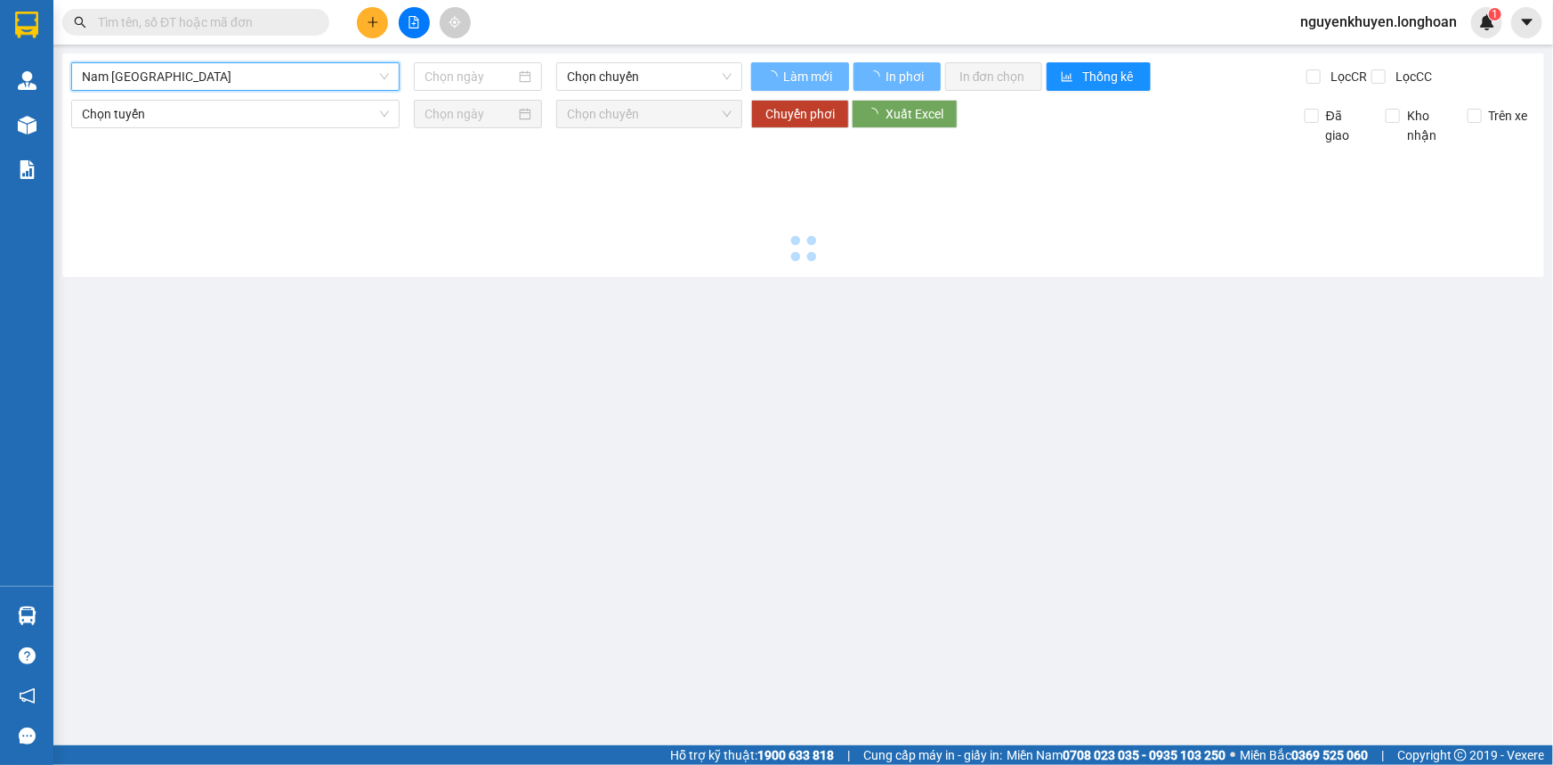
type input "[DATE]"
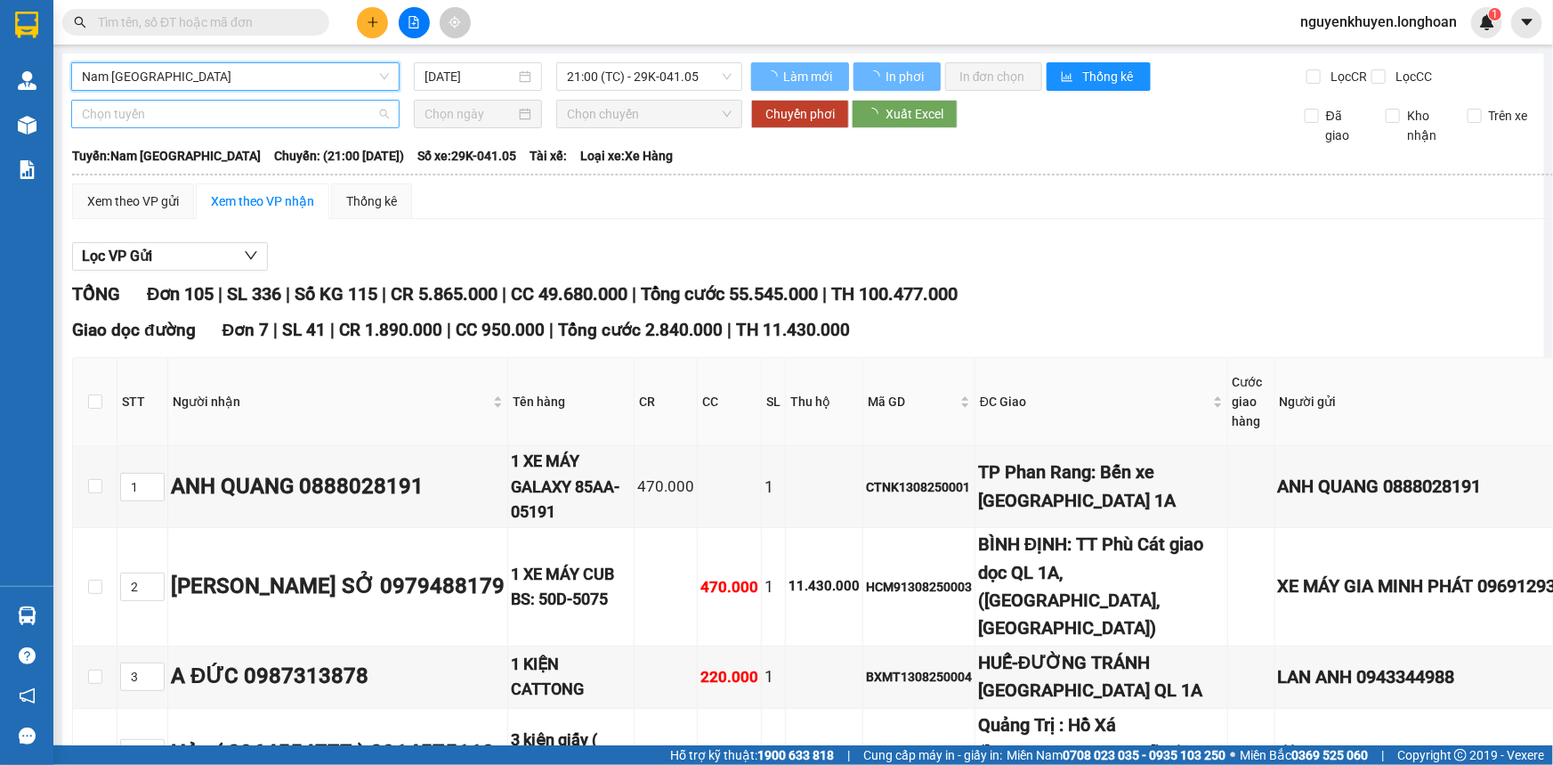
click at [217, 109] on span "Chọn tuyến" at bounding box center [235, 114] width 307 height 27
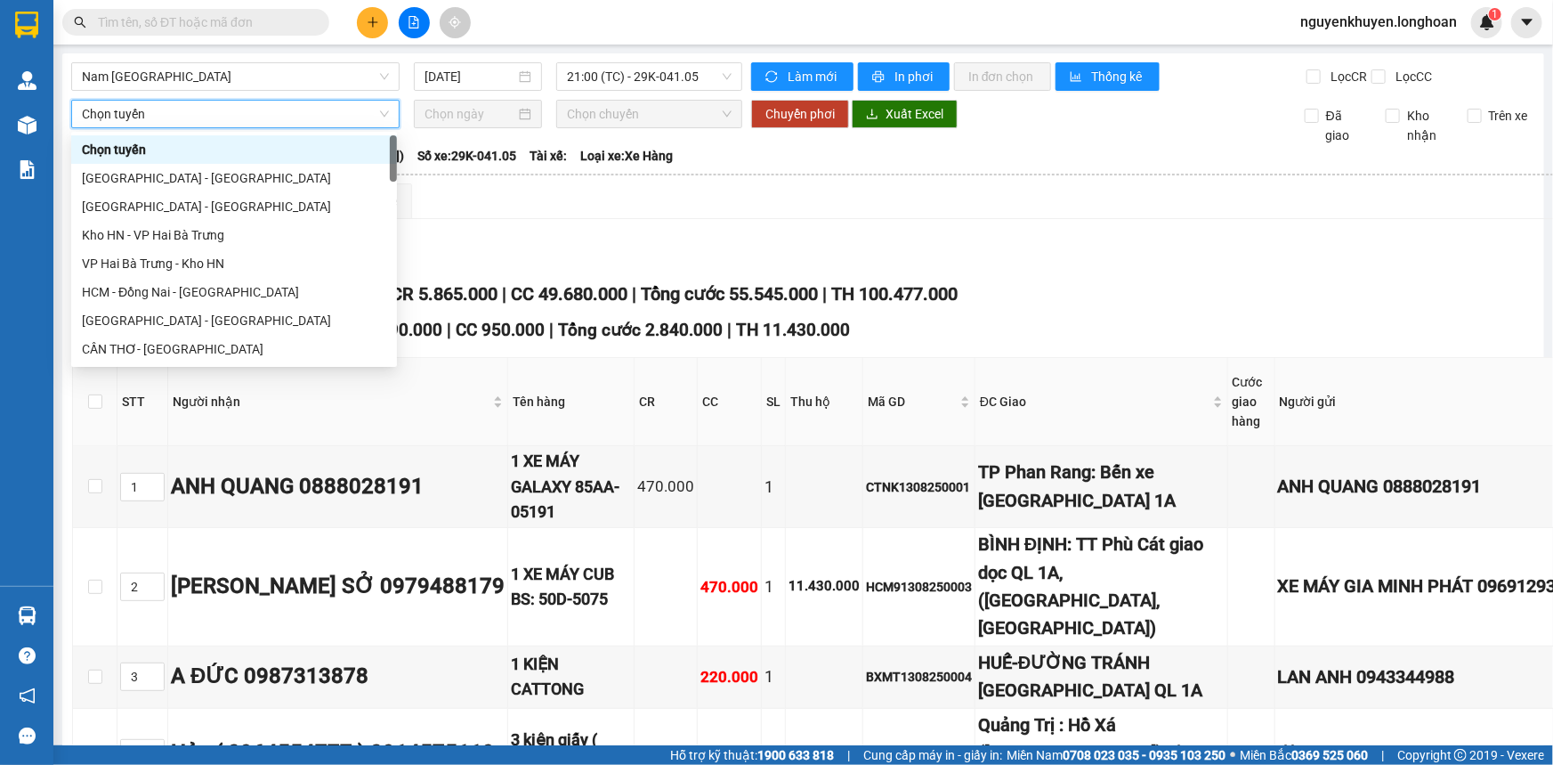
click at [337, 113] on span "Chọn tuyến" at bounding box center [235, 114] width 307 height 27
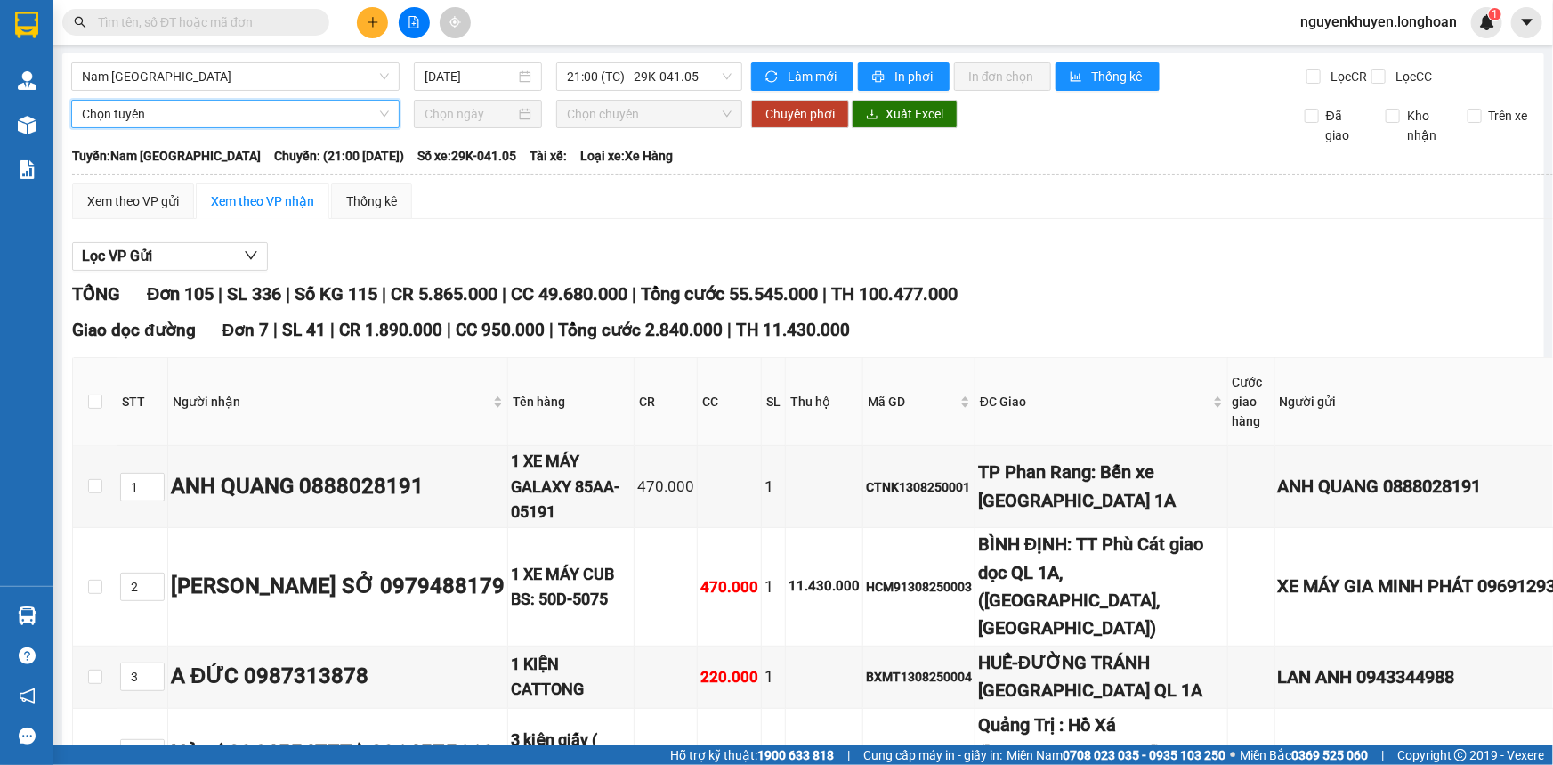
click at [323, 115] on span "Chọn tuyến" at bounding box center [235, 114] width 307 height 27
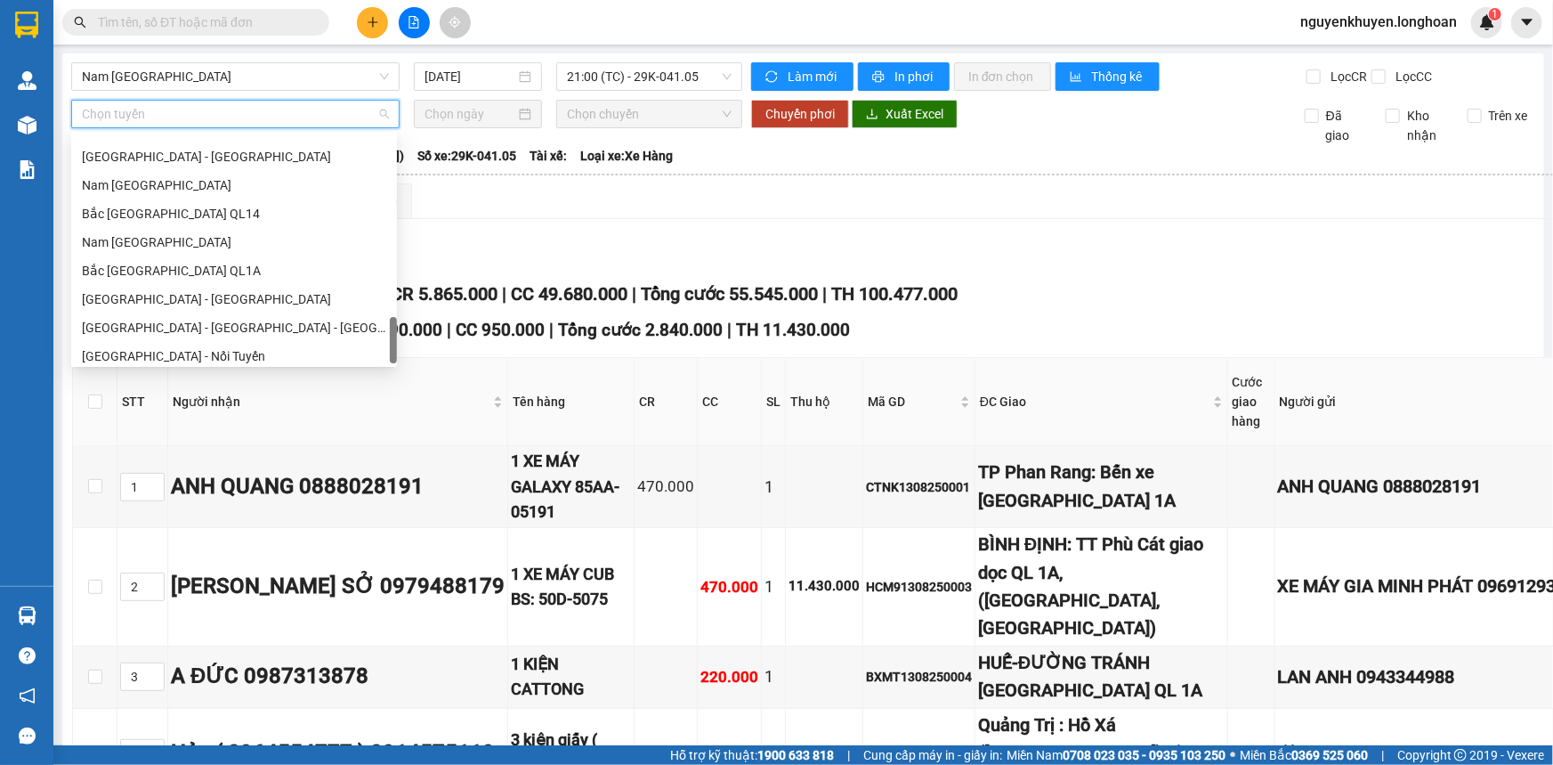
scroll to position [1167, 0]
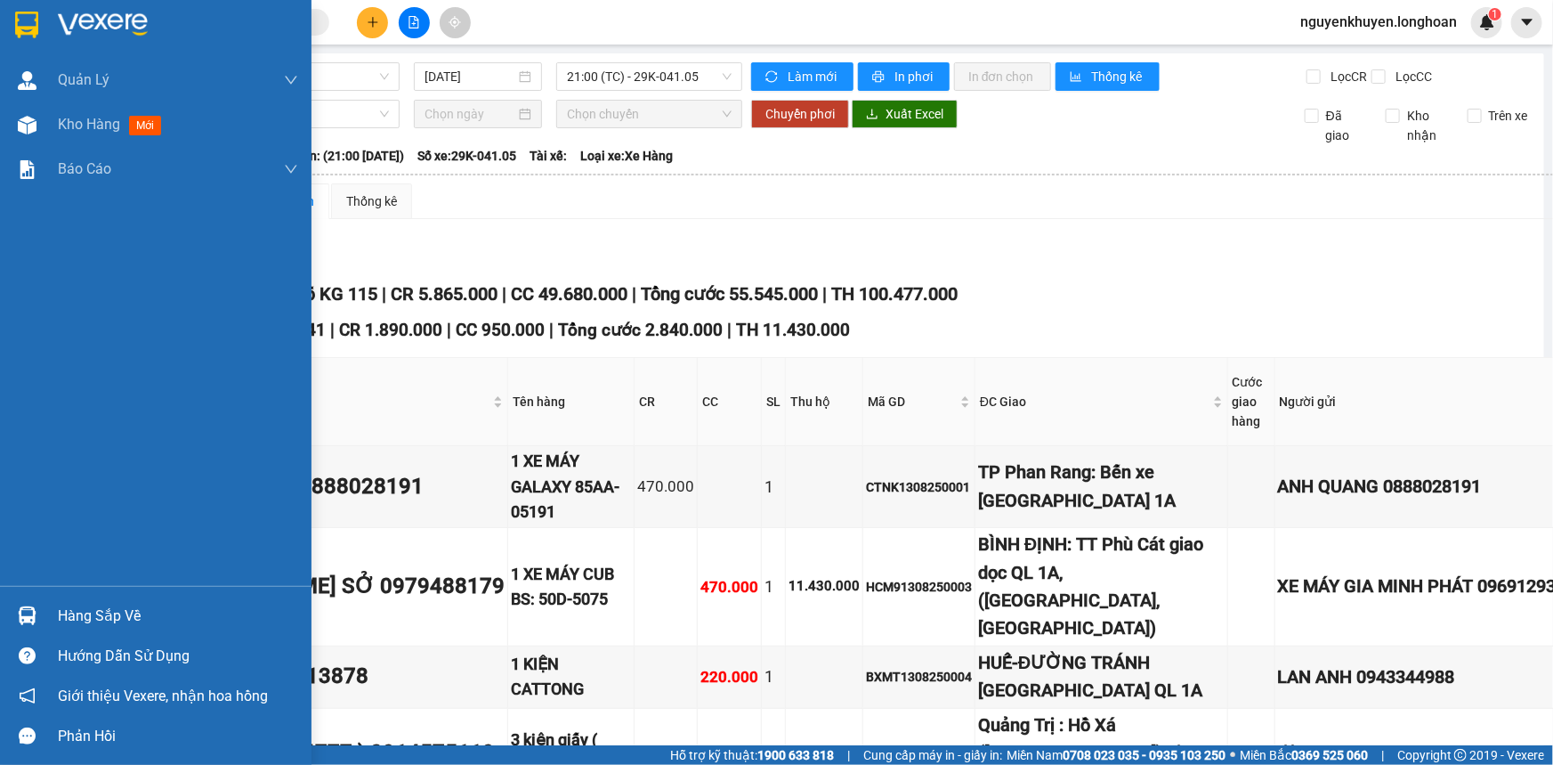
click at [28, 26] on img at bounding box center [26, 25] width 23 height 27
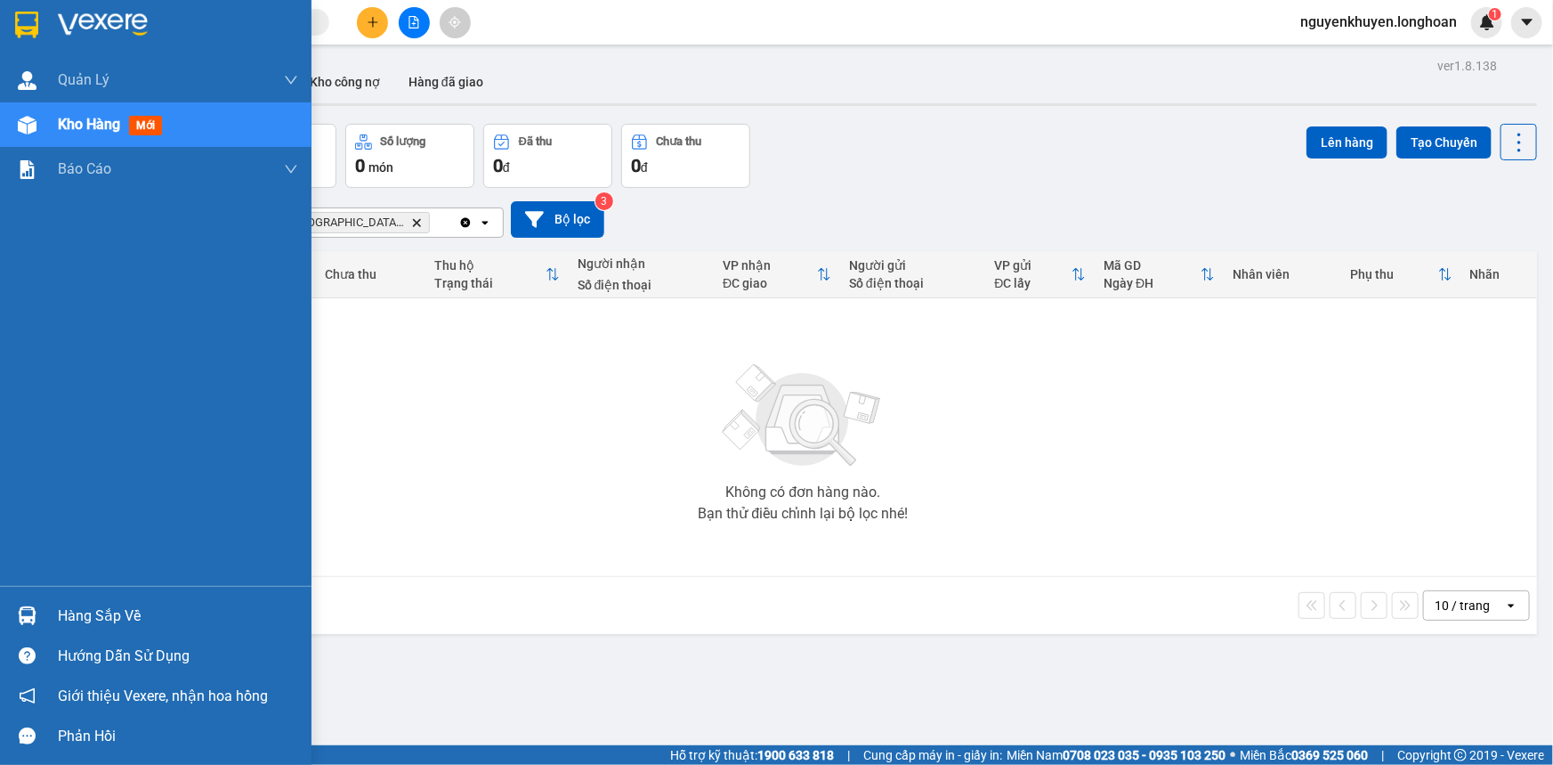
click at [114, 612] on div "Hàng sắp về" at bounding box center [178, 616] width 240 height 27
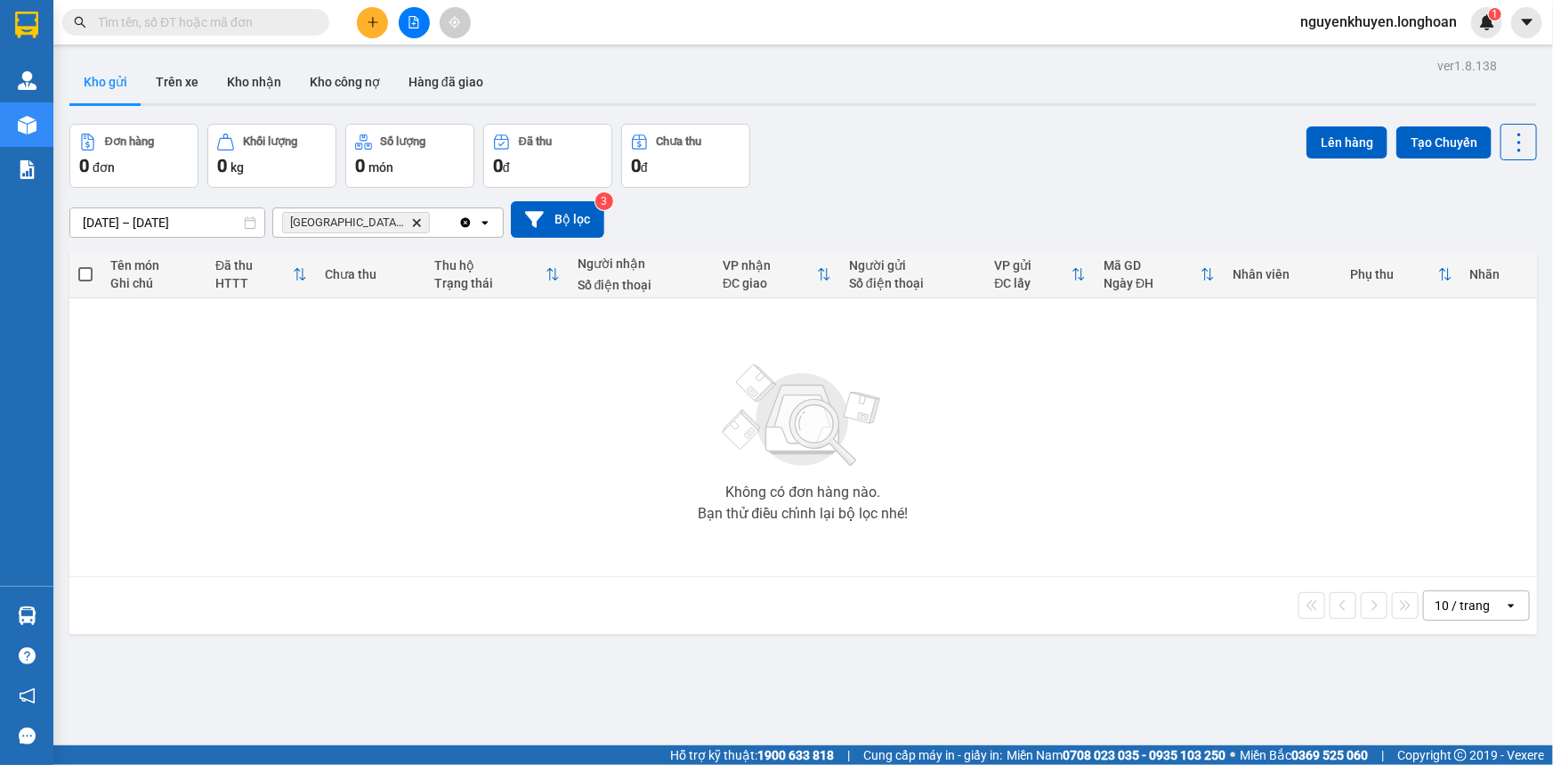
click at [693, 367] on section "Kết quả tìm kiếm ( 0 ) Bộ lọc No Data nguyenkhuyen.longhoan 1 Quản [PERSON_NAME…" at bounding box center [776, 382] width 1553 height 765
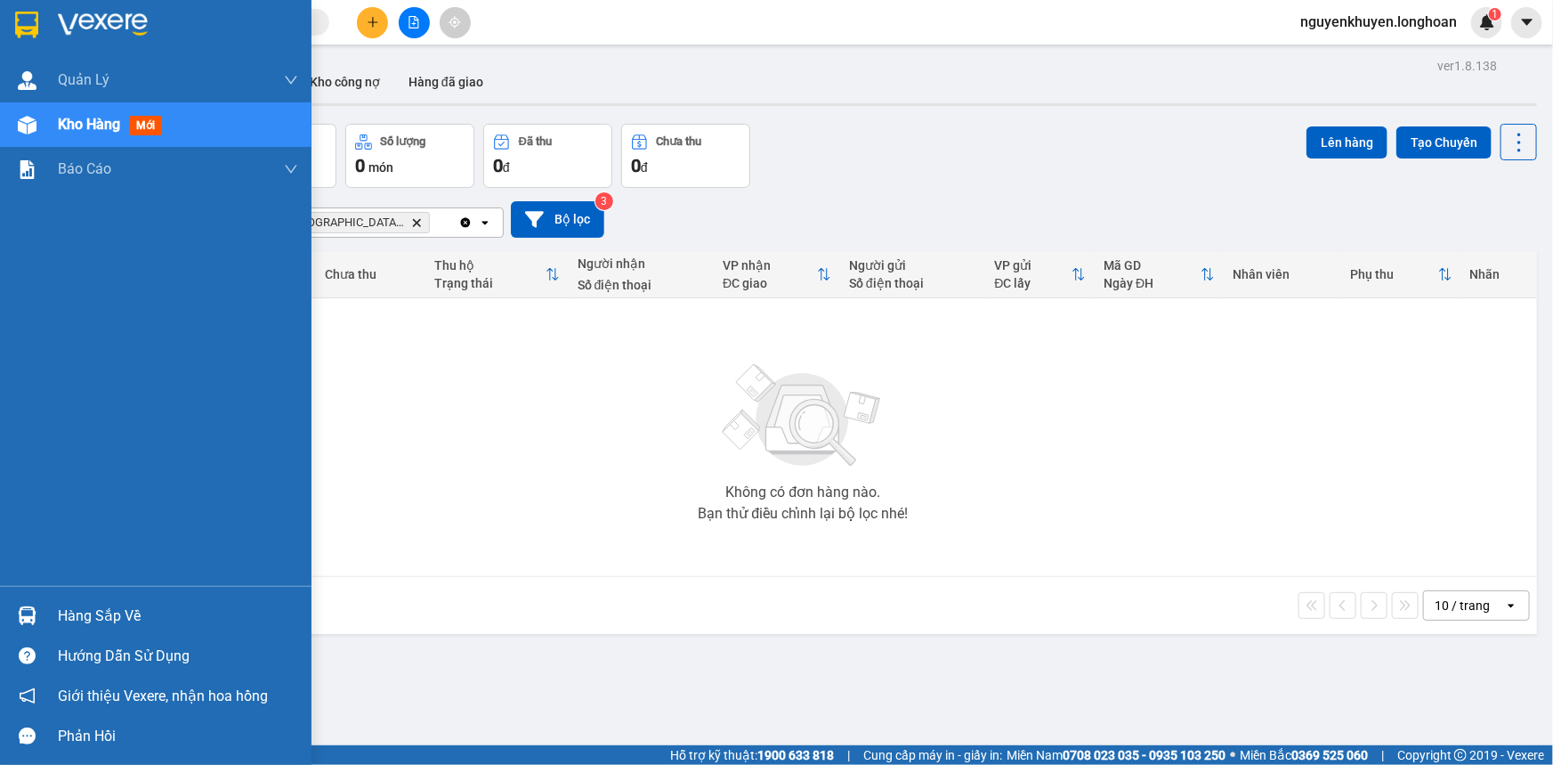
click at [97, 120] on span "Kho hàng" at bounding box center [89, 124] width 62 height 17
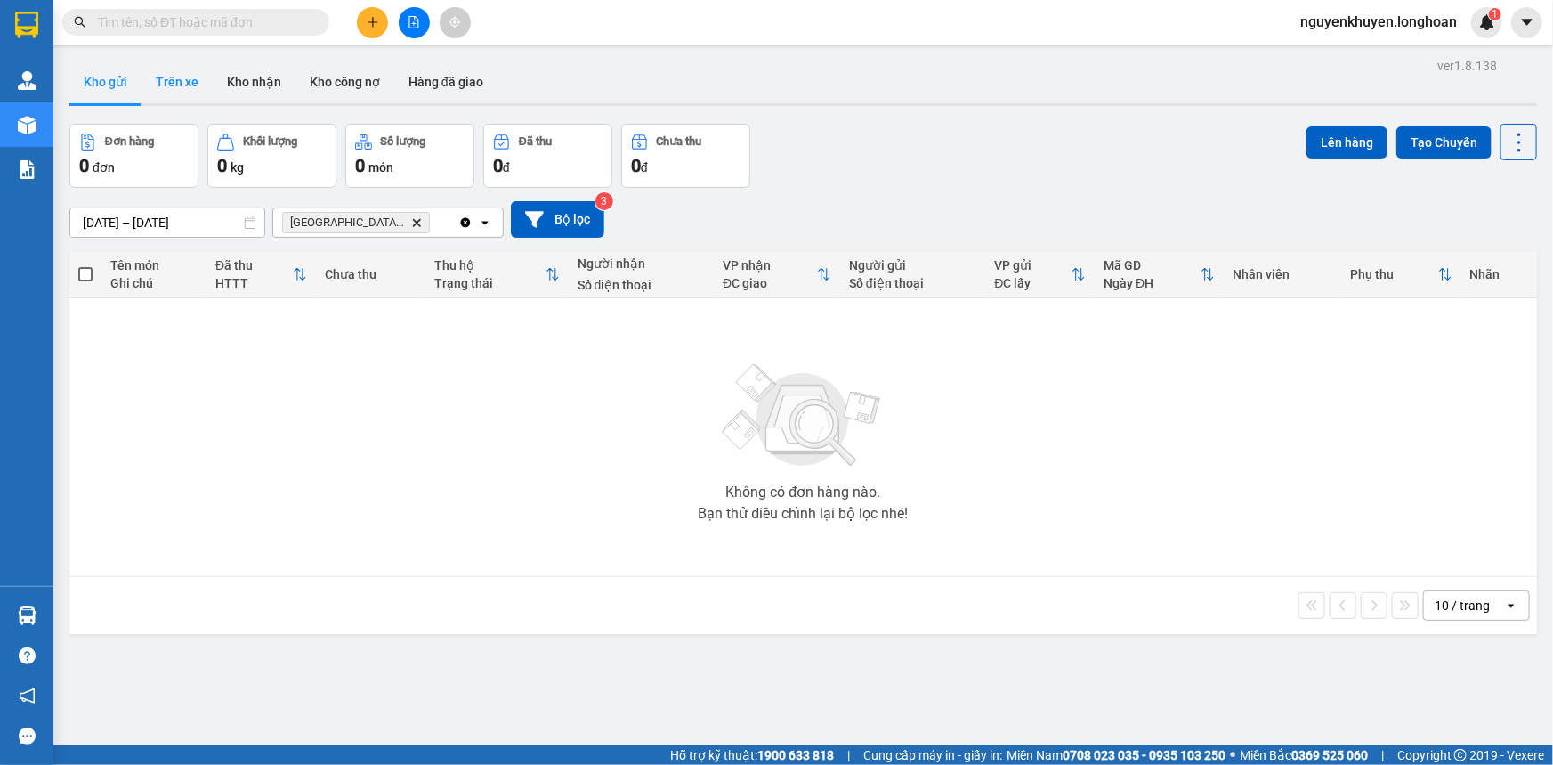
click at [168, 85] on button "Trên xe" at bounding box center [177, 82] width 71 height 43
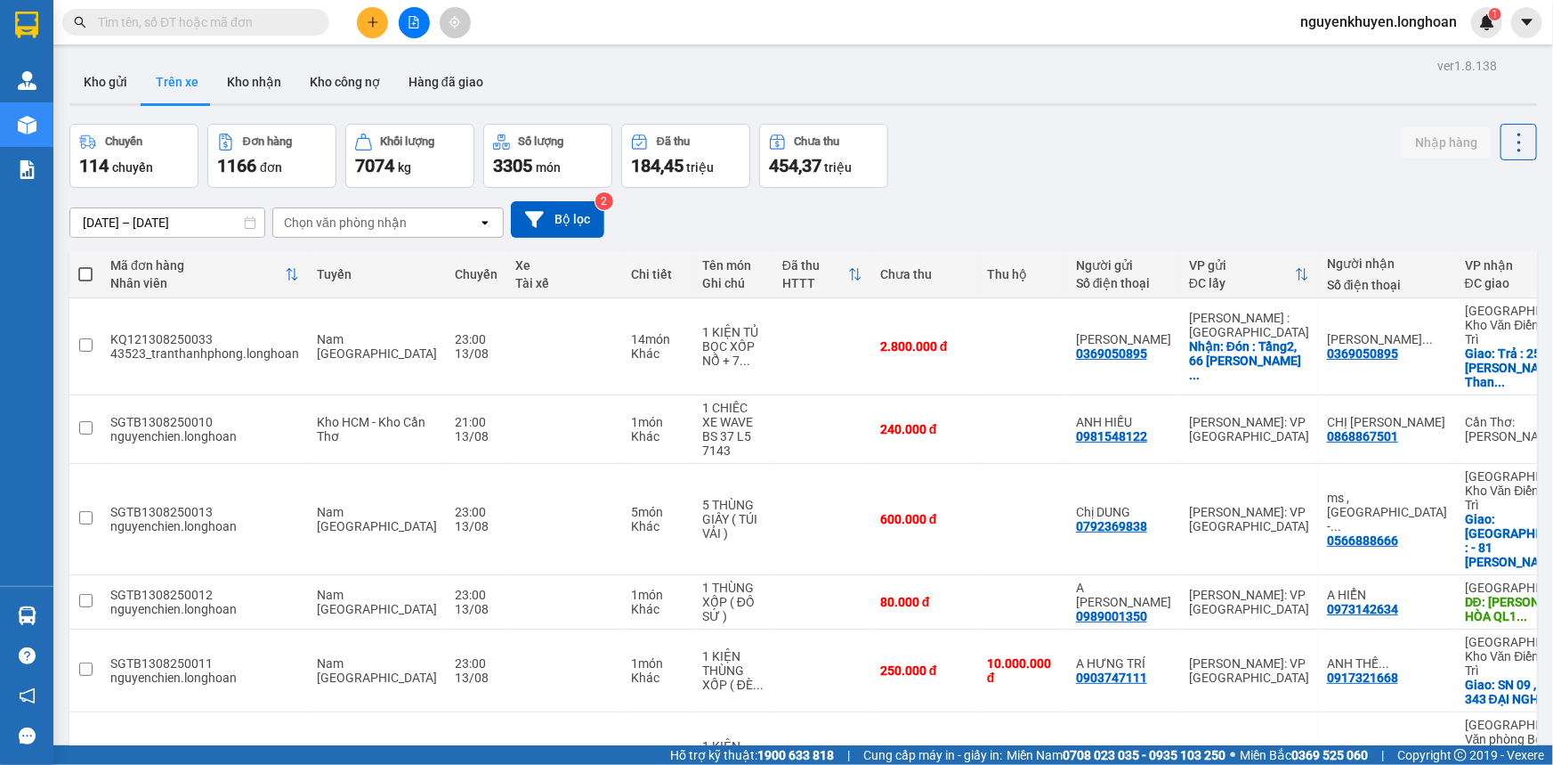
click at [478, 223] on icon "open" at bounding box center [485, 222] width 14 height 14
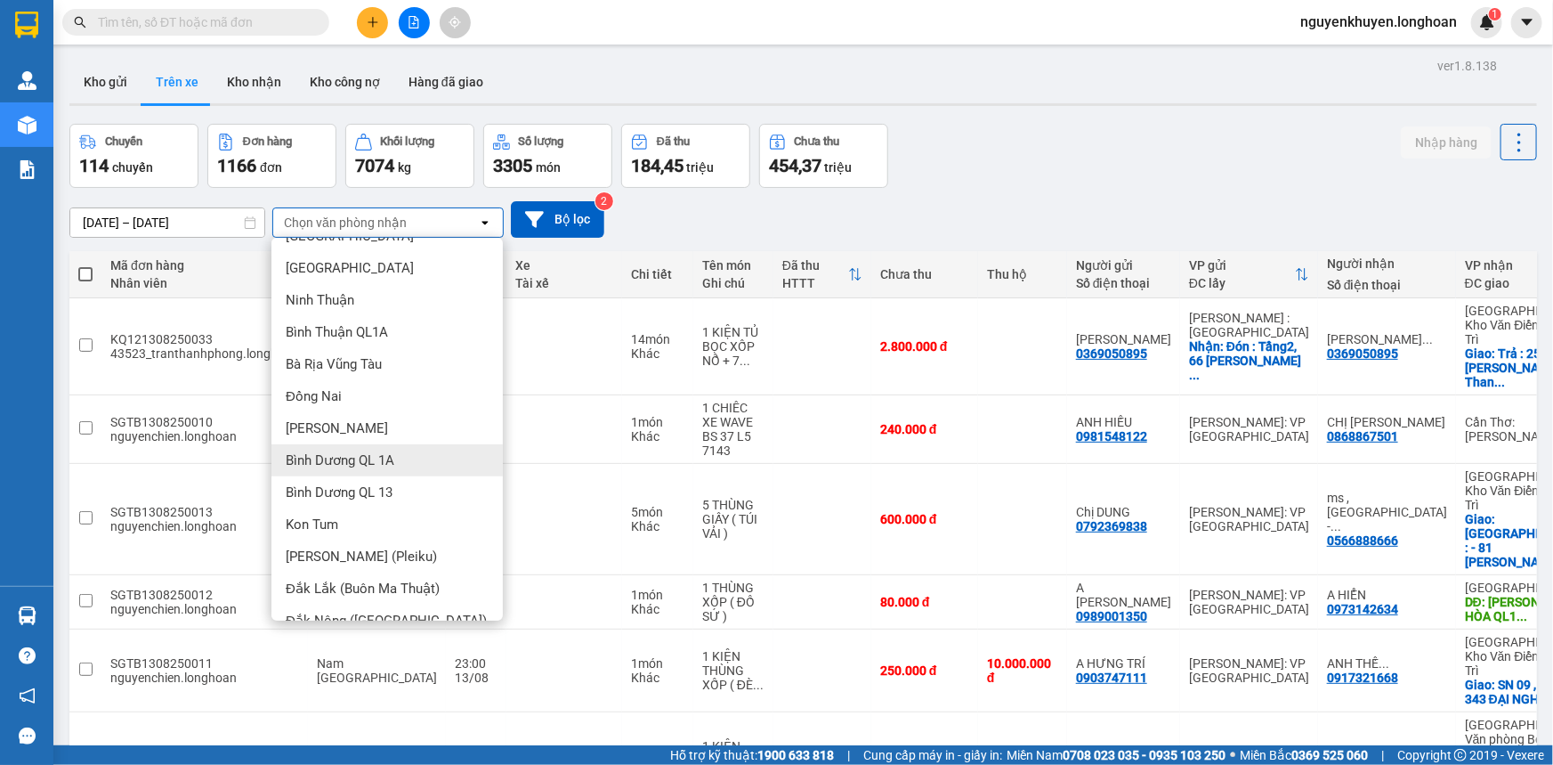
scroll to position [323, 0]
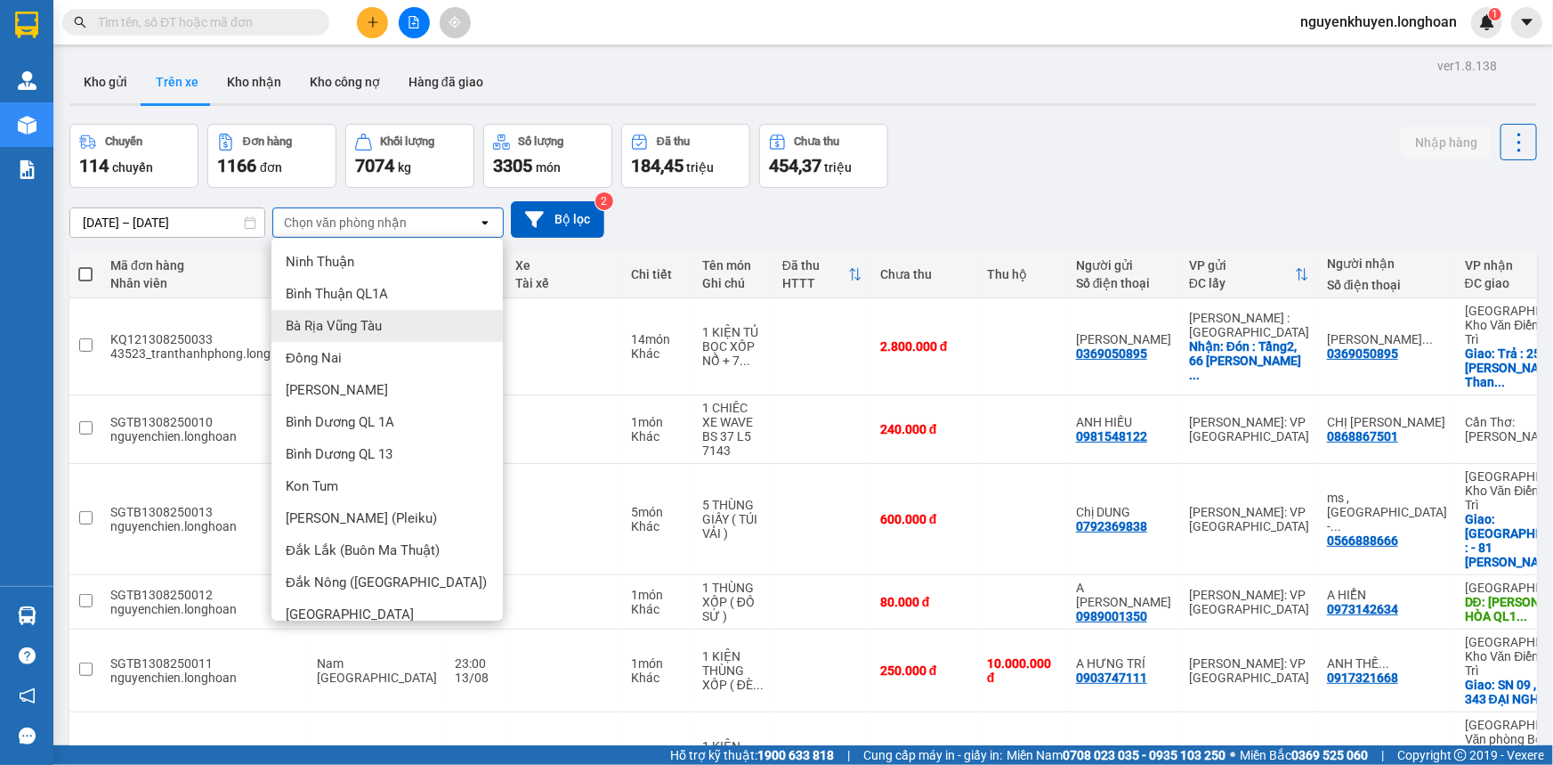
click at [711, 218] on div "[DATE] – [DATE] Press the down arrow key to interact with the calendar and sele…" at bounding box center [803, 219] width 1468 height 36
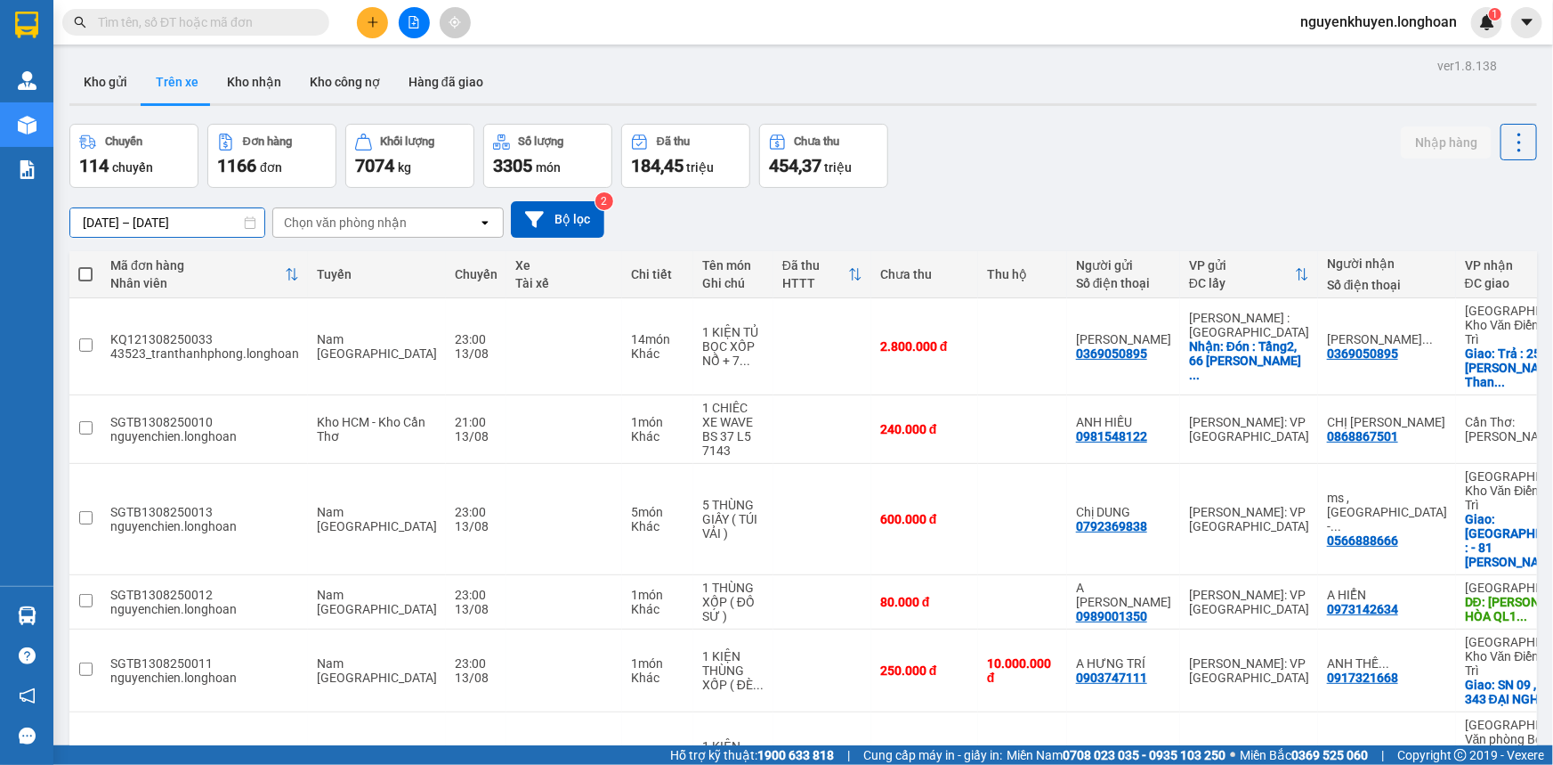
click at [171, 221] on input "[DATE] – [DATE]" at bounding box center [167, 222] width 194 height 28
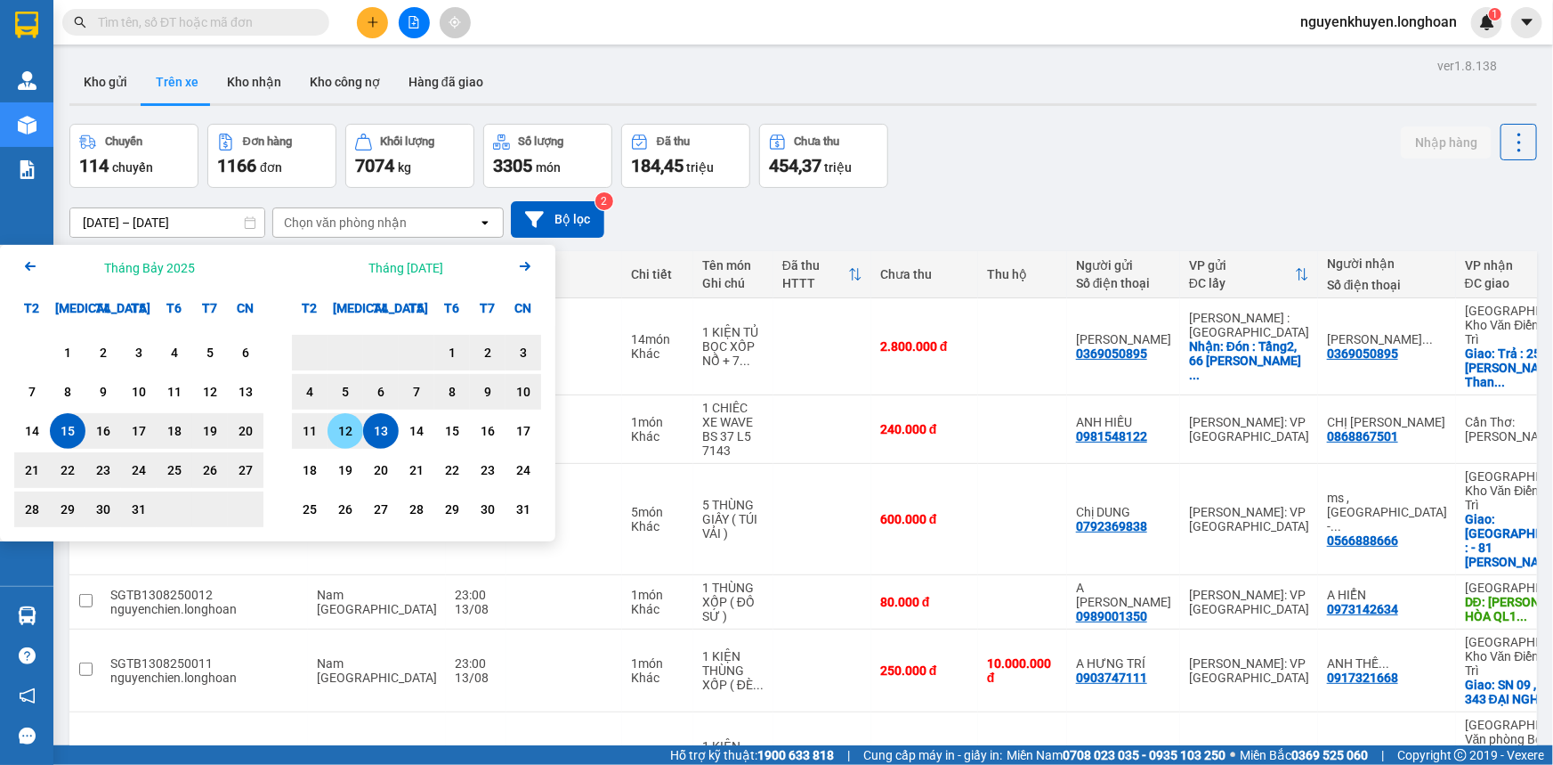
click at [340, 428] on div "12" at bounding box center [345, 430] width 25 height 21
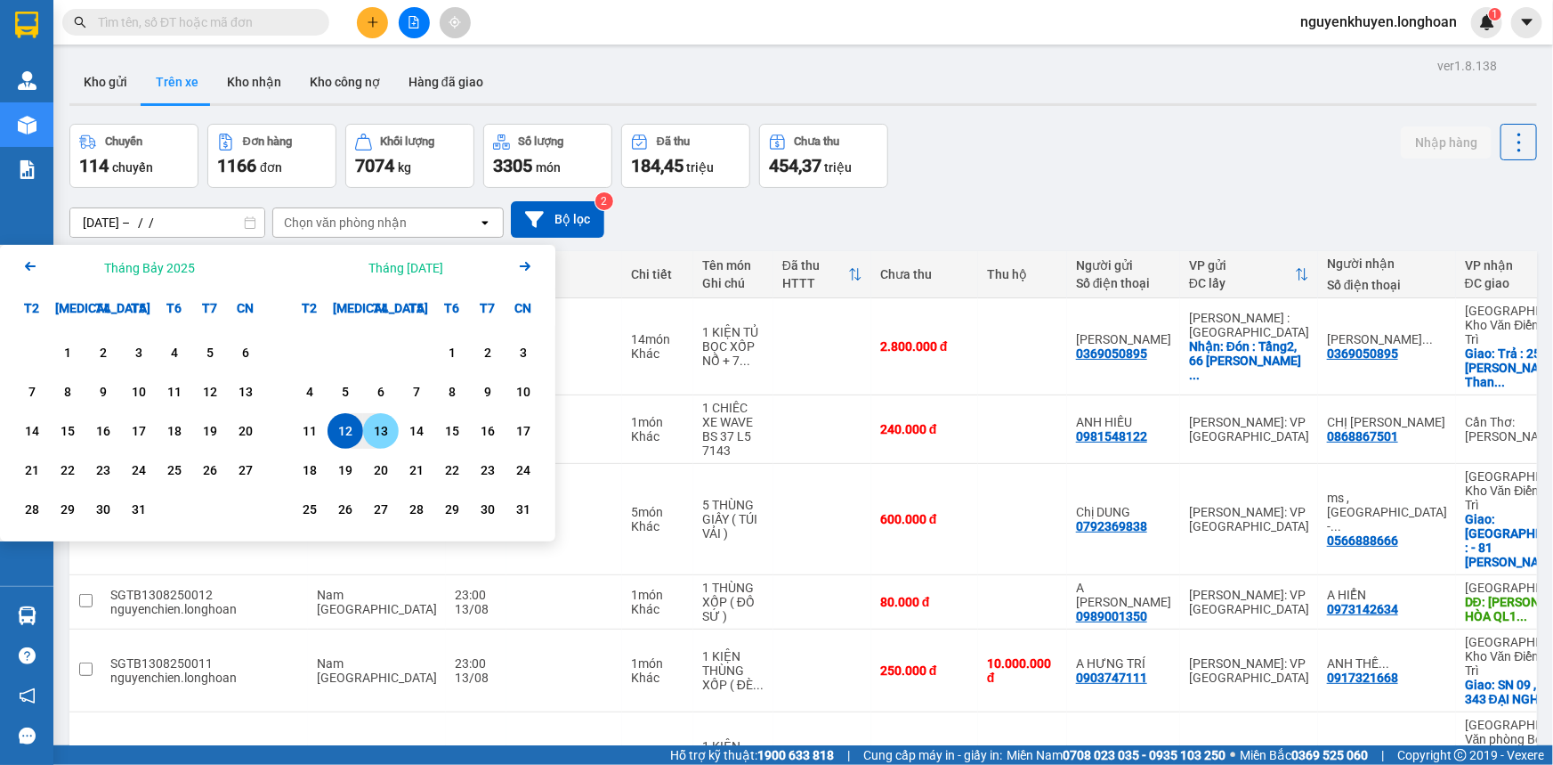
click at [377, 430] on div "13" at bounding box center [380, 430] width 25 height 21
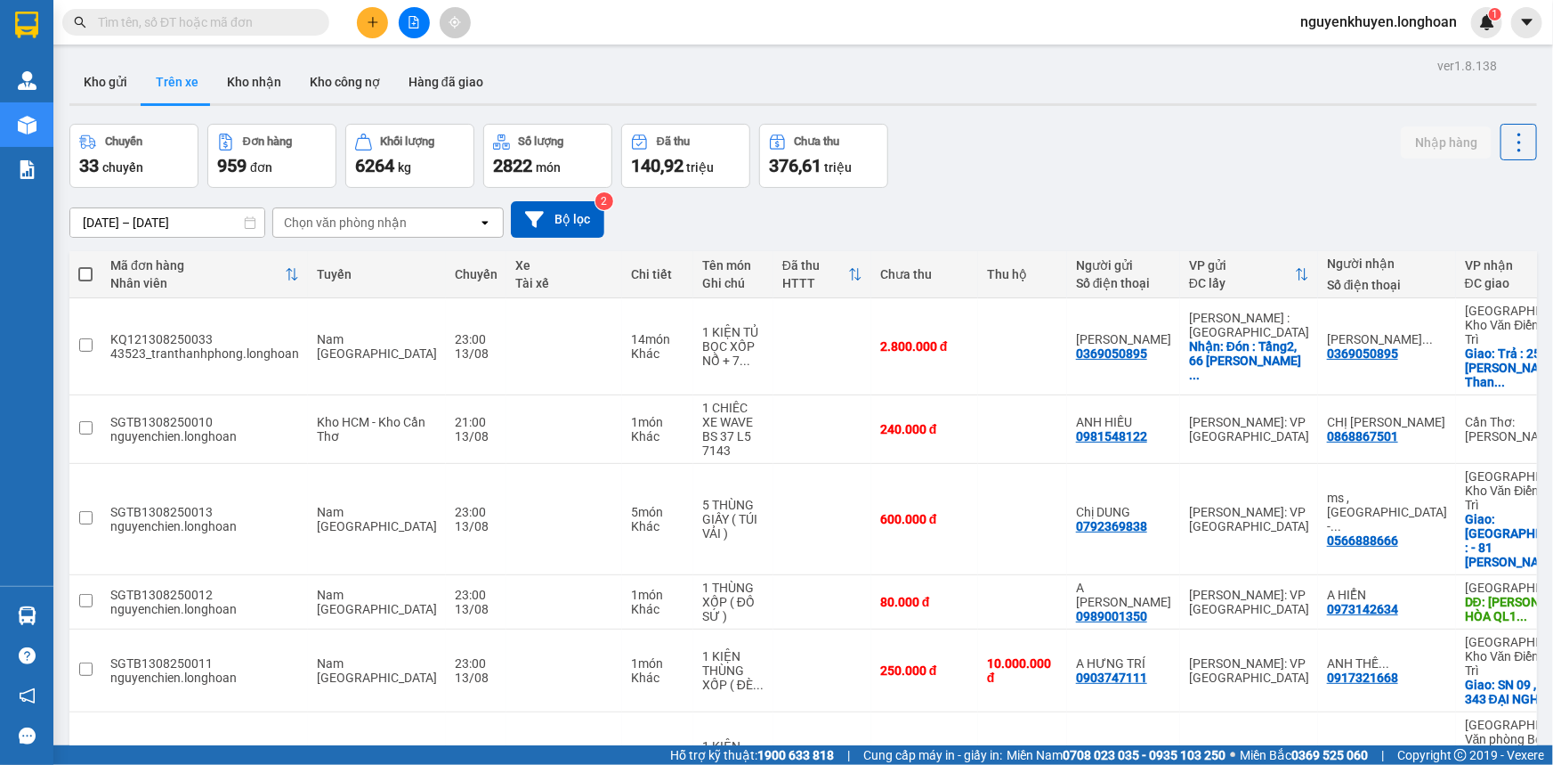
click at [435, 222] on div "Chọn văn phòng nhận" at bounding box center [375, 222] width 205 height 28
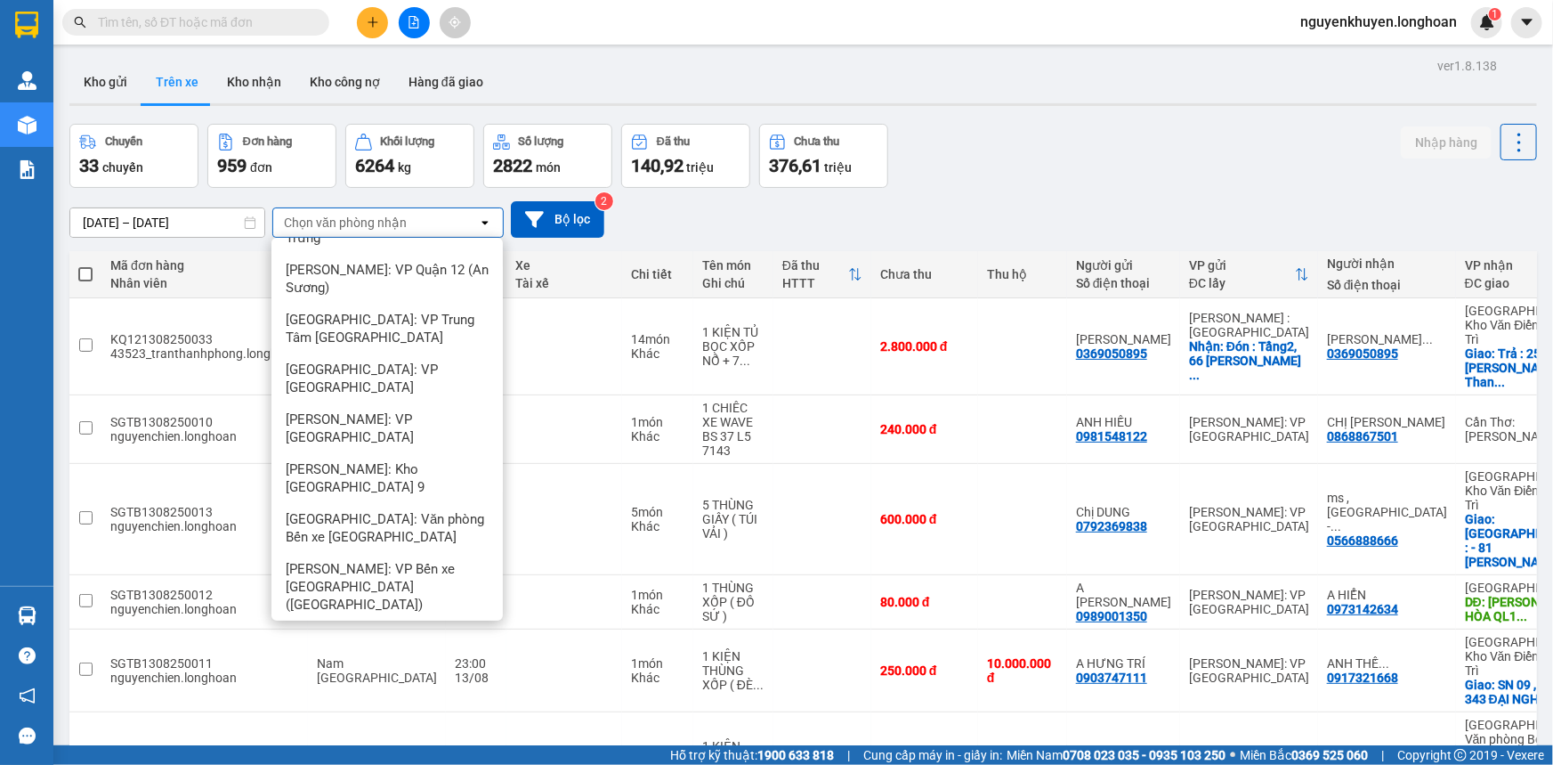
scroll to position [2749, 0]
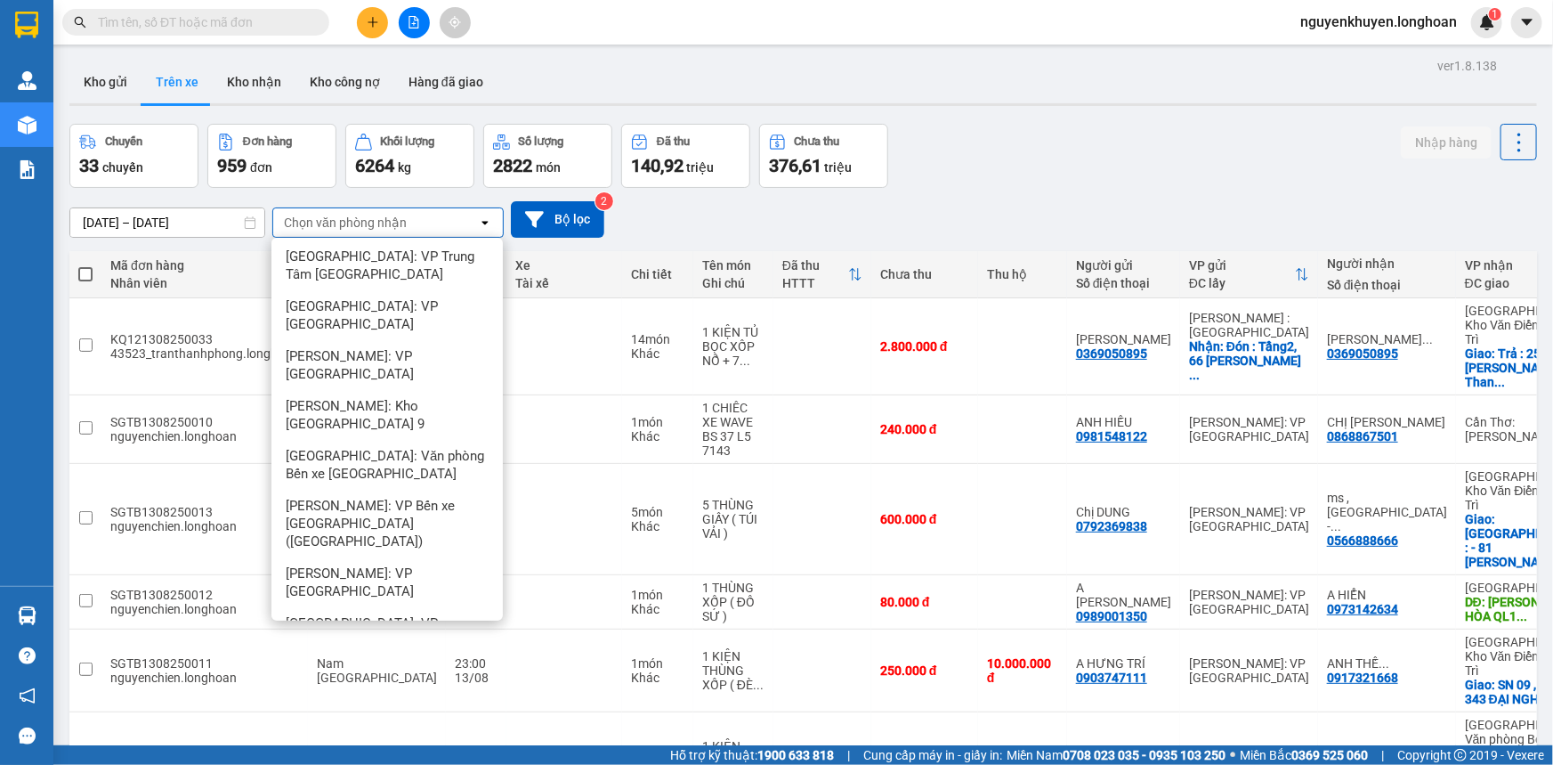
click at [395, 664] on span "[GEOGRAPHIC_DATA]: Kho Văn Điển Thanh Trì" at bounding box center [391, 682] width 210 height 36
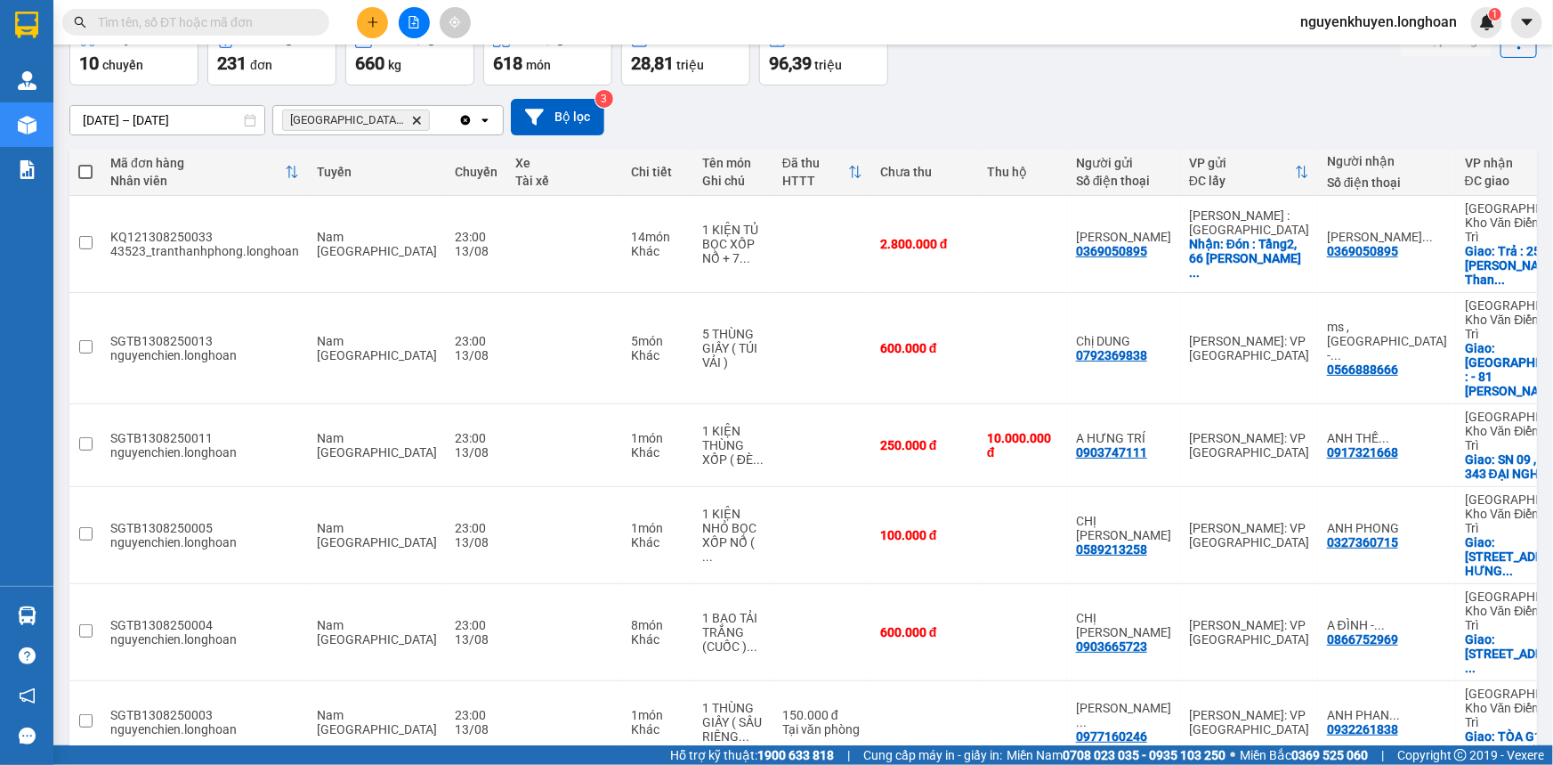
scroll to position [0, 0]
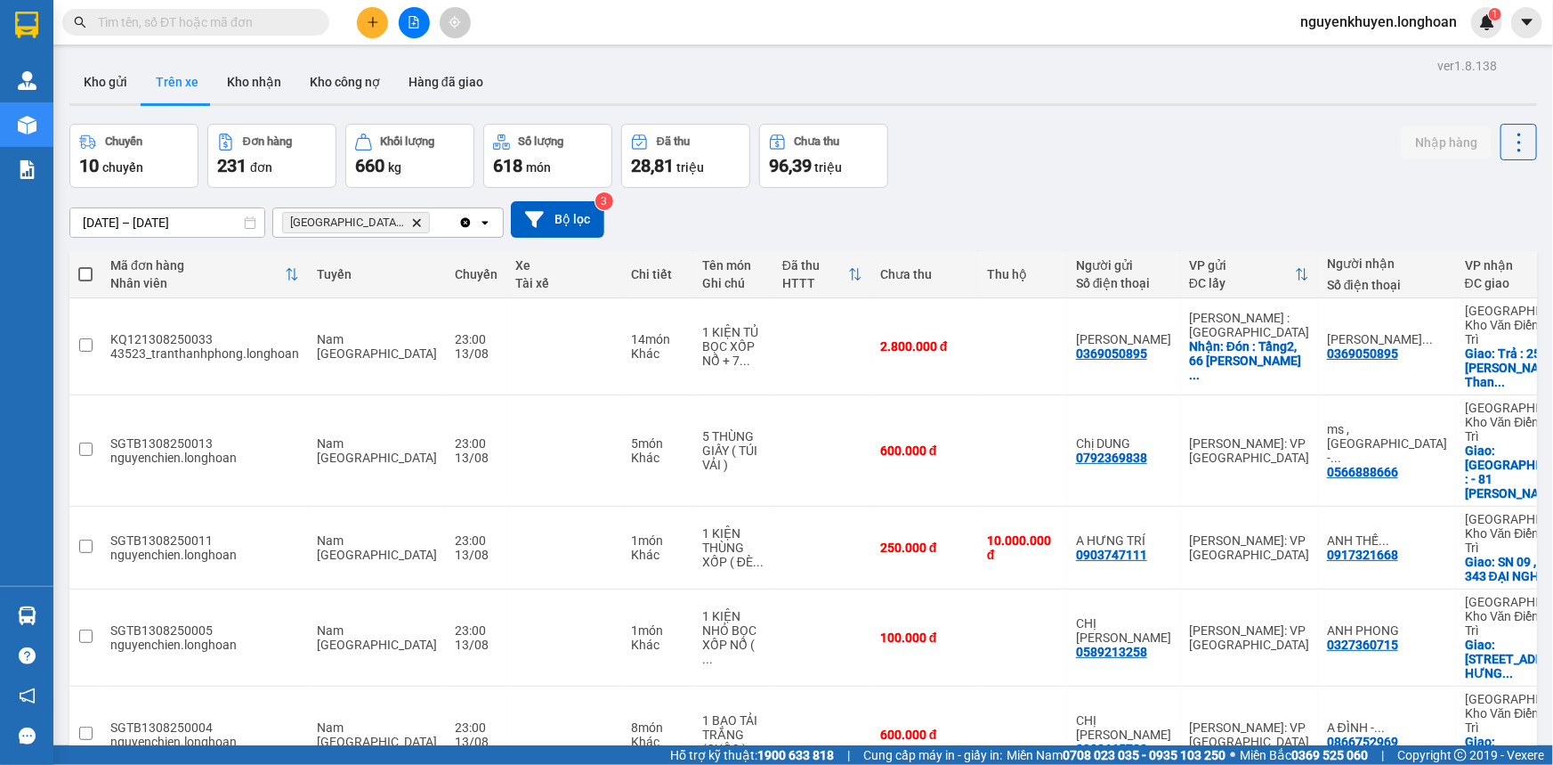
click at [455, 285] on div "Chuyến" at bounding box center [476, 274] width 43 height 36
click at [242, 218] on input "[DATE] – [DATE]" at bounding box center [167, 222] width 194 height 28
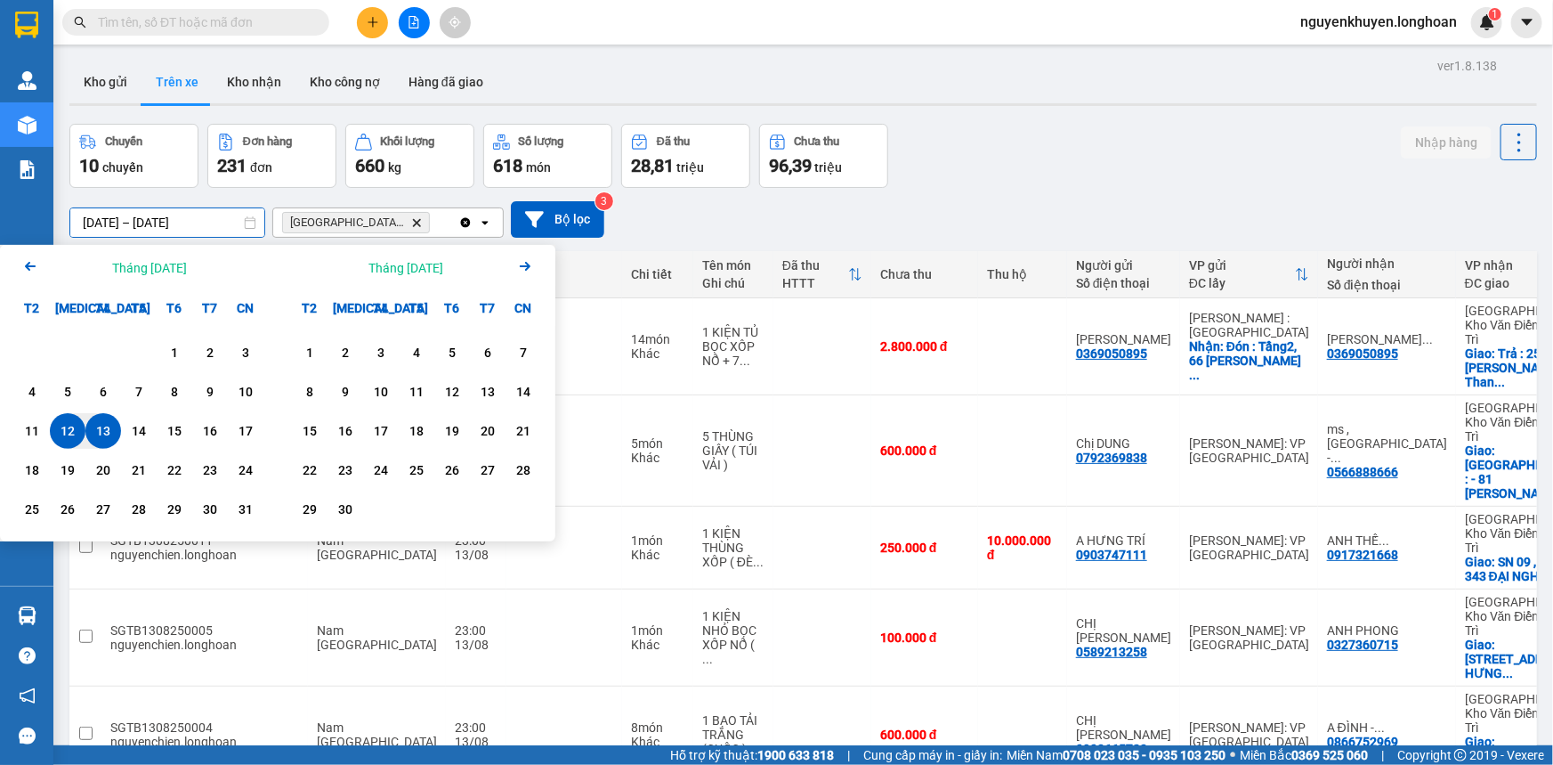
click at [108, 430] on div "13" at bounding box center [103, 430] width 25 height 21
type input "[DATE] – [DATE]"
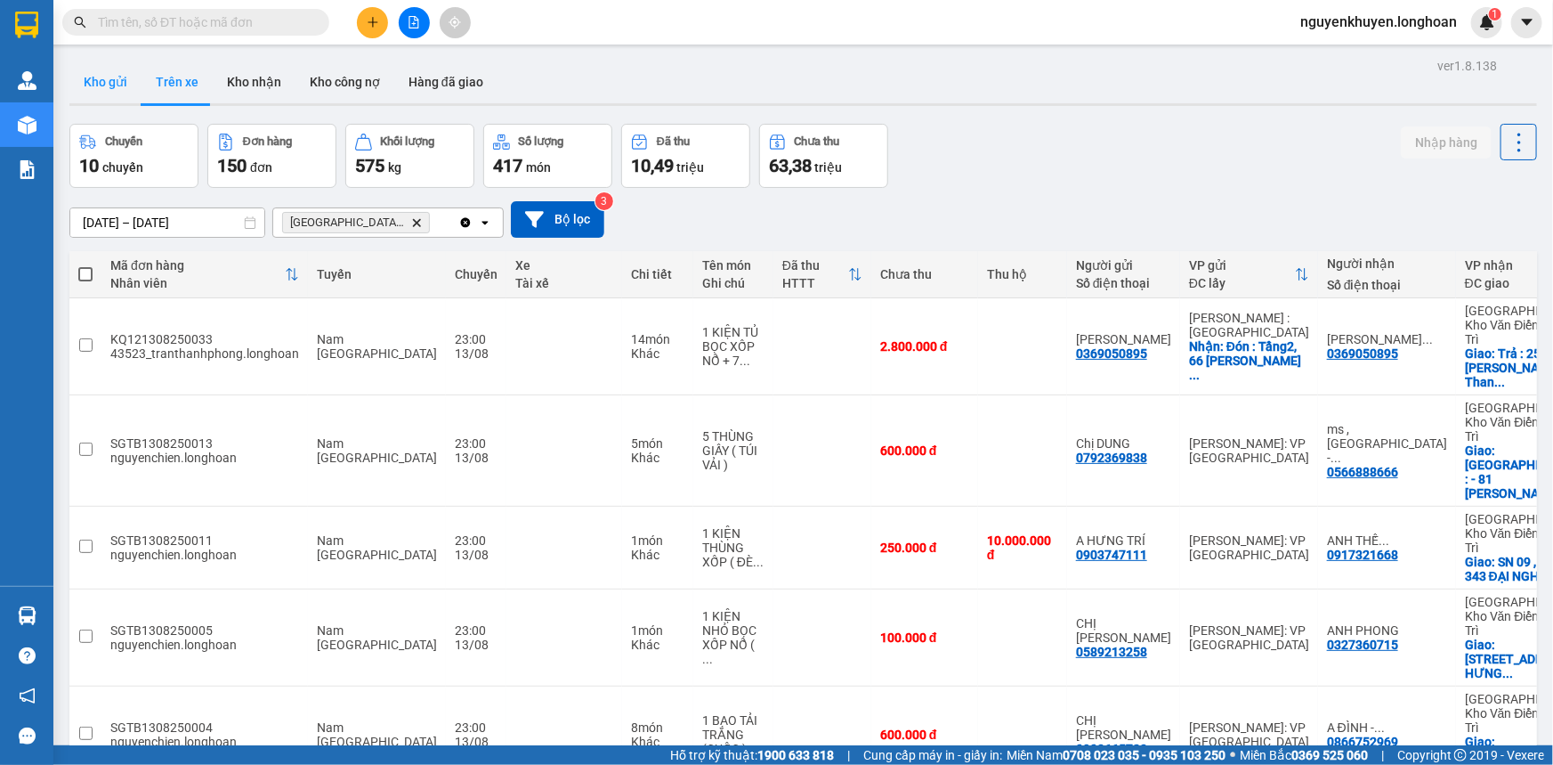
click at [119, 81] on button "Kho gửi" at bounding box center [105, 82] width 72 height 43
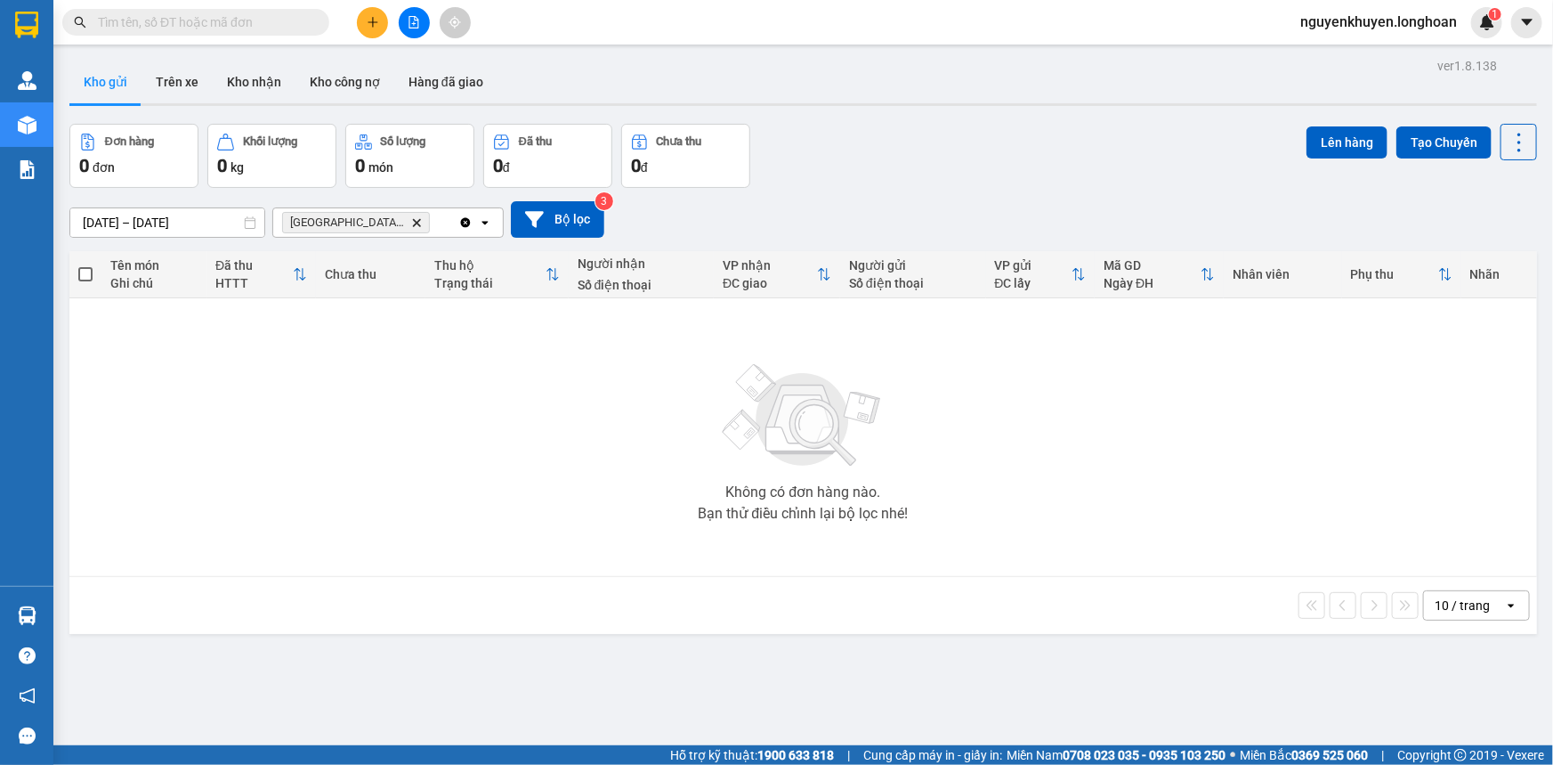
click at [417, 223] on icon "Quảng Ngãi: VP Trường Chinh, close by backspace" at bounding box center [417, 222] width 8 height 8
click at [407, 221] on div "Chọn văn phòng nhận" at bounding box center [375, 222] width 205 height 28
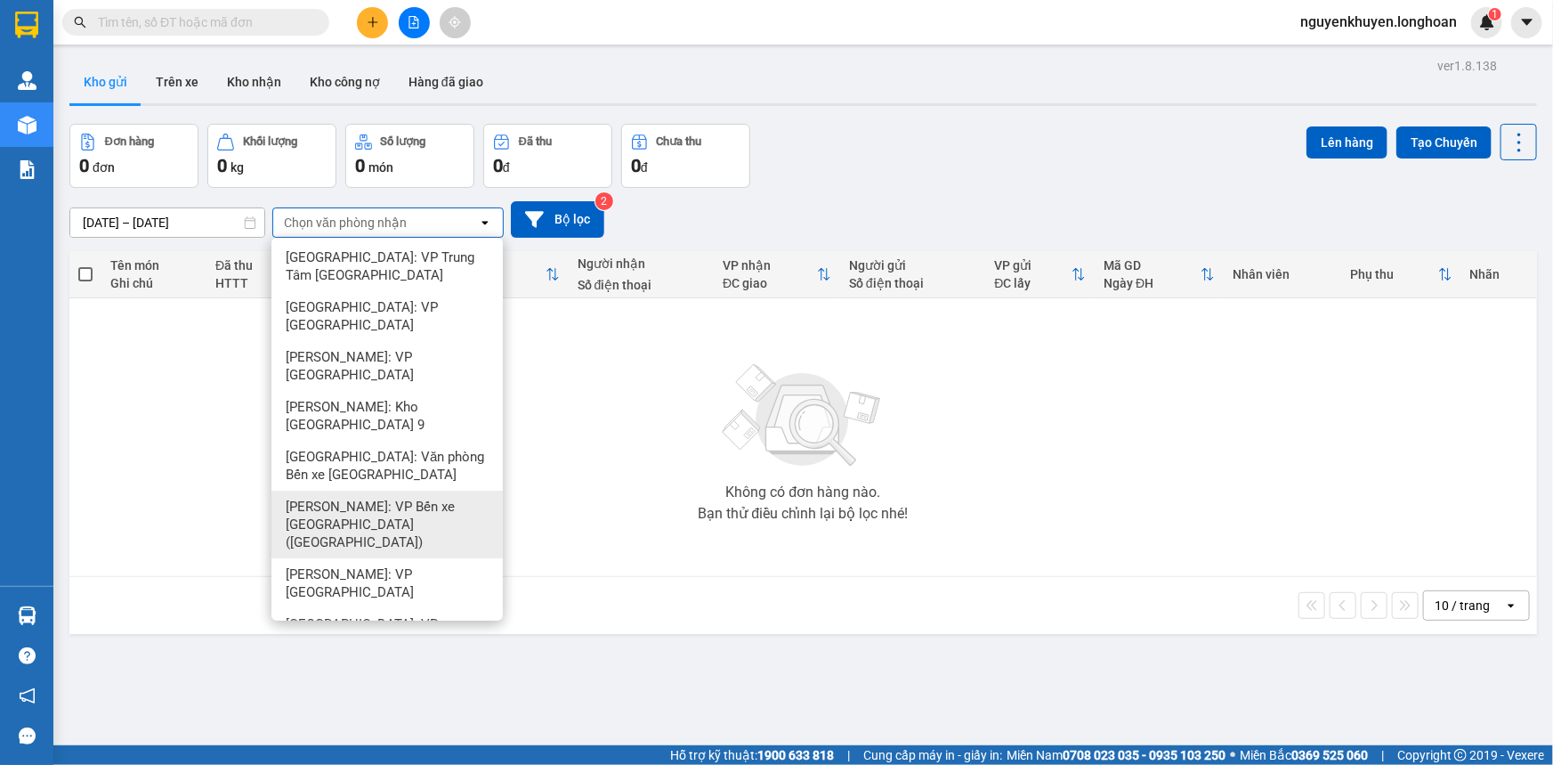
scroll to position [2749, 0]
click at [363, 664] on span "[GEOGRAPHIC_DATA]: Kho Văn Điển Thanh Trì" at bounding box center [391, 682] width 210 height 36
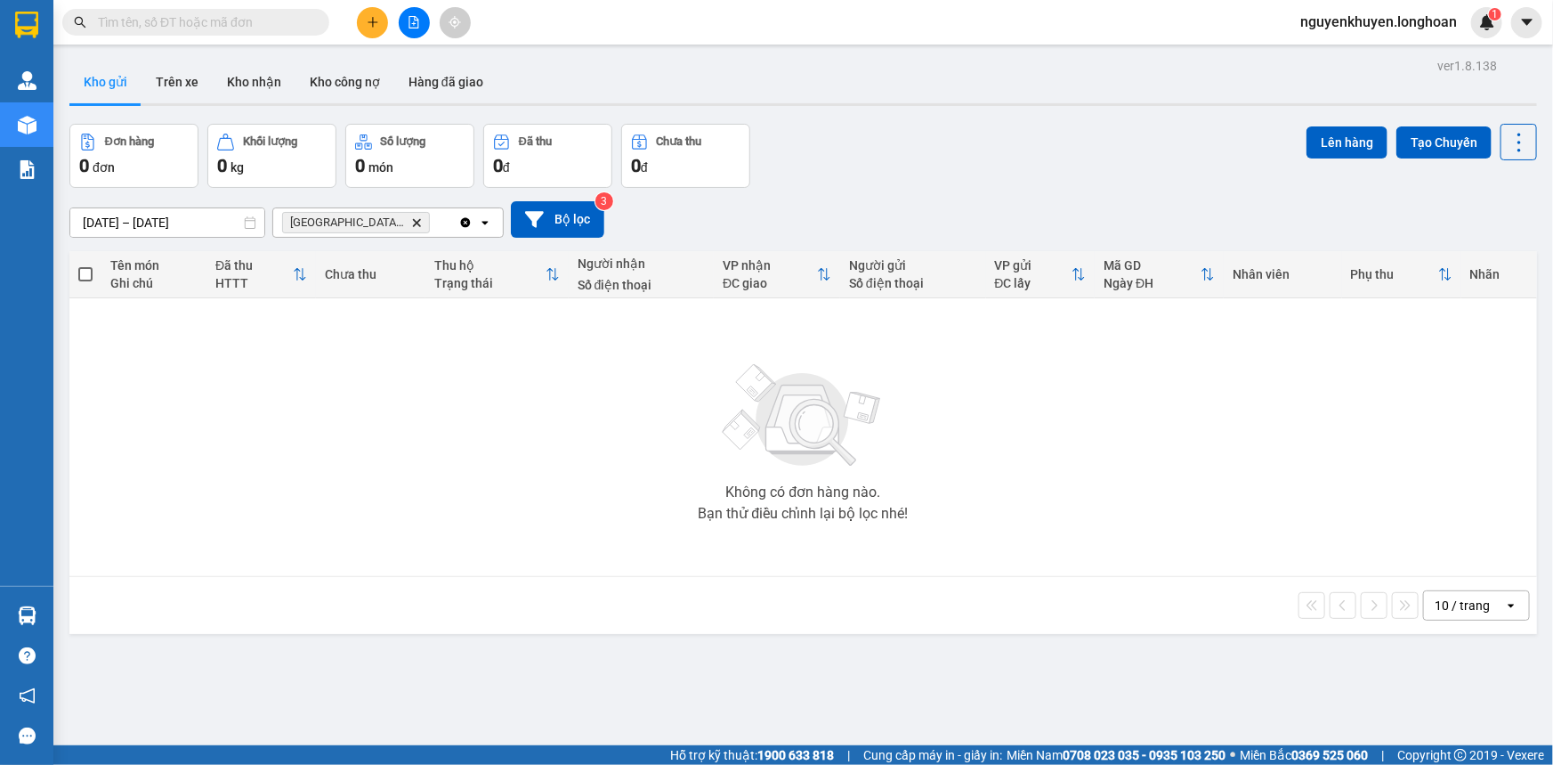
scroll to position [0, 0]
click at [411, 223] on icon "Delete" at bounding box center [416, 222] width 11 height 11
click at [425, 215] on div "Chọn văn phòng nhận" at bounding box center [375, 222] width 205 height 28
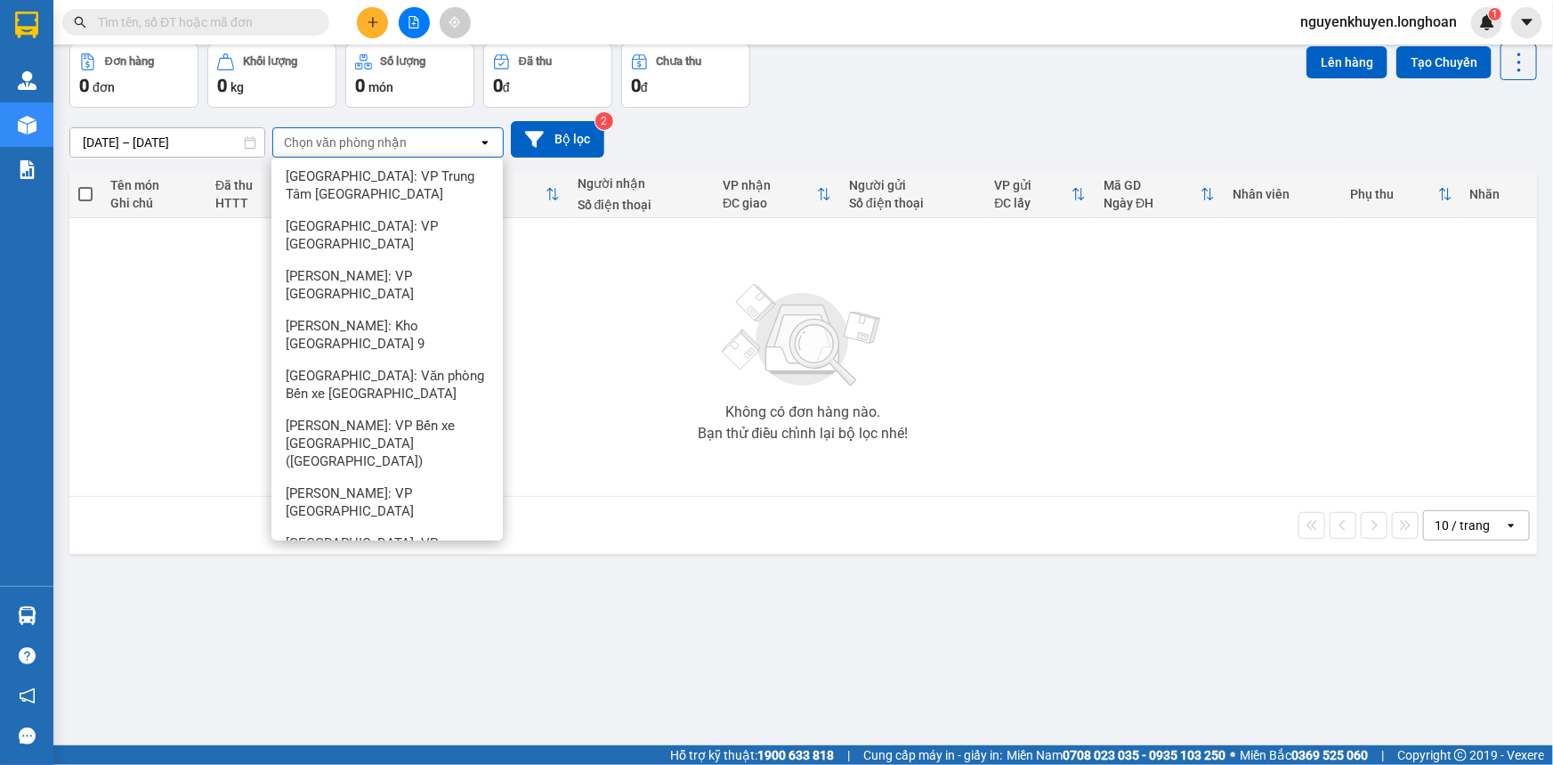
scroll to position [81, 0]
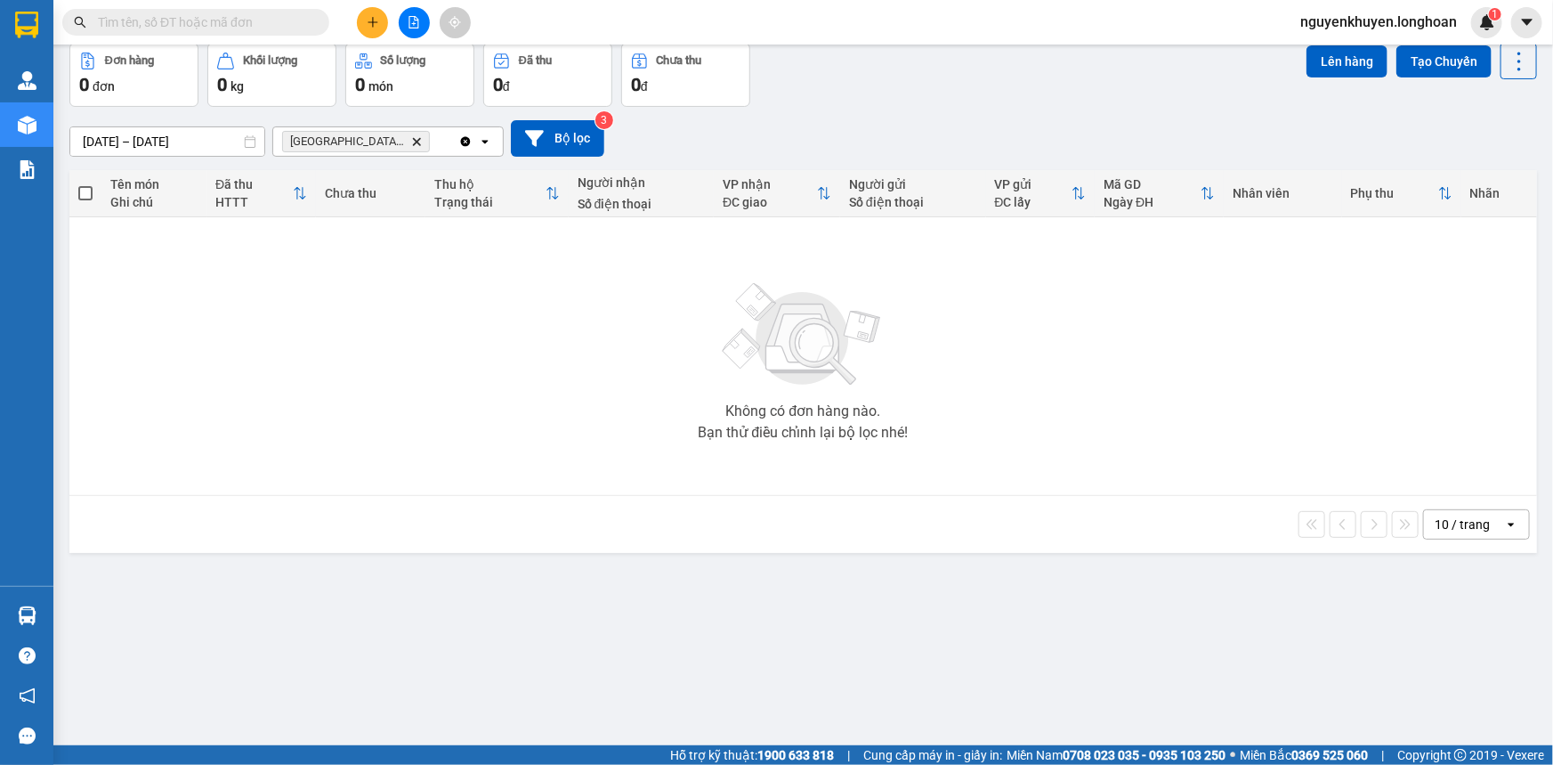
scroll to position [0, 0]
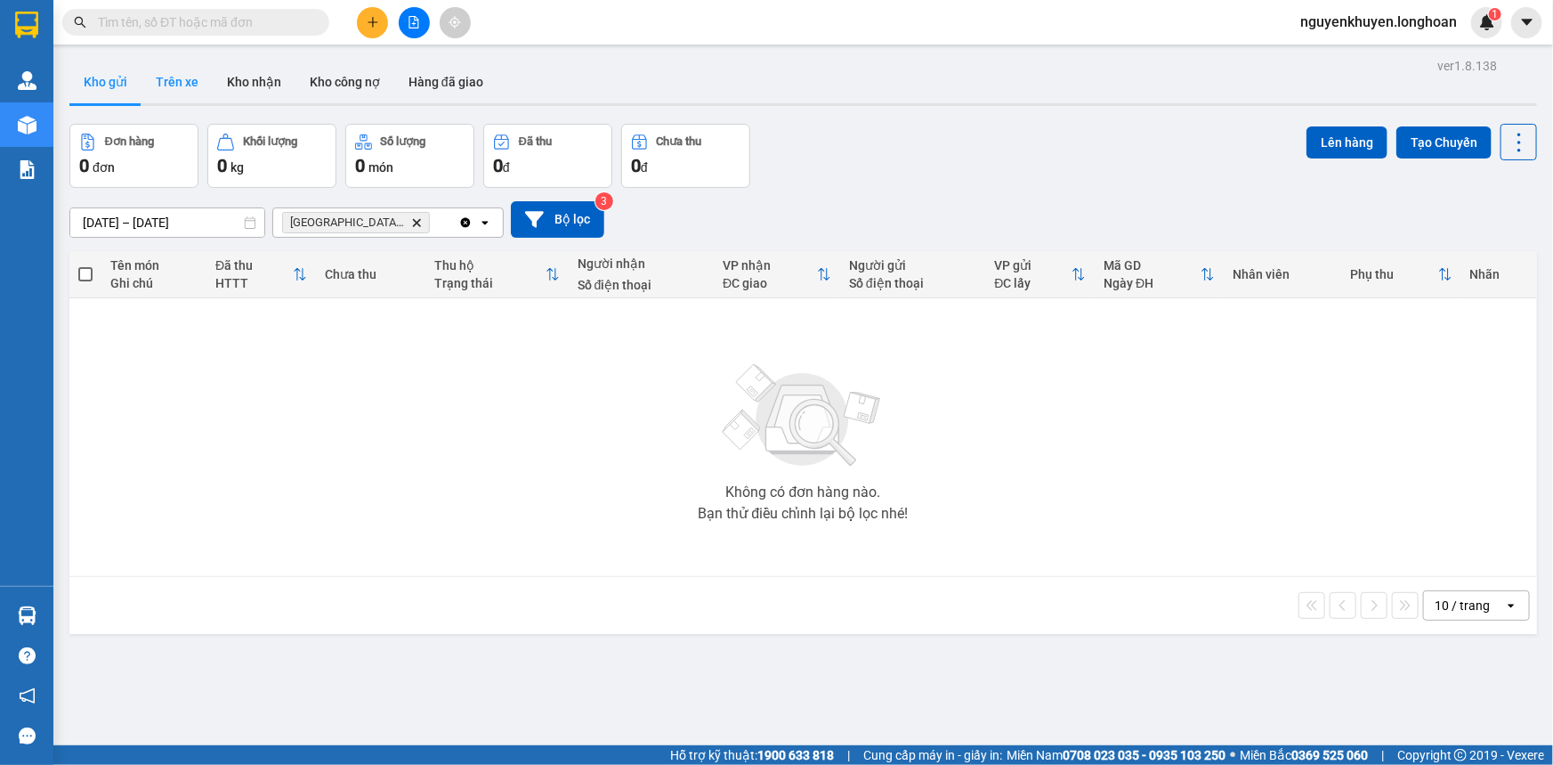
click at [193, 82] on button "Trên xe" at bounding box center [177, 82] width 71 height 43
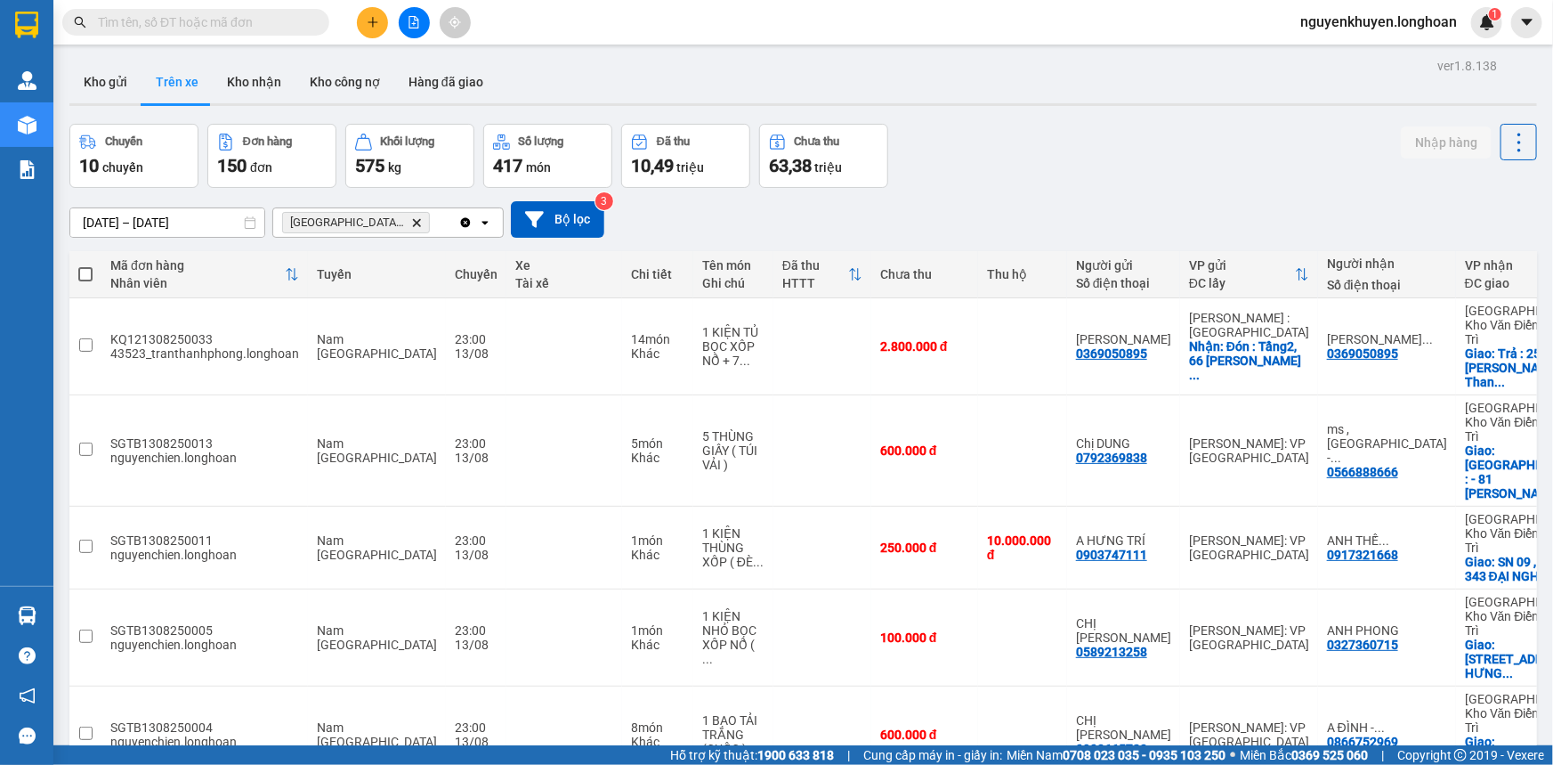
click at [420, 222] on icon "Delete" at bounding box center [416, 222] width 11 height 11
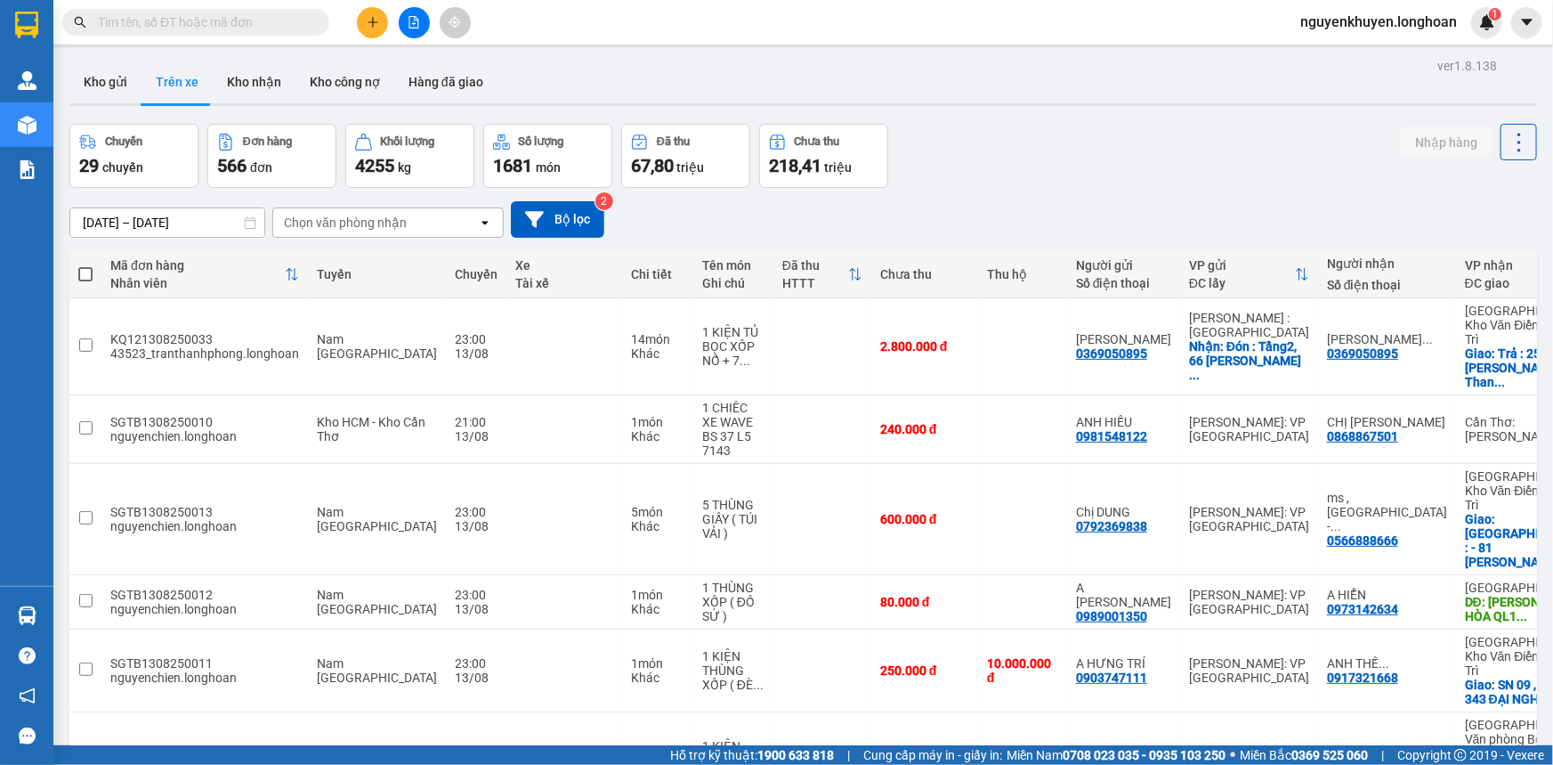
click at [408, 219] on div "Chọn văn phòng nhận" at bounding box center [375, 222] width 205 height 28
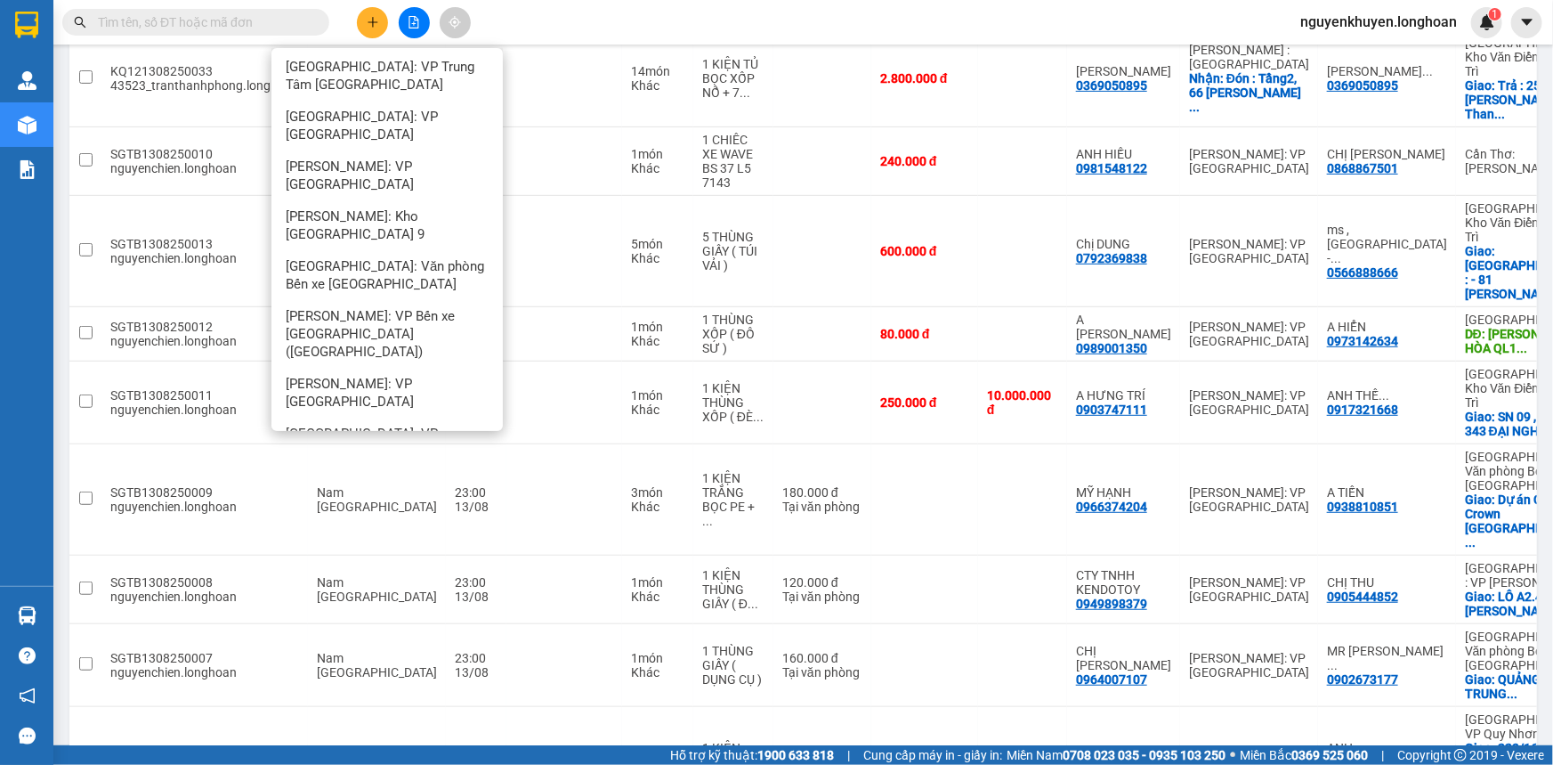
scroll to position [316, 0]
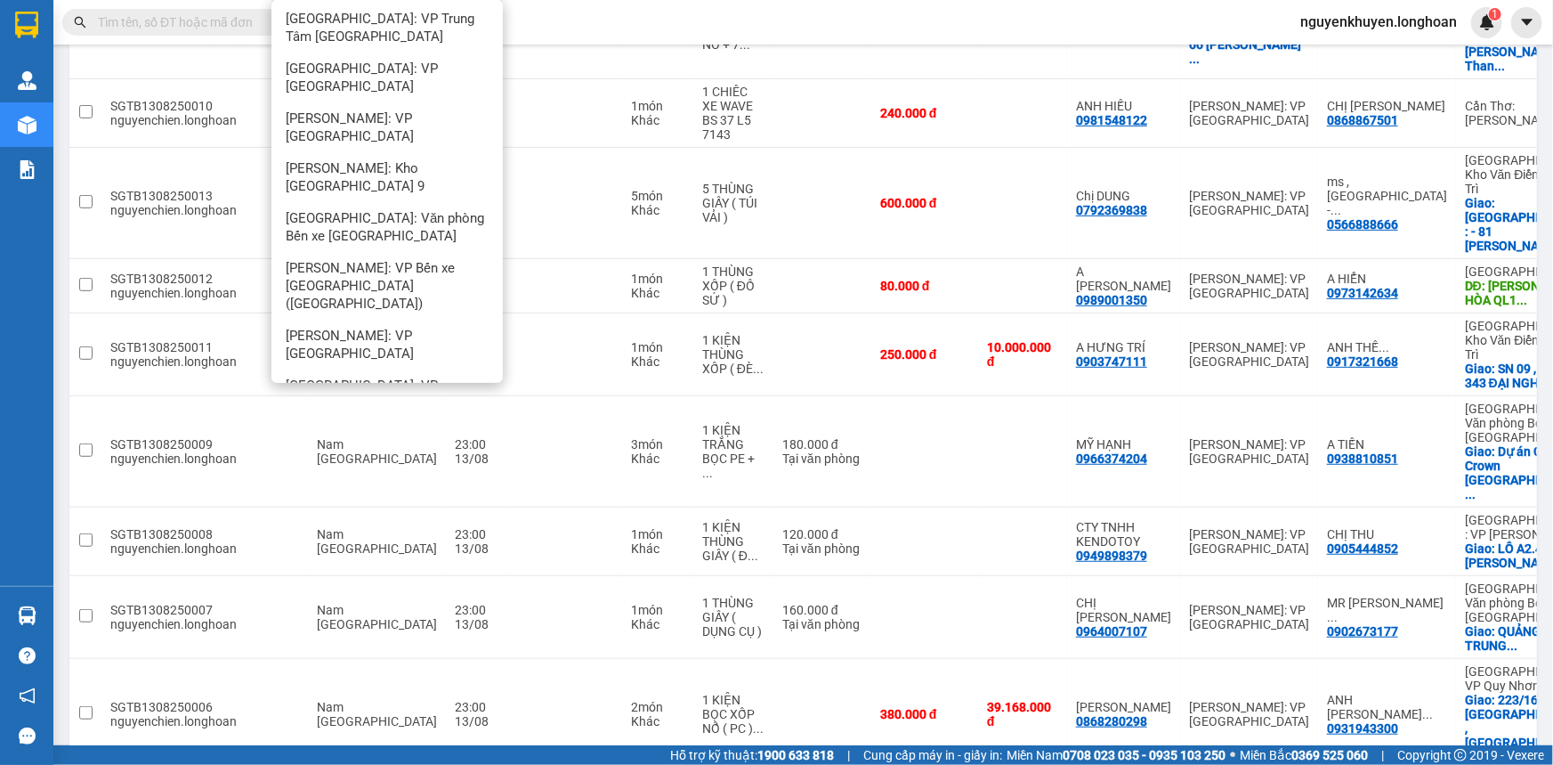
click at [409, 708] on span "[GEOGRAPHIC_DATA]: VP [GEOGRAPHIC_DATA]" at bounding box center [391, 726] width 210 height 36
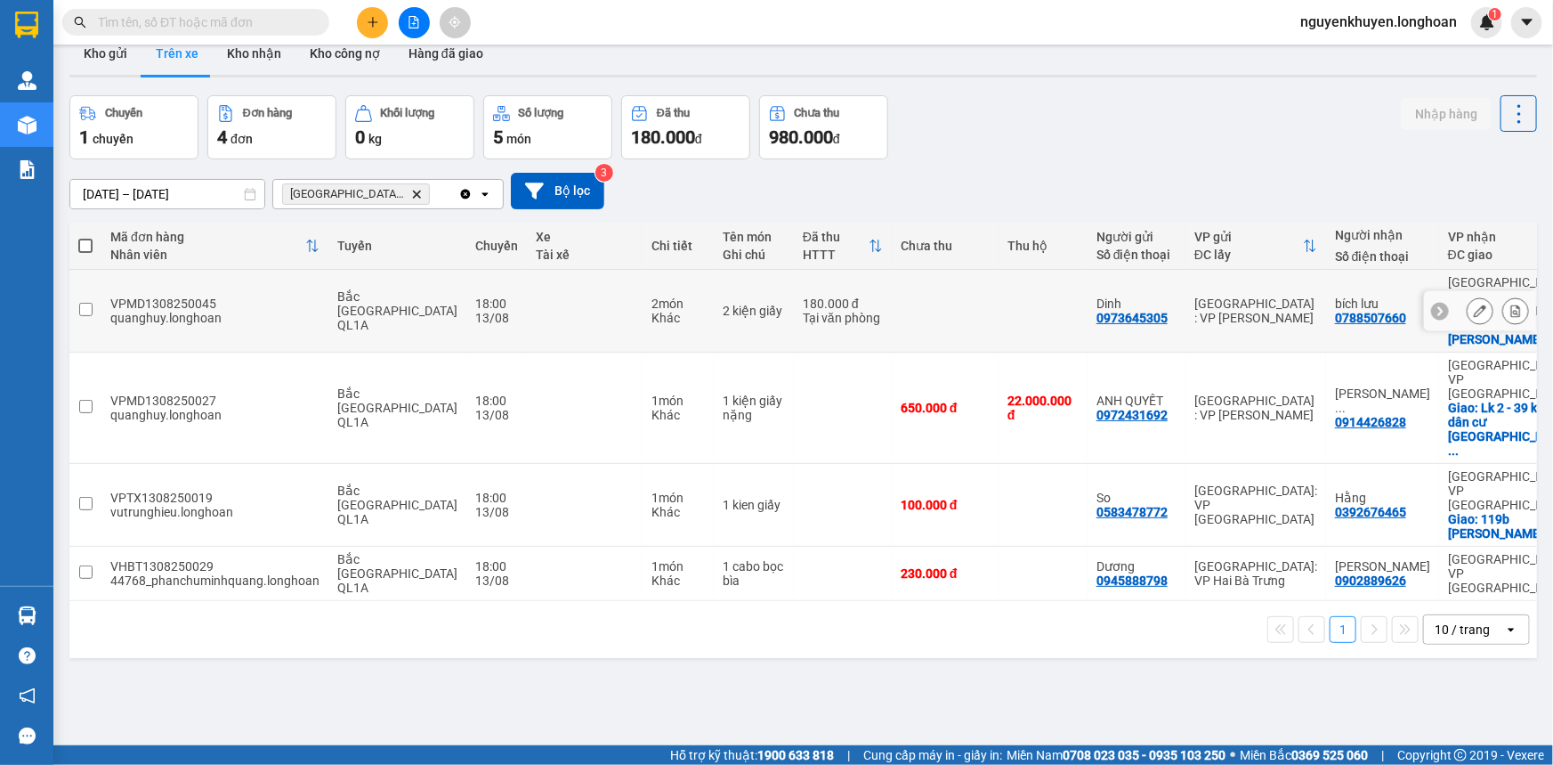
scroll to position [0, 0]
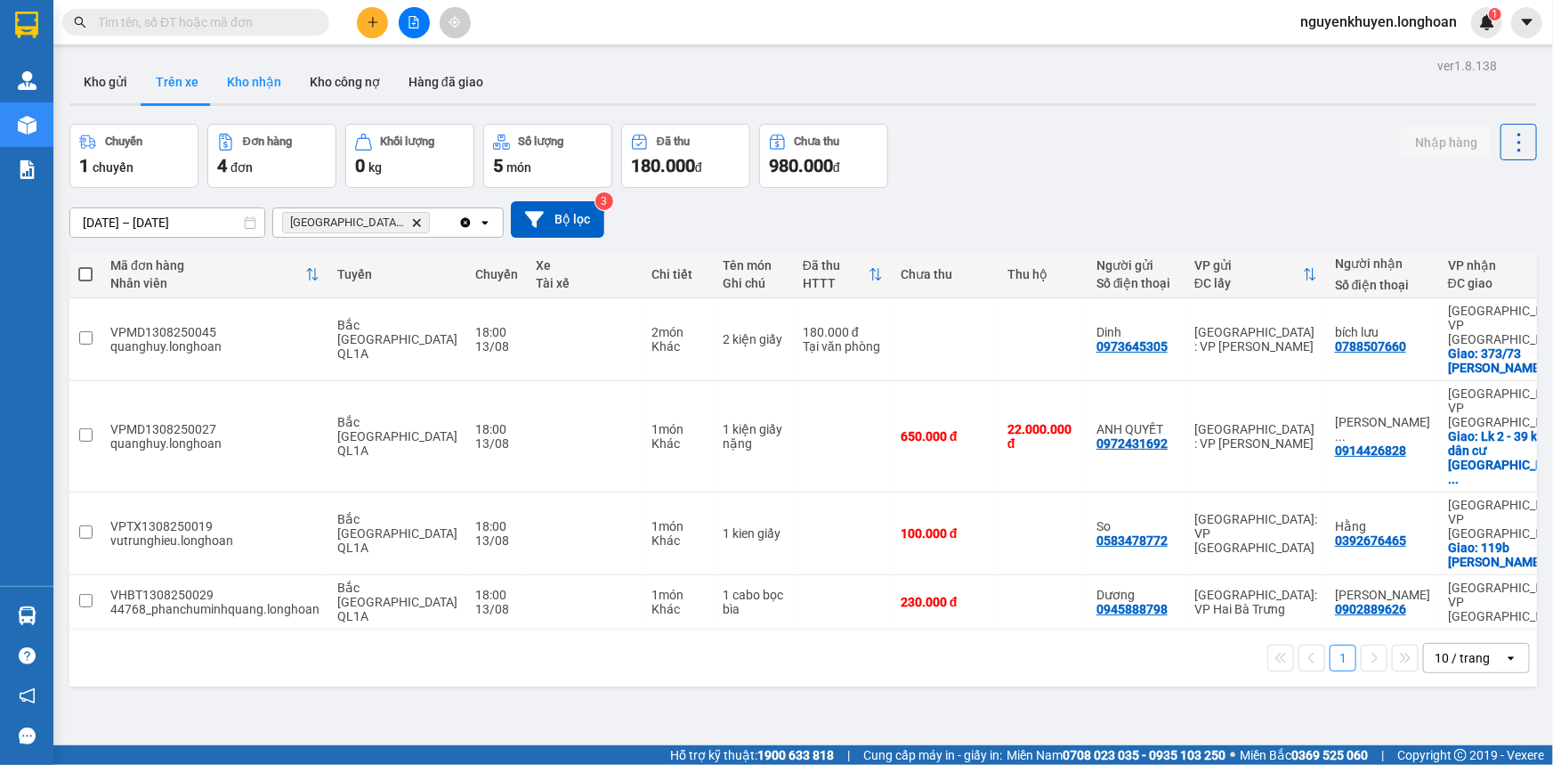
click at [241, 80] on button "Kho nhận" at bounding box center [254, 82] width 83 height 43
type input "[DATE] – [DATE]"
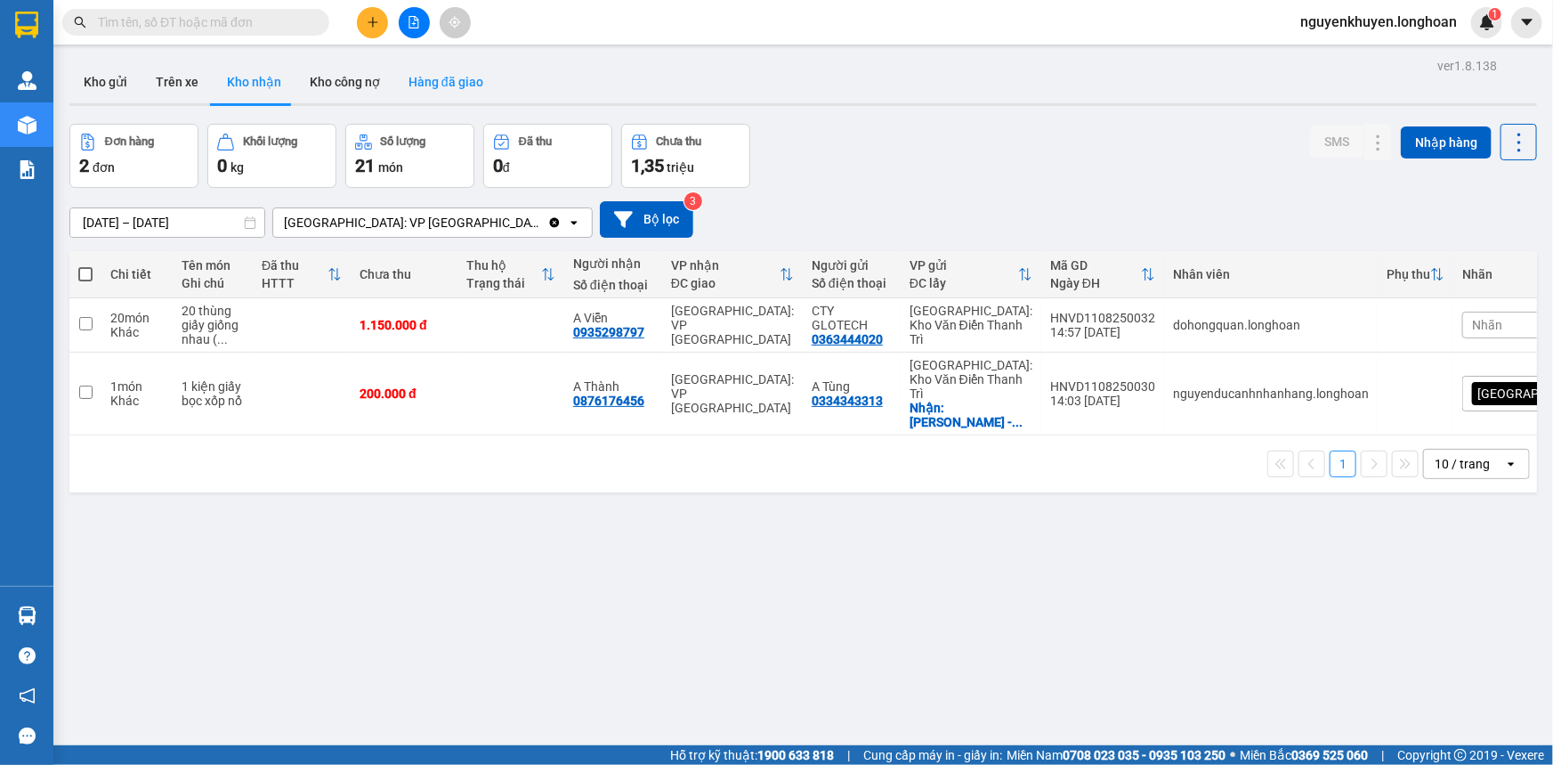
click at [452, 81] on button "Hàng đã giao" at bounding box center [445, 82] width 103 height 43
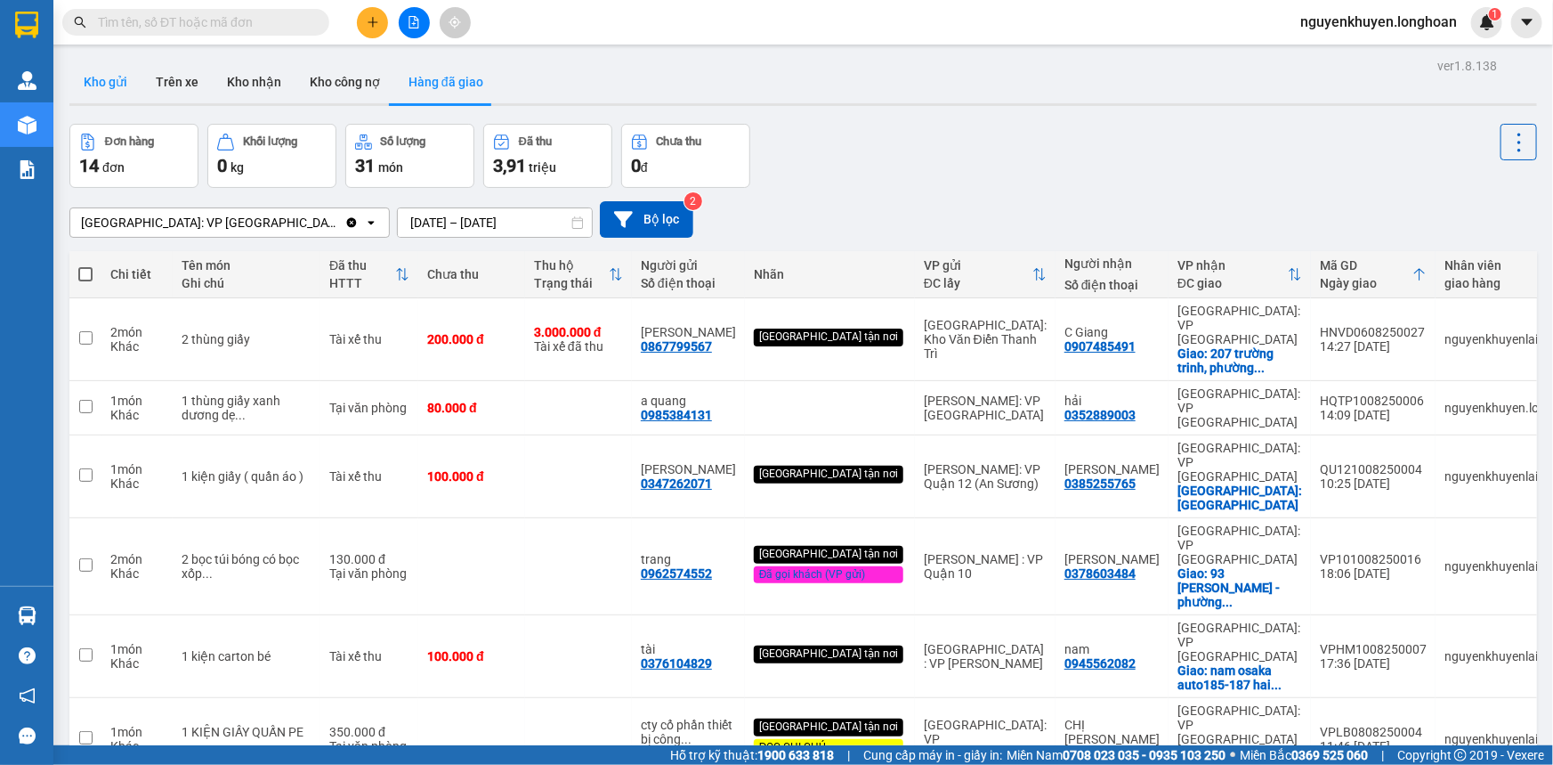
click at [117, 78] on button "Kho gửi" at bounding box center [105, 82] width 72 height 43
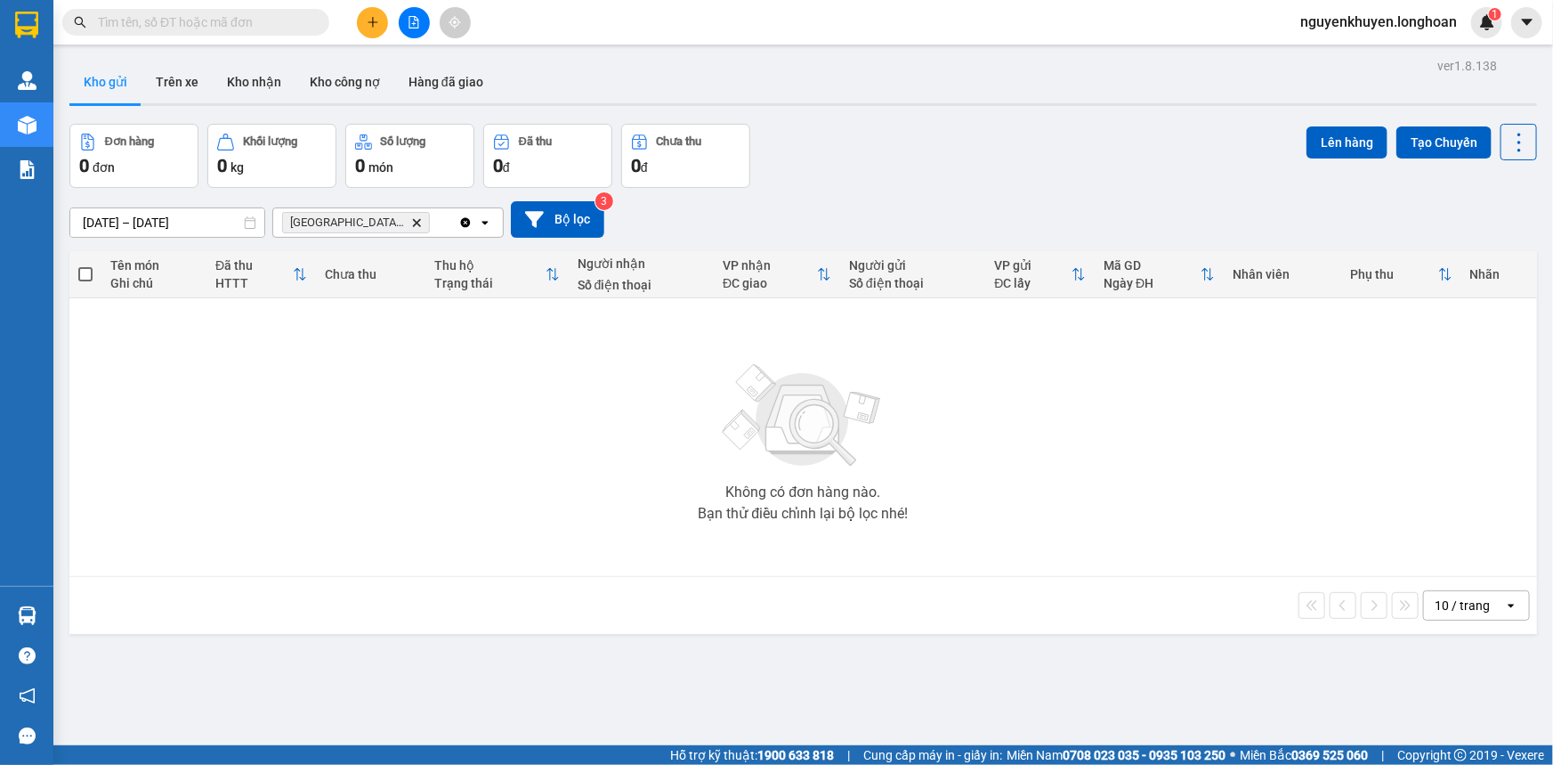
click at [87, 271] on span at bounding box center [85, 274] width 14 height 14
click at [85, 265] on input "checkbox" at bounding box center [85, 265] width 0 height 0
click at [1428, 138] on button "Tạo Chuyến" at bounding box center [1444, 142] width 95 height 32
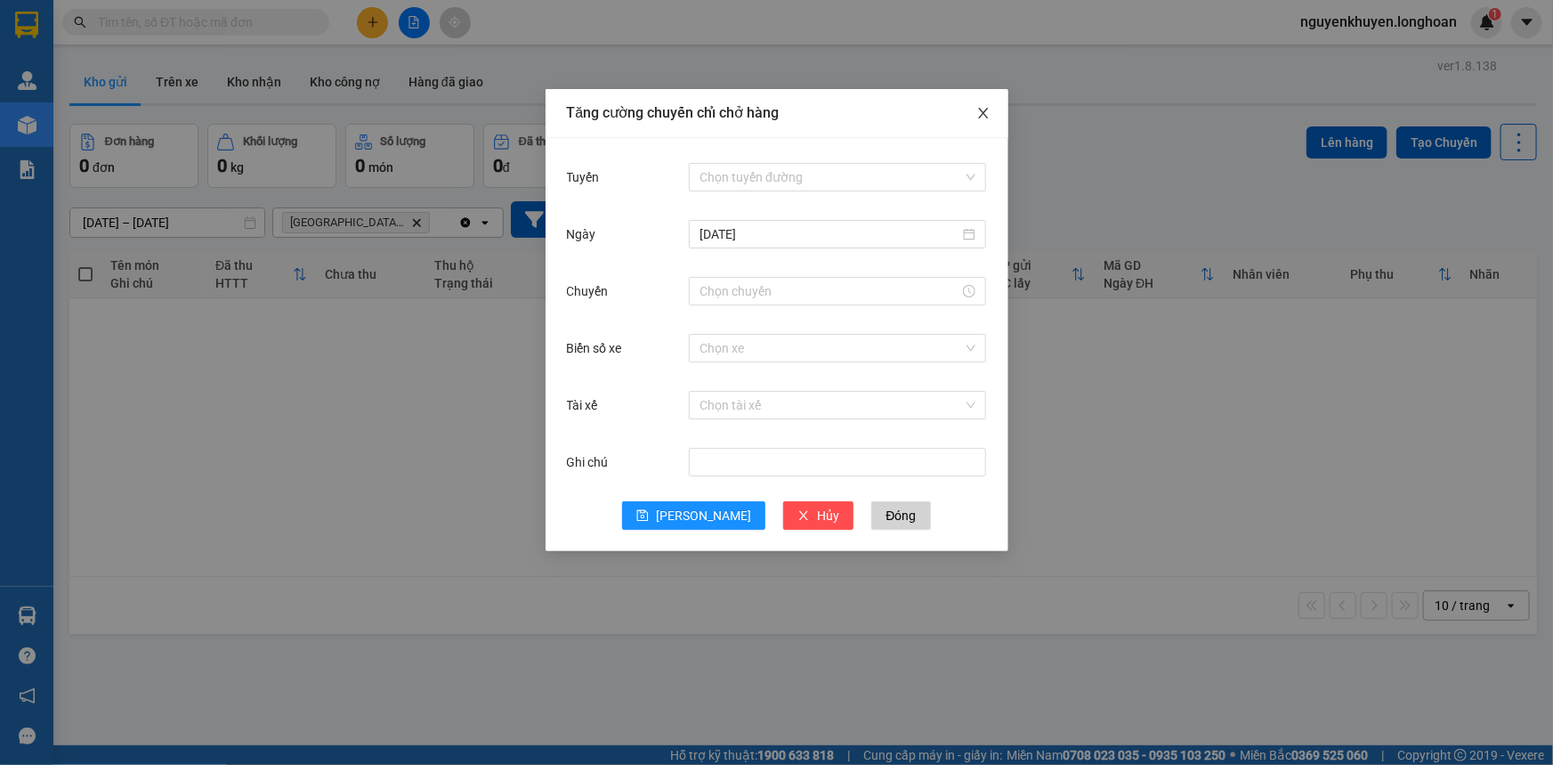
click at [988, 116] on icon "close" at bounding box center [983, 113] width 14 height 14
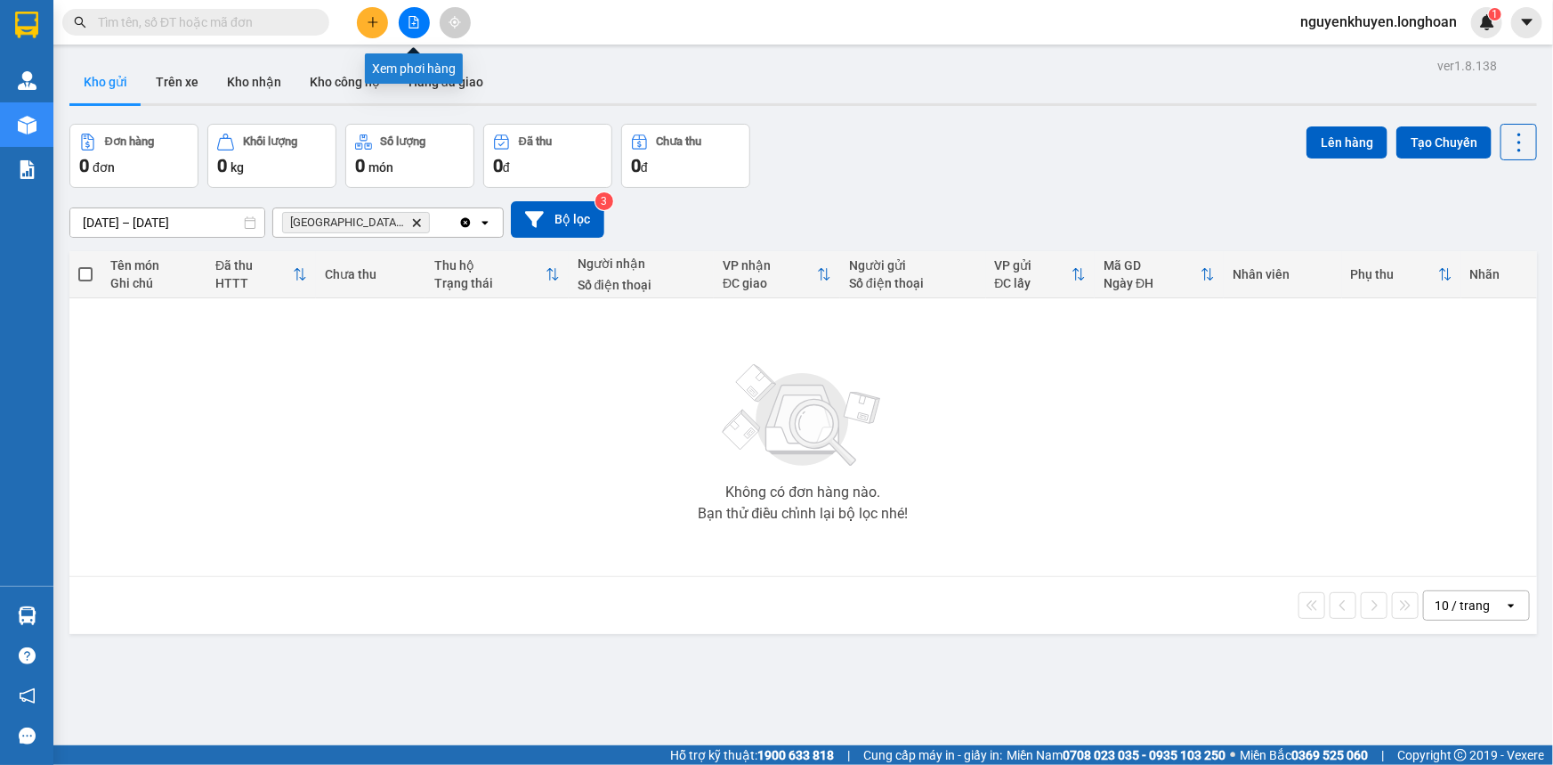
click at [414, 22] on icon "file-add" at bounding box center [414, 22] width 10 height 12
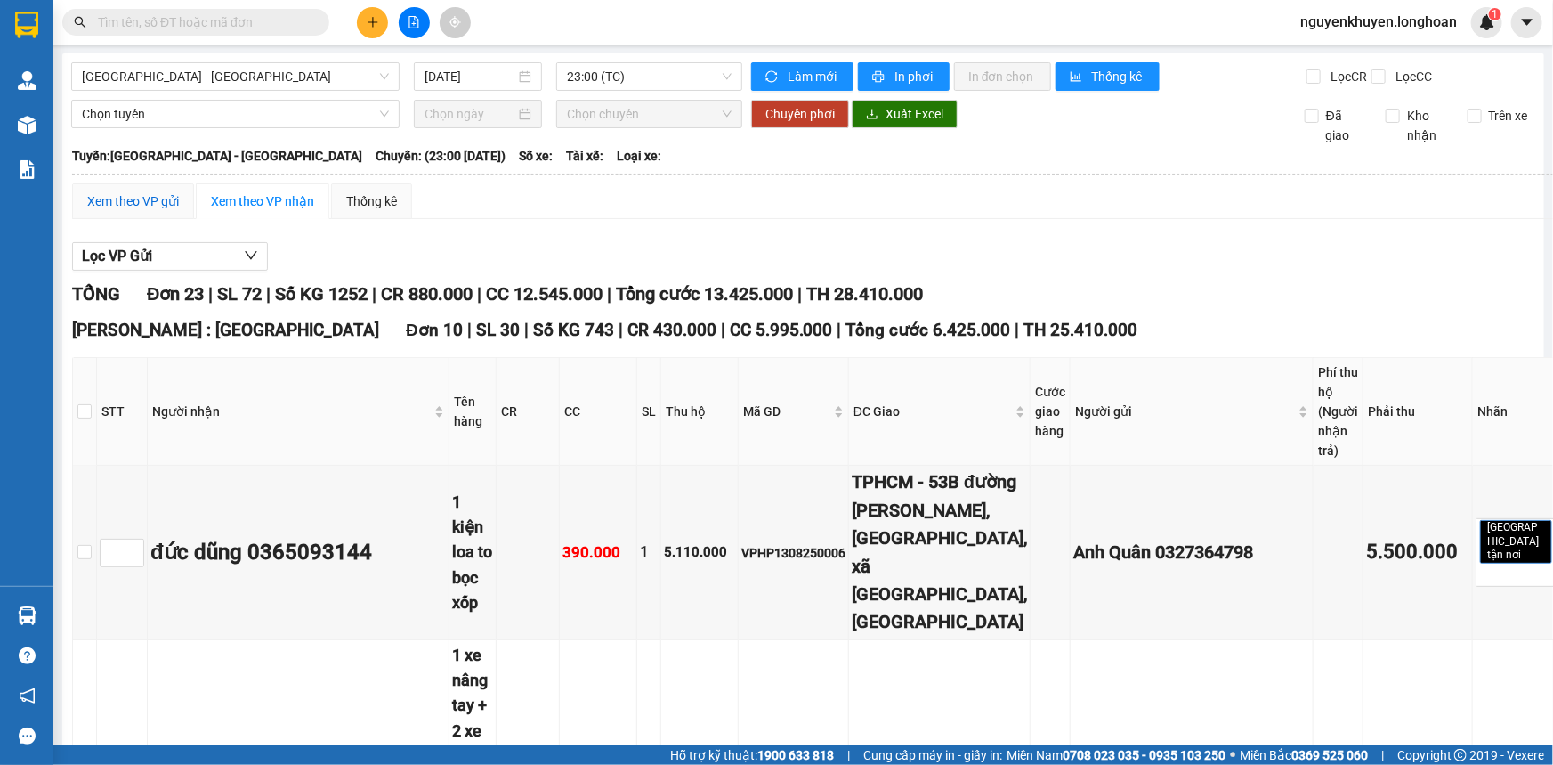
click at [140, 203] on div "Xem theo VP gửi" at bounding box center [133, 201] width 92 height 20
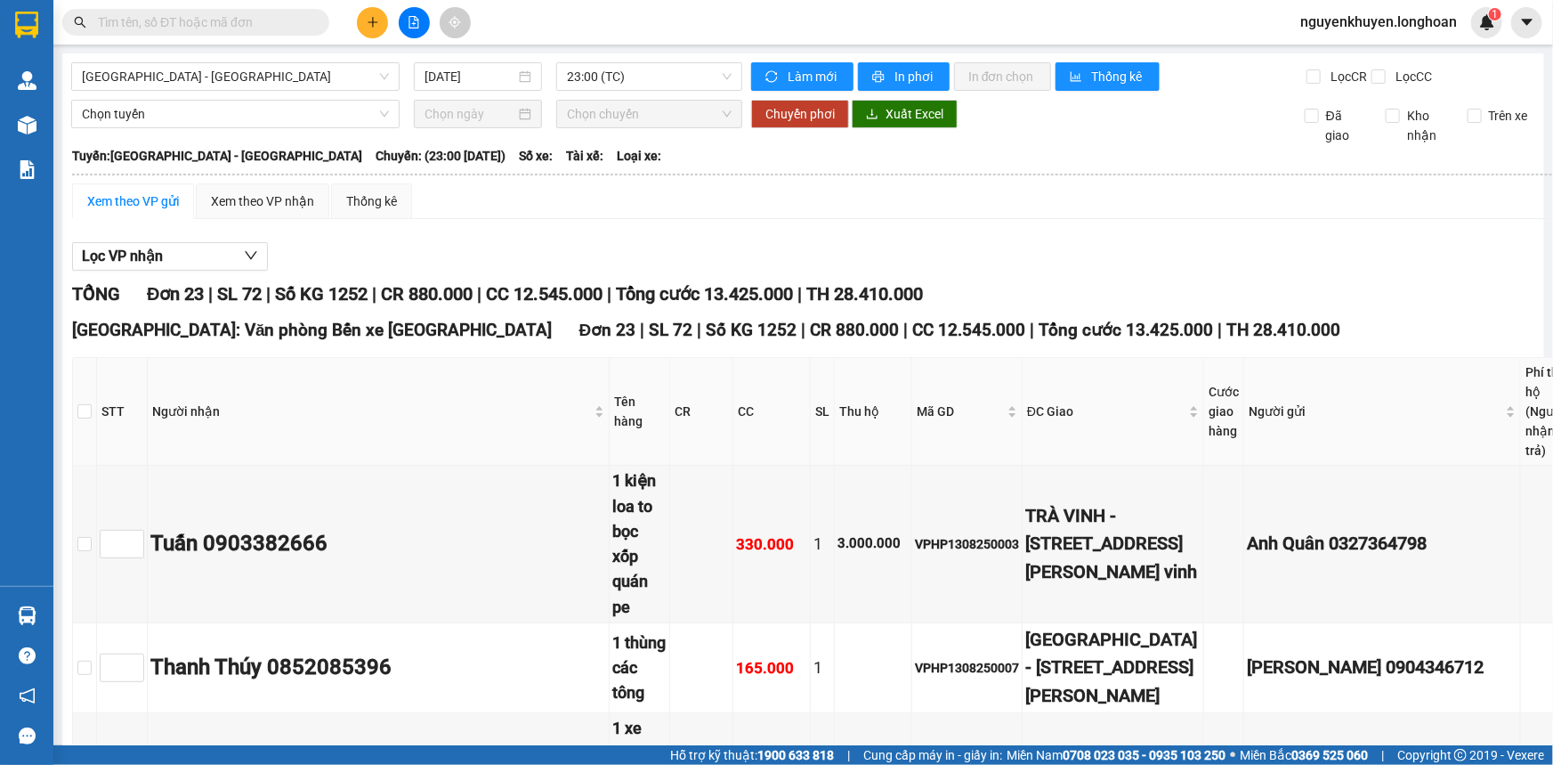
click at [168, 200] on div "Xem theo VP gửi" at bounding box center [133, 201] width 92 height 20
click at [257, 194] on div "Xem theo VP nhận" at bounding box center [262, 201] width 103 height 20
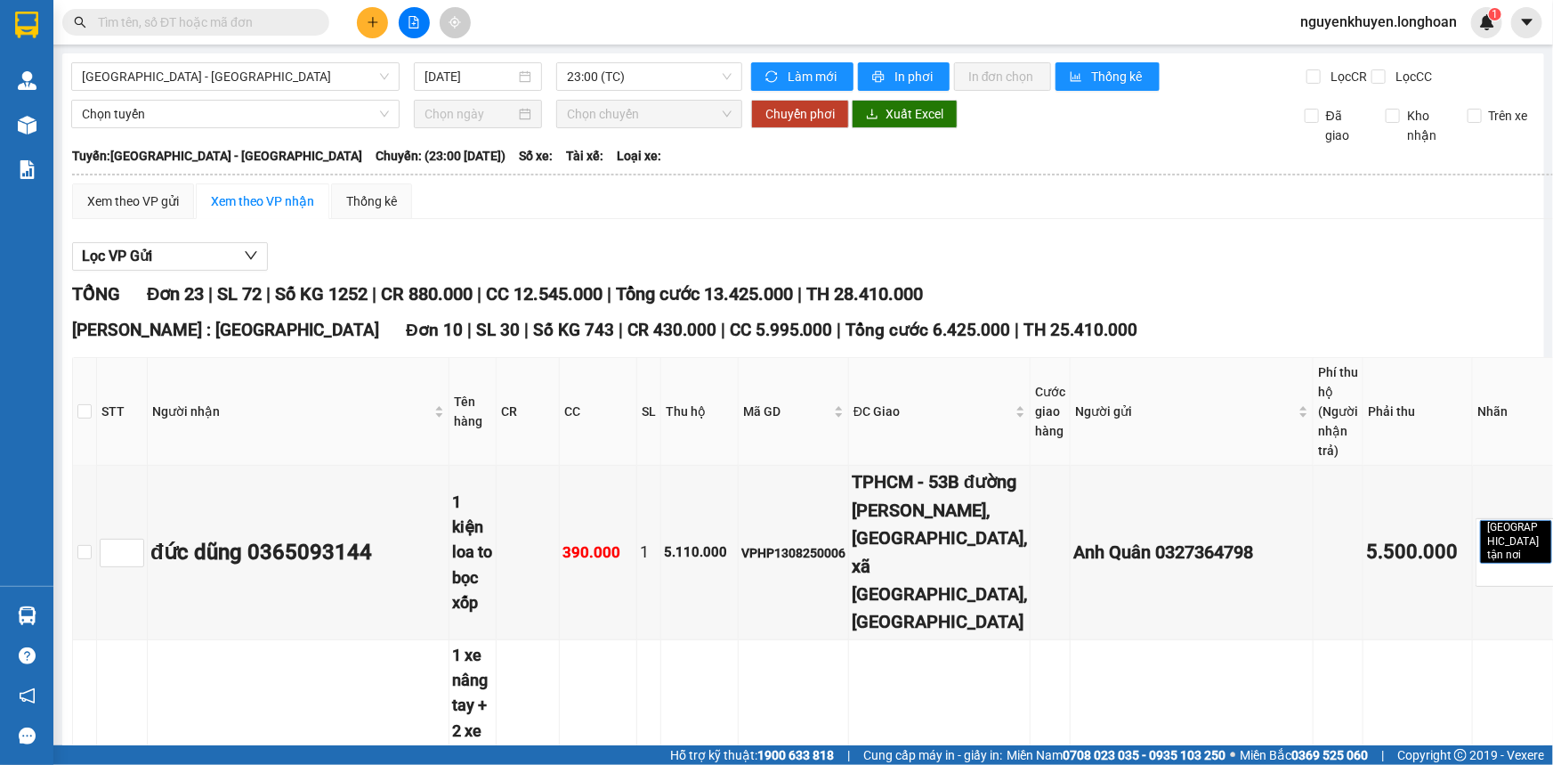
click at [265, 206] on div "Xem theo VP nhận" at bounding box center [262, 201] width 103 height 20
click at [170, 258] on button "Lọc VP Gửi" at bounding box center [170, 256] width 196 height 28
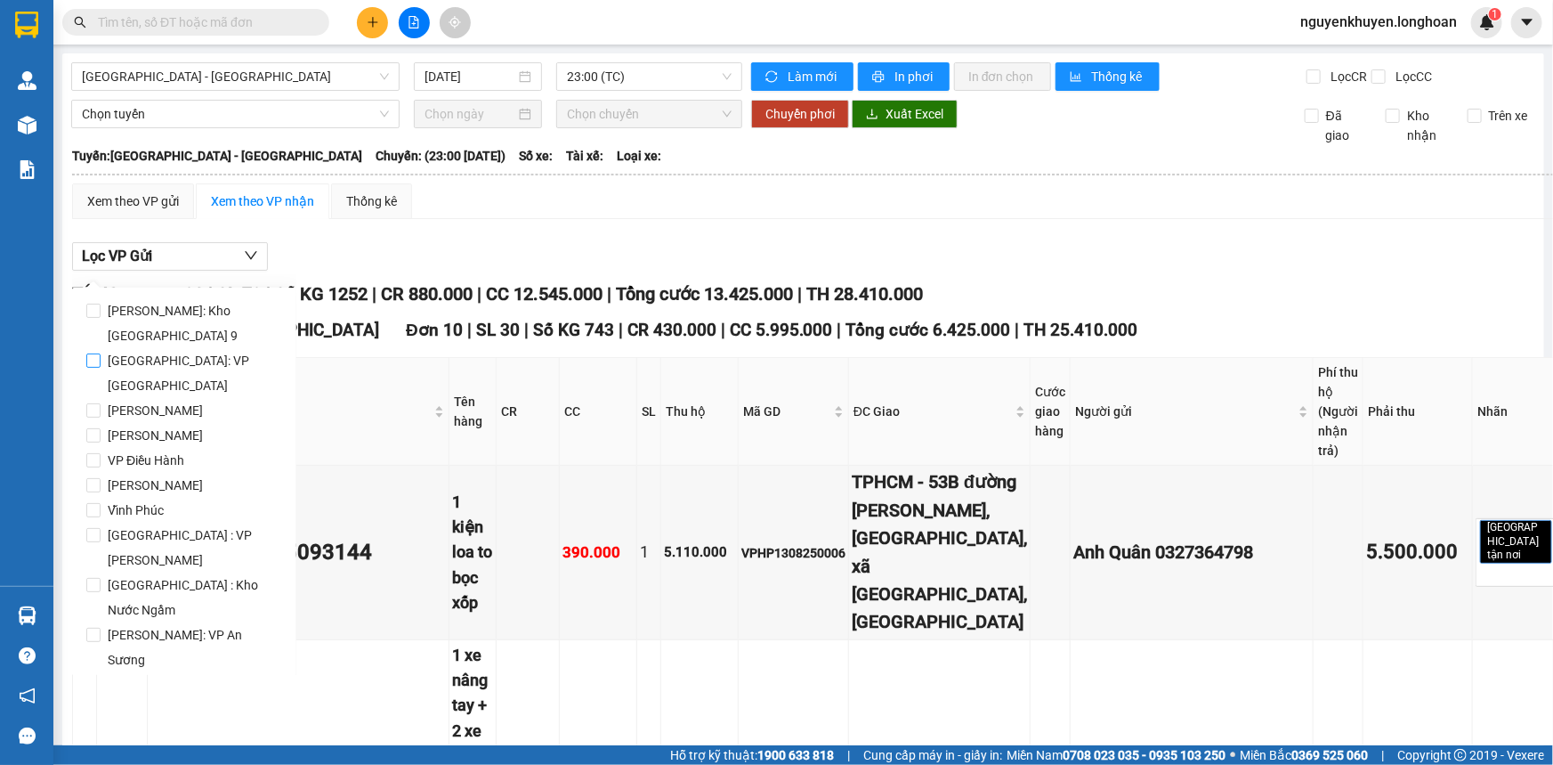
click at [181, 360] on span "[GEOGRAPHIC_DATA]: VP [GEOGRAPHIC_DATA]" at bounding box center [192, 373] width 182 height 50
click at [101, 360] on input "[GEOGRAPHIC_DATA]: VP [GEOGRAPHIC_DATA]" at bounding box center [93, 360] width 14 height 14
checkbox input "true"
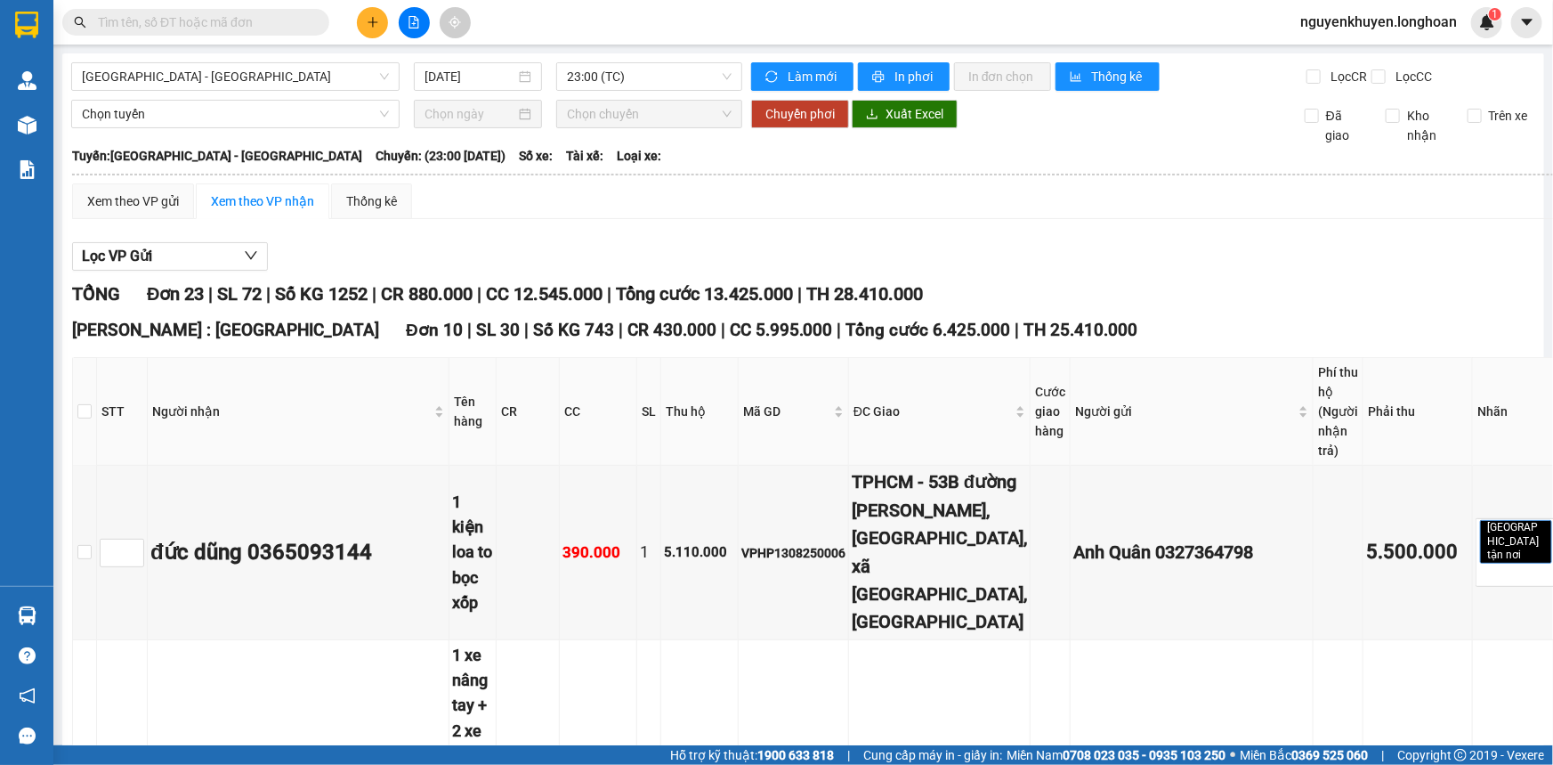
click at [393, 252] on div "Lọc VP Gửi" at bounding box center [826, 256] width 1509 height 29
click at [136, 202] on div "Xem theo VP gửi" at bounding box center [133, 201] width 92 height 20
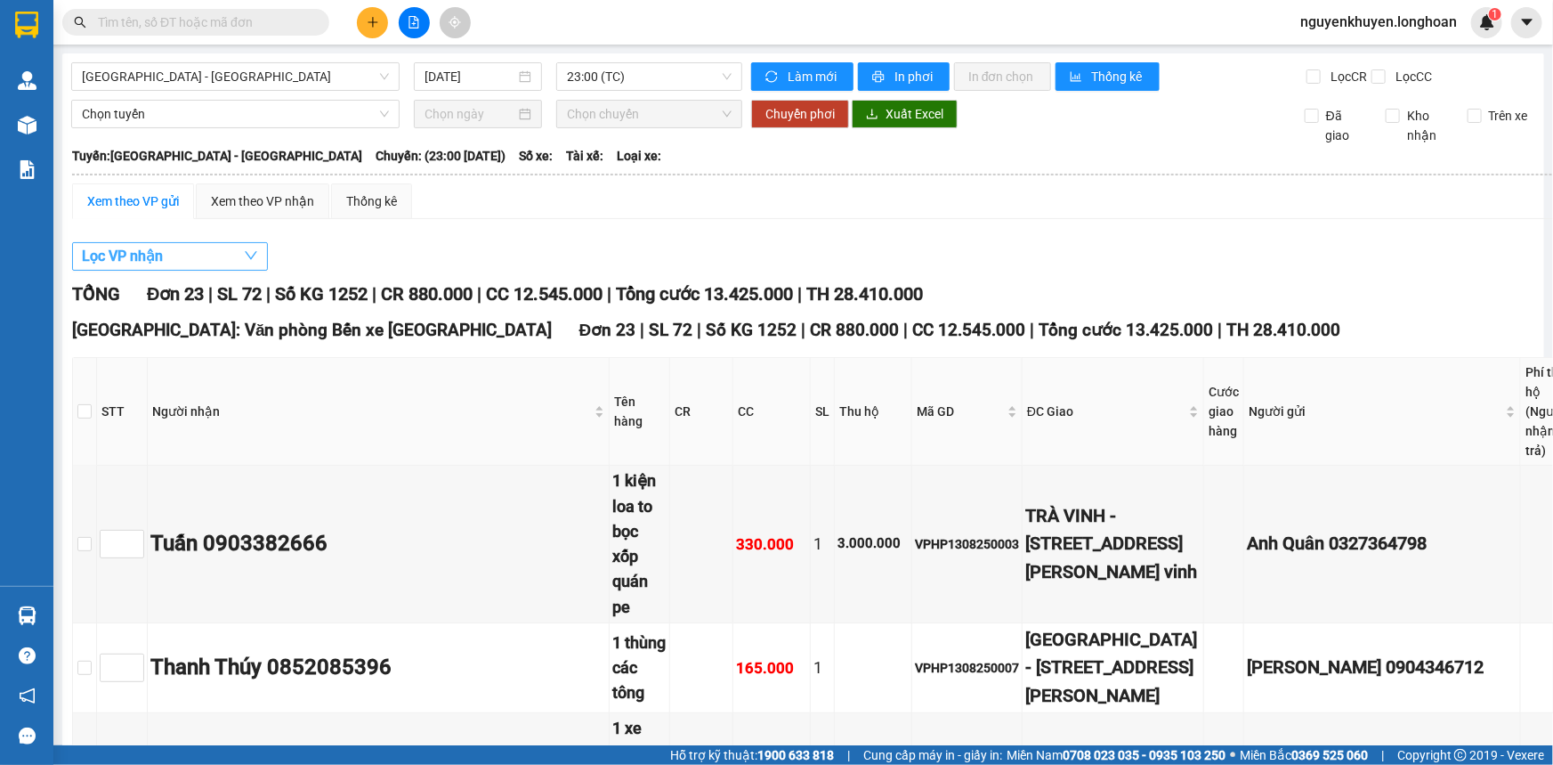
click at [185, 259] on button "Lọc VP nhận" at bounding box center [170, 256] width 196 height 28
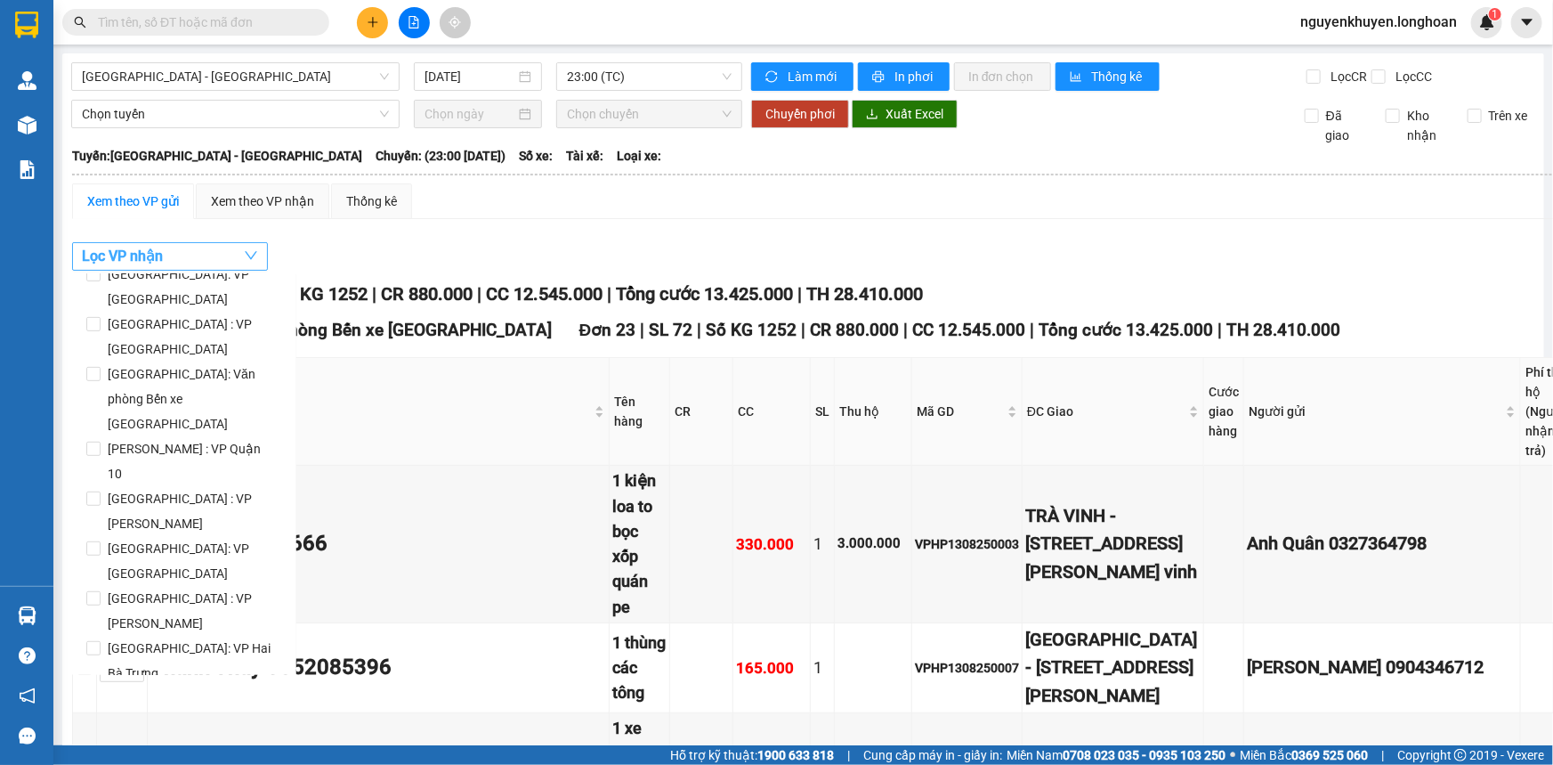
scroll to position [566, 0]
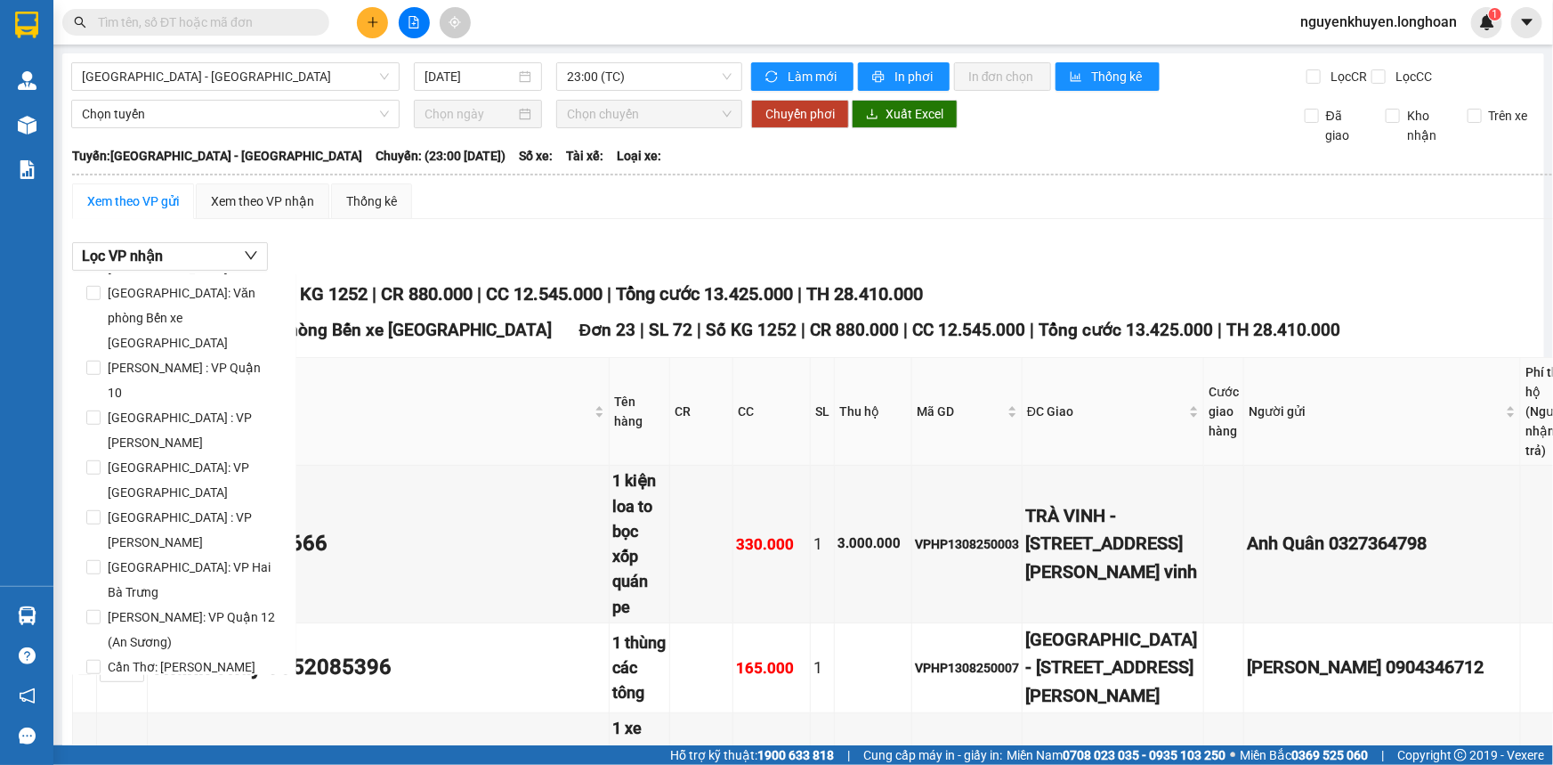
checkbox input "false"
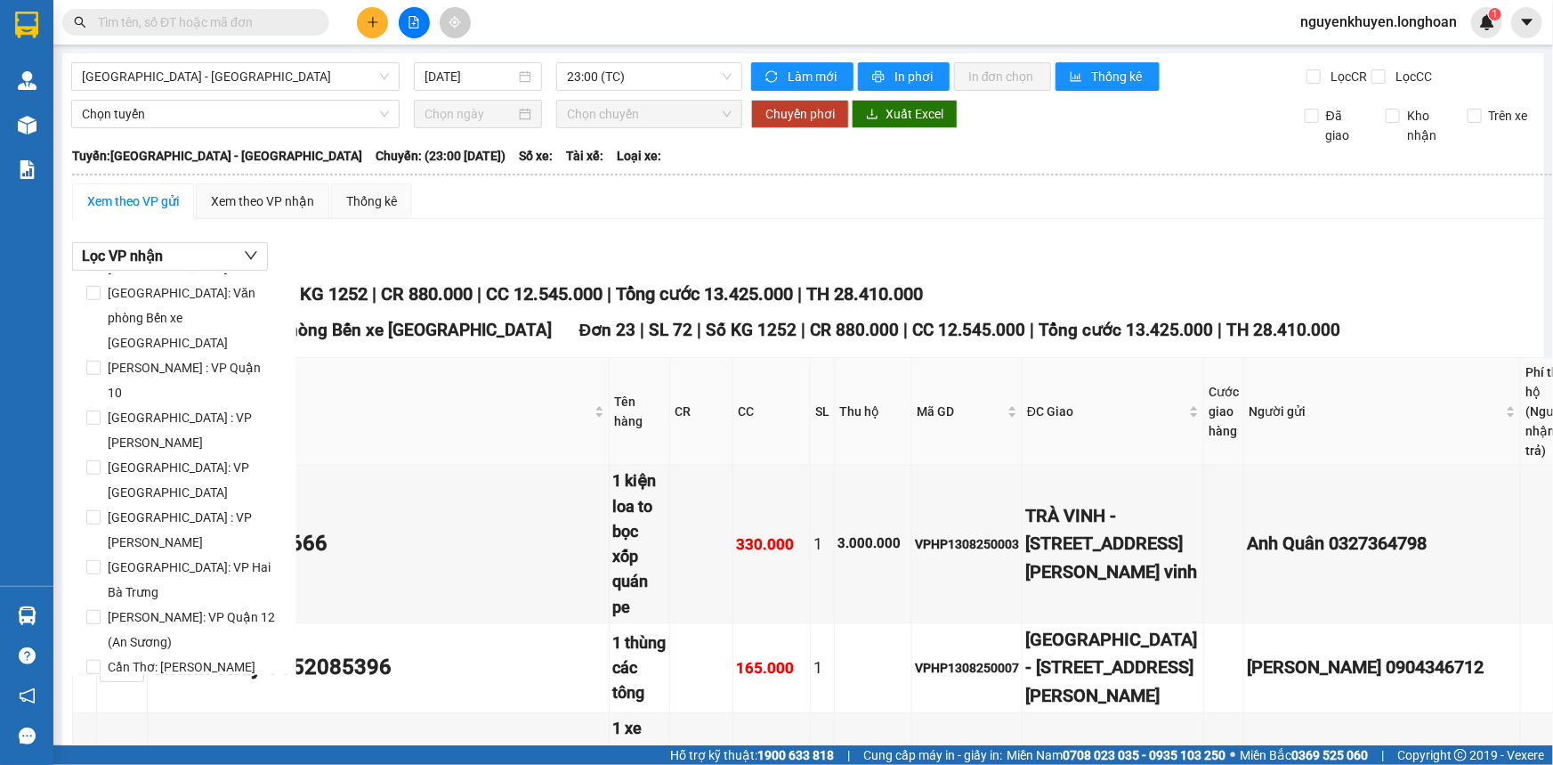
checkbox input "true"
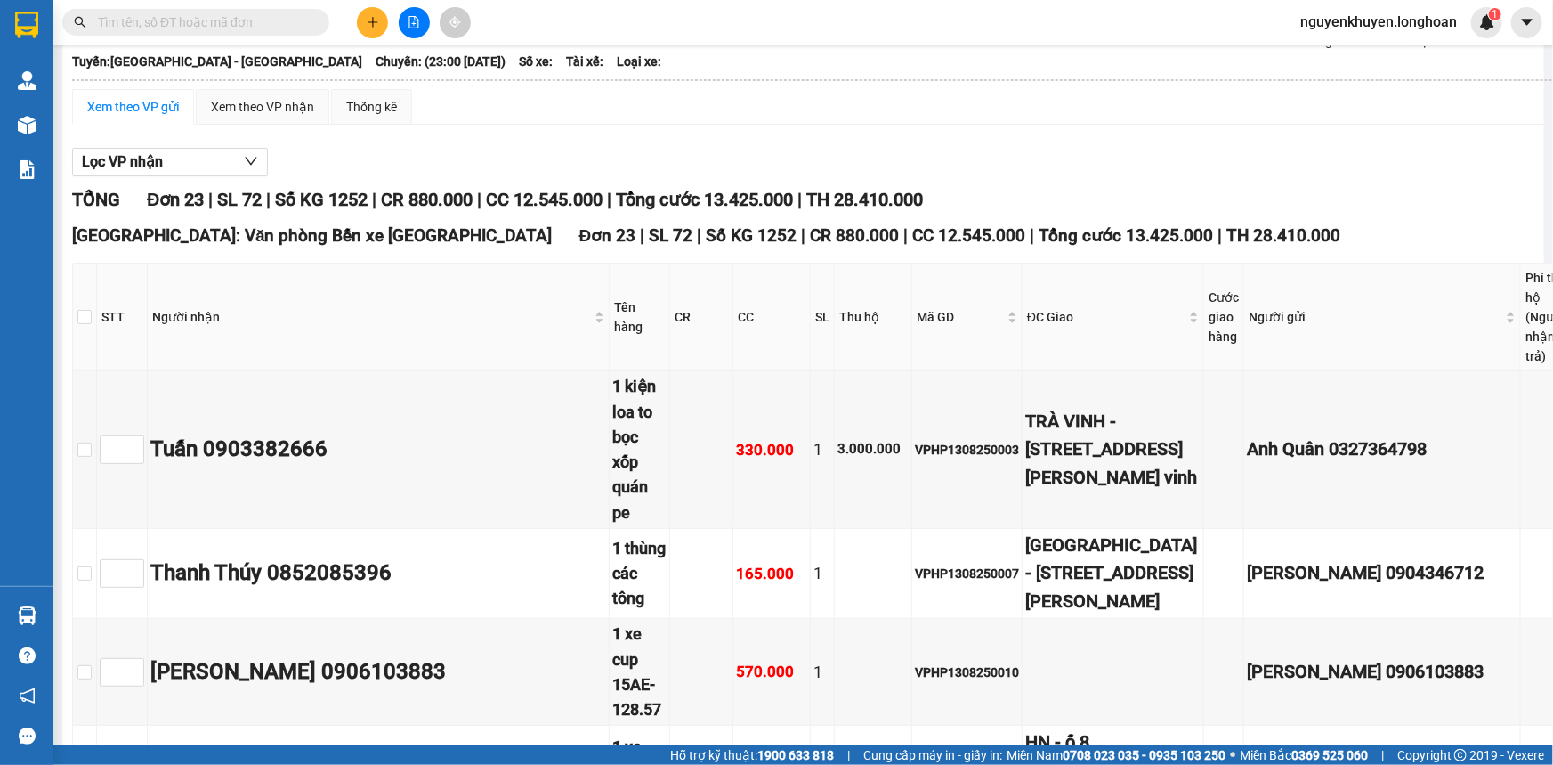
scroll to position [0, 0]
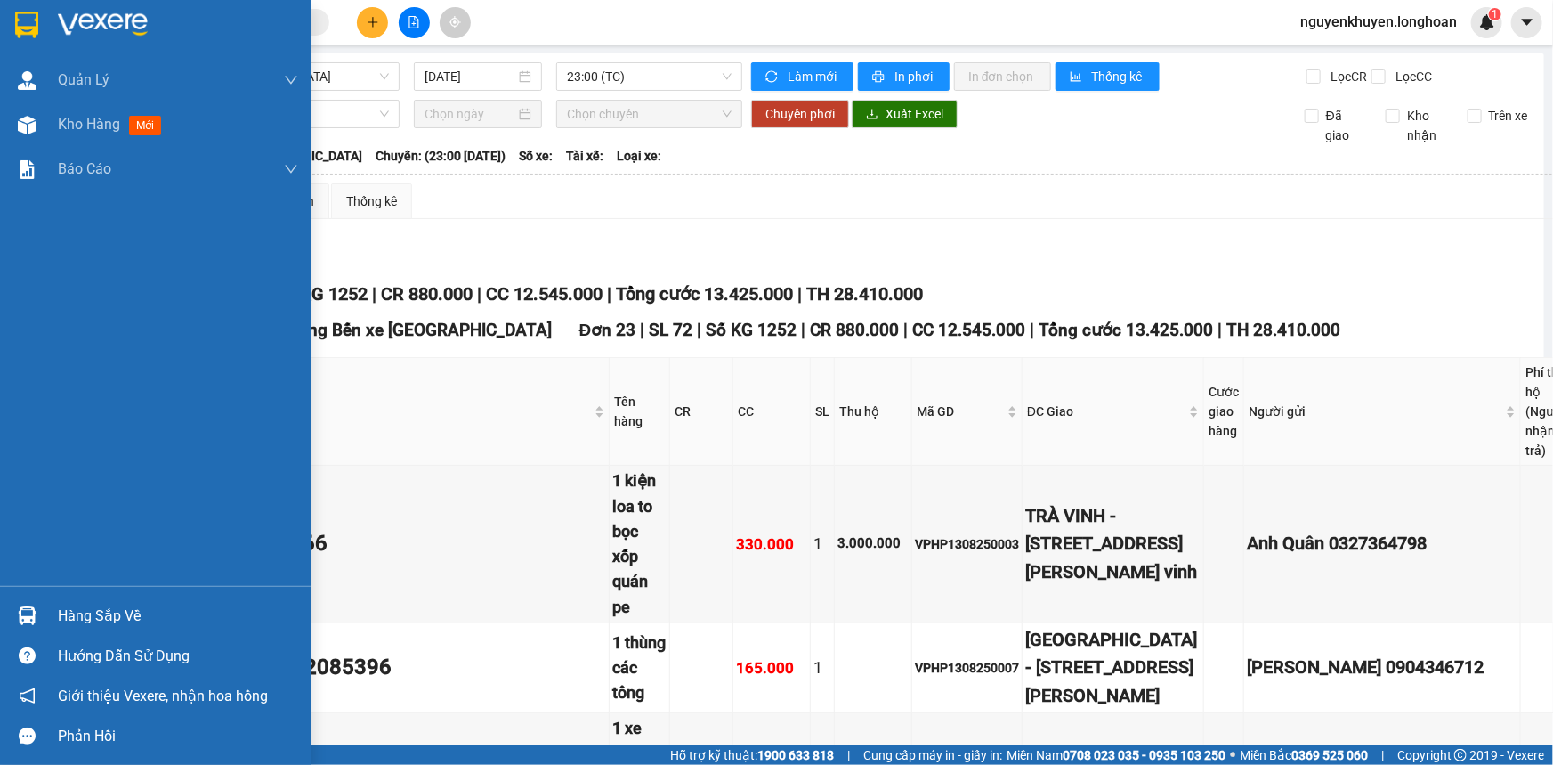
click at [25, 18] on img at bounding box center [26, 25] width 23 height 27
